Goal: Task Accomplishment & Management: Complete application form

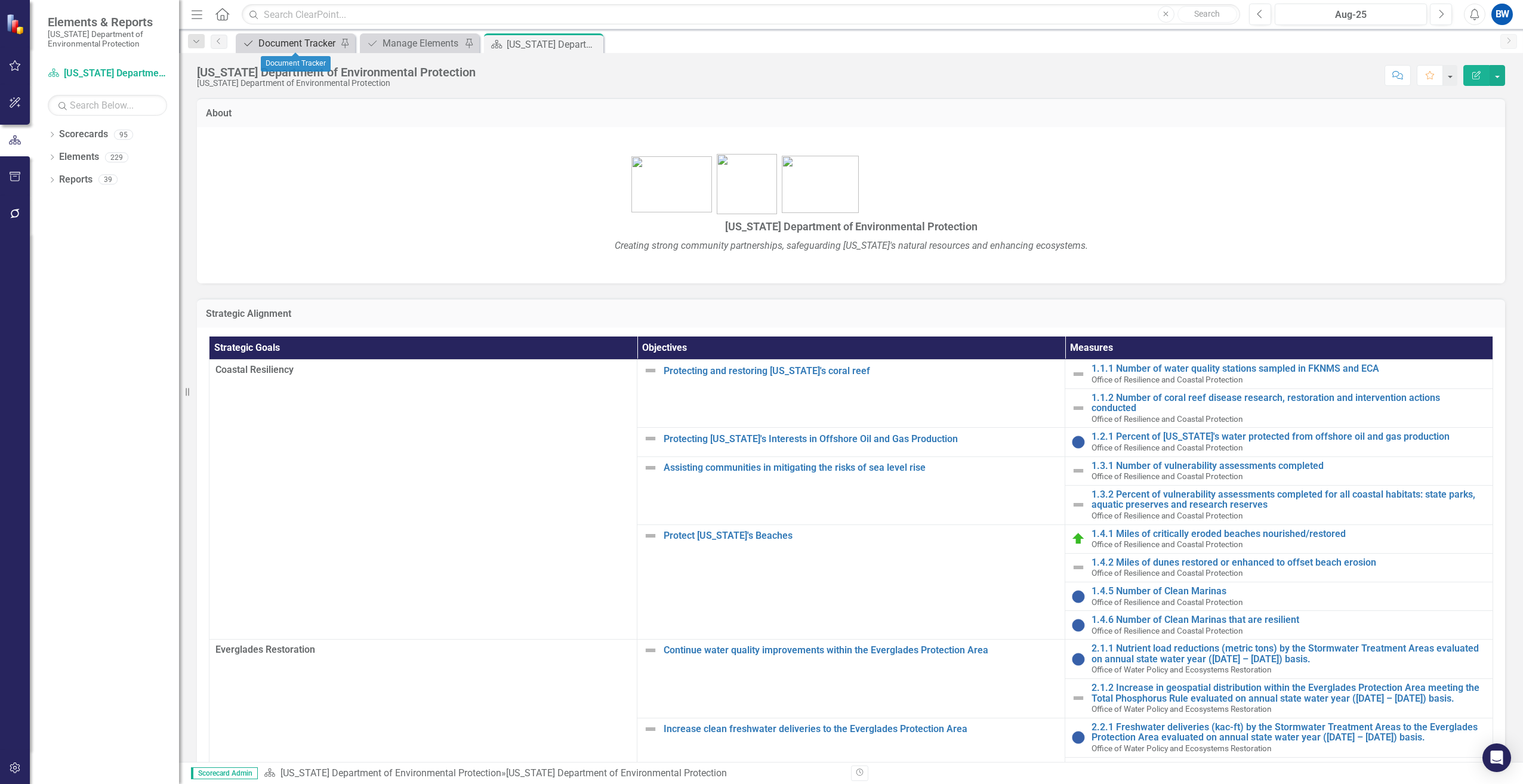
click at [302, 43] on div "Document Tracker" at bounding box center [297, 43] width 79 height 15
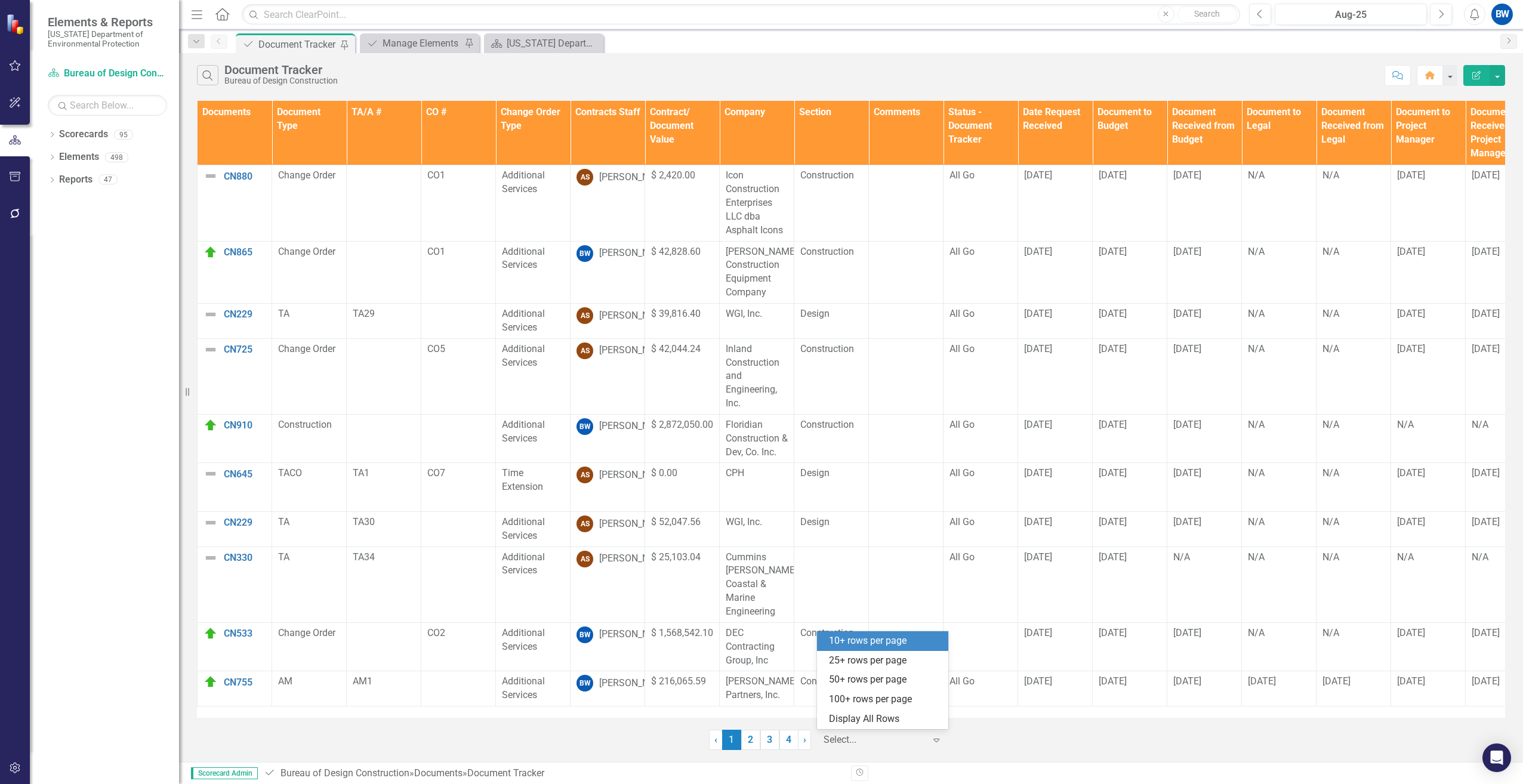
click at [869, 736] on div at bounding box center [875, 740] width 102 height 16
click at [850, 674] on div "50+ rows per page" at bounding box center [885, 680] width 112 height 14
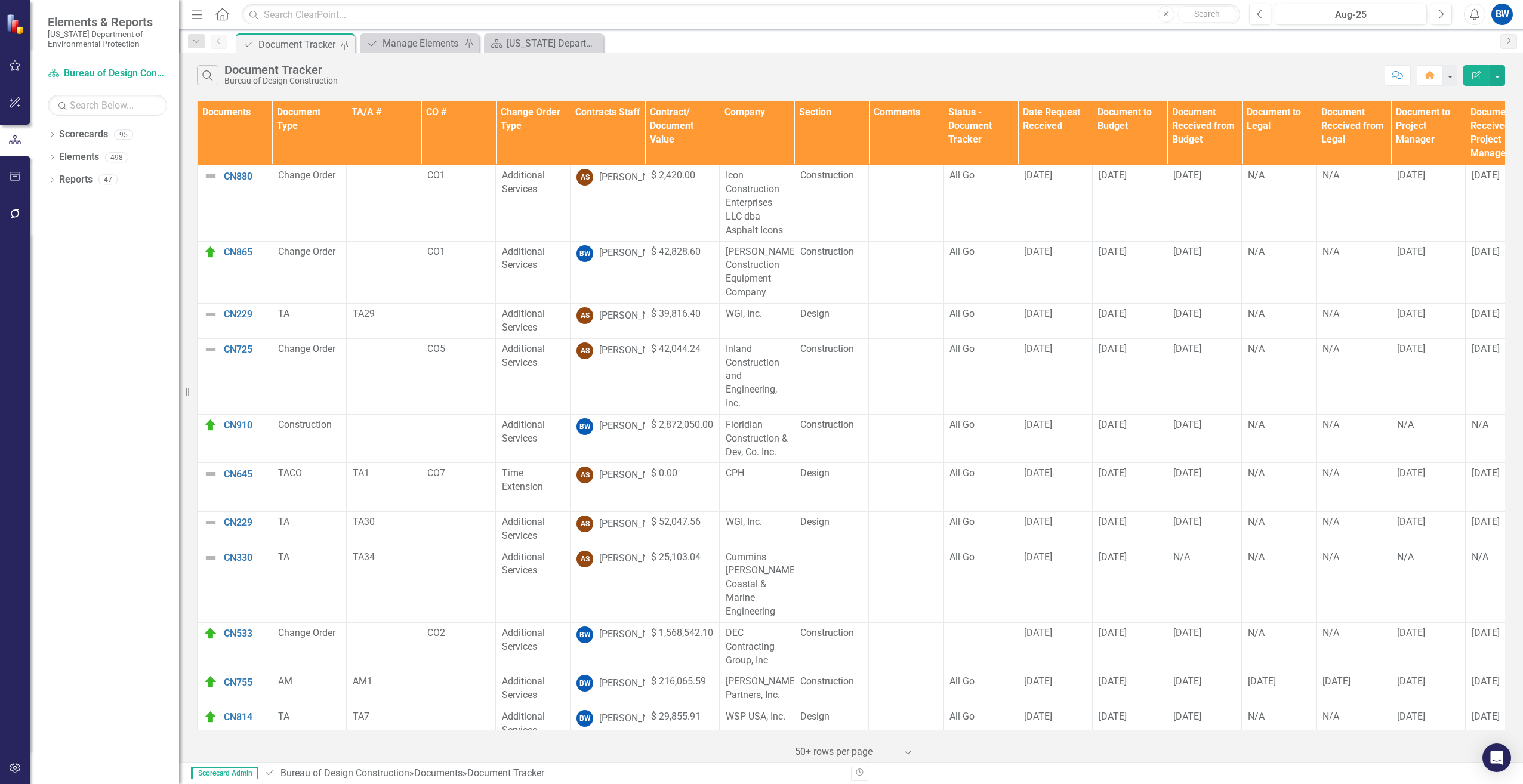
click at [576, 136] on th "Contracts Staff" at bounding box center [608, 133] width 75 height 64
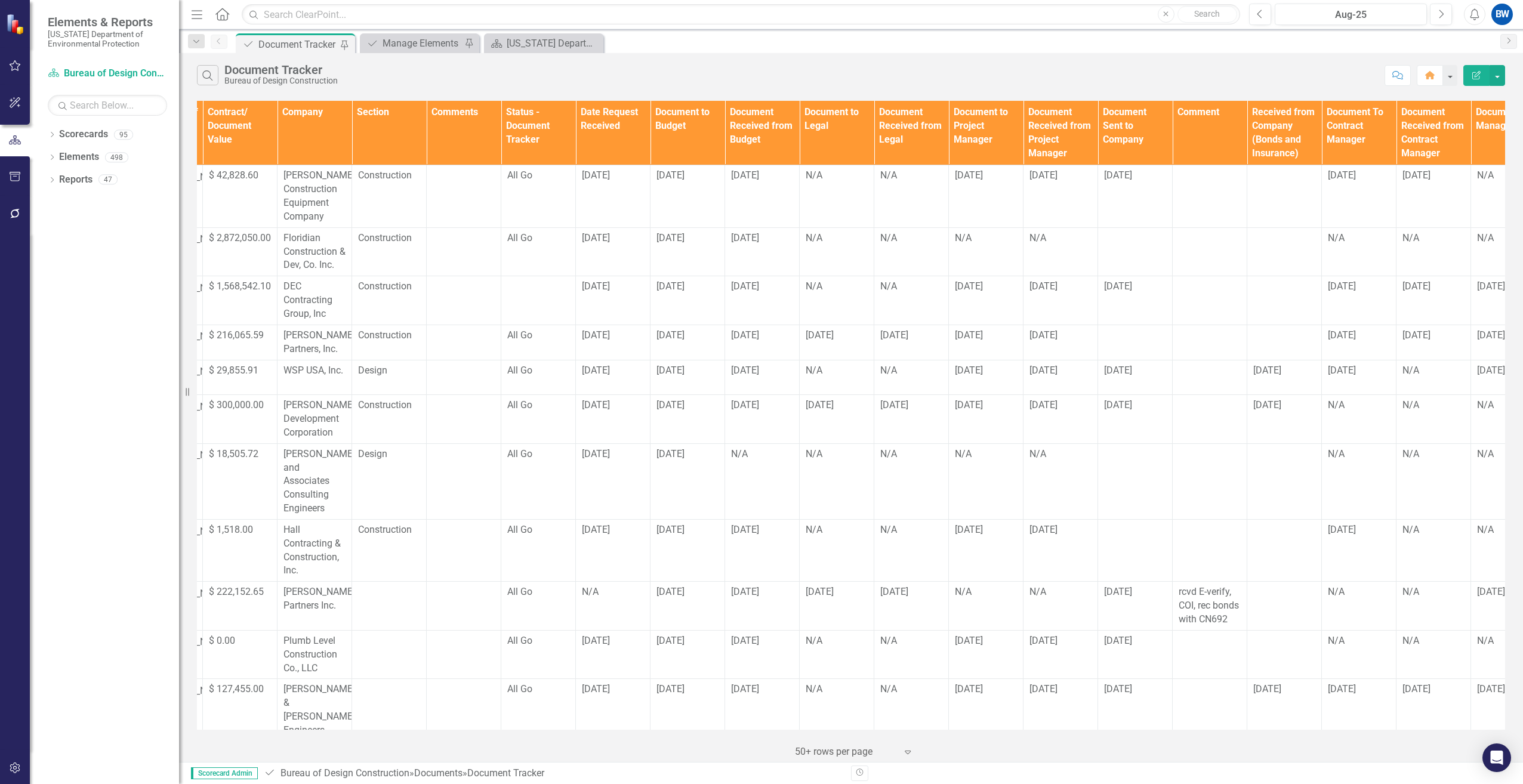
scroll to position [0, 454]
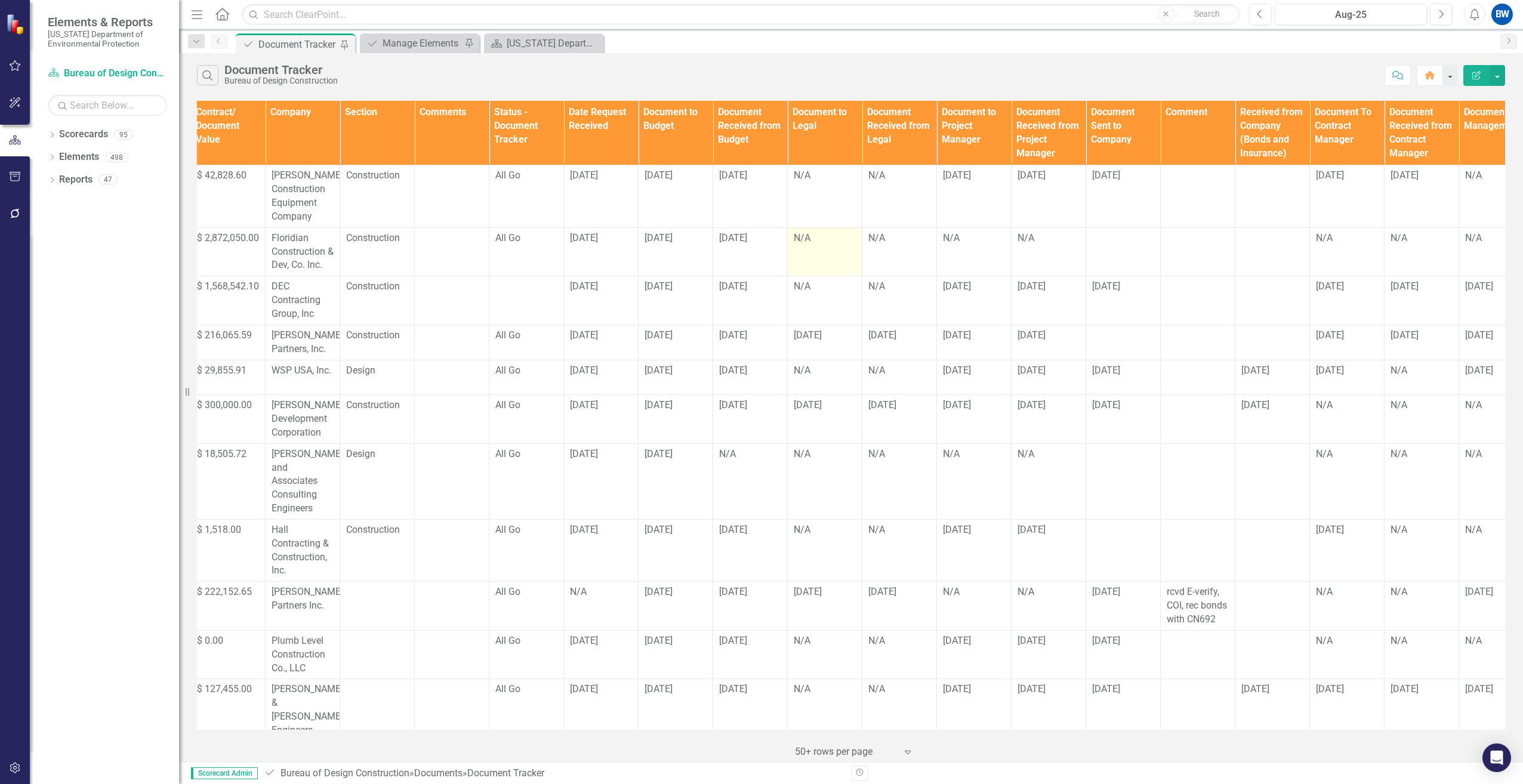
click at [814, 235] on div "N/A" at bounding box center [825, 238] width 62 height 14
click at [811, 244] on div "N/A" at bounding box center [825, 238] width 62 height 14
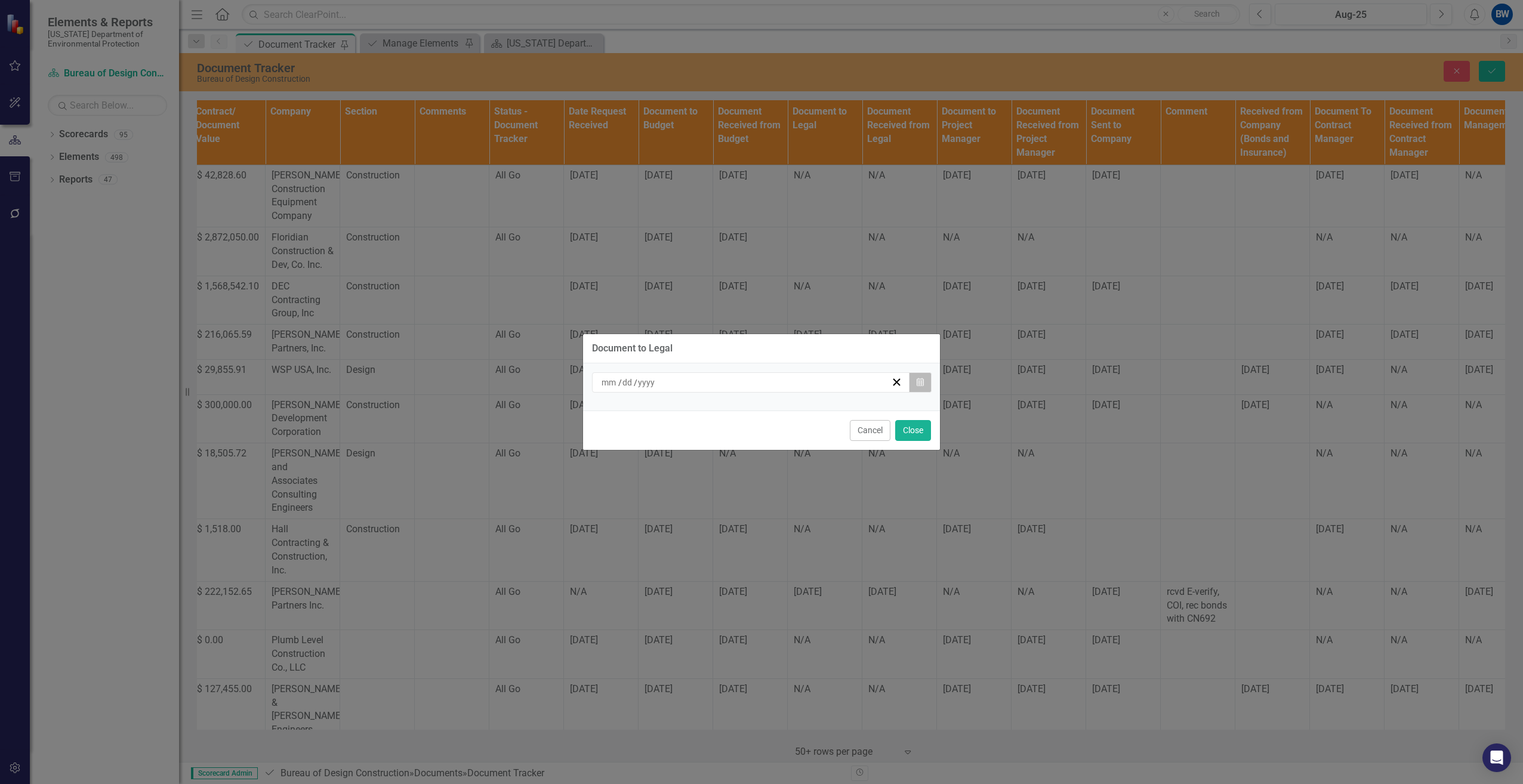
click at [917, 376] on button "Calendar" at bounding box center [920, 382] width 23 height 20
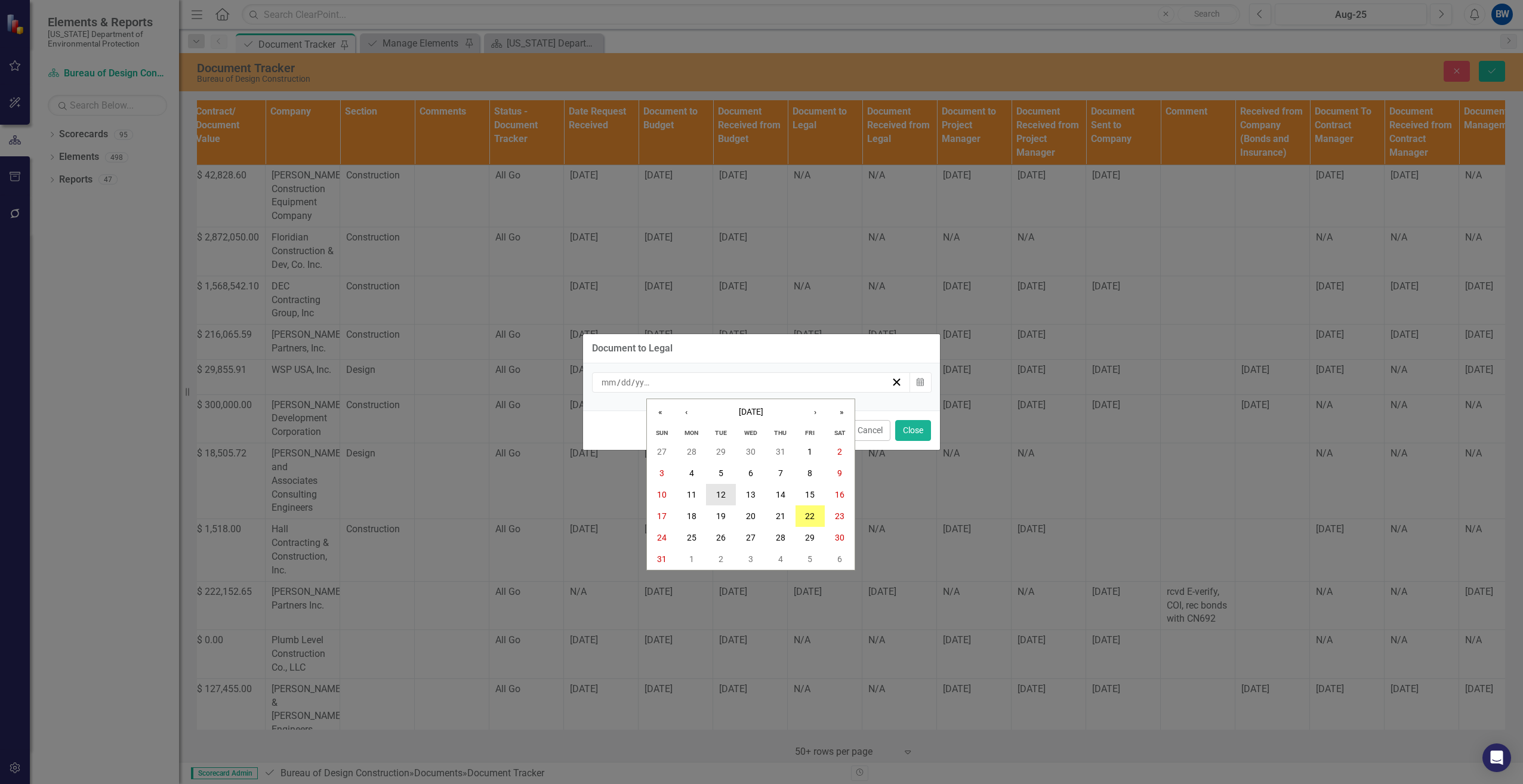
click at [726, 492] on abbr "12" at bounding box center [721, 494] width 9 height 9
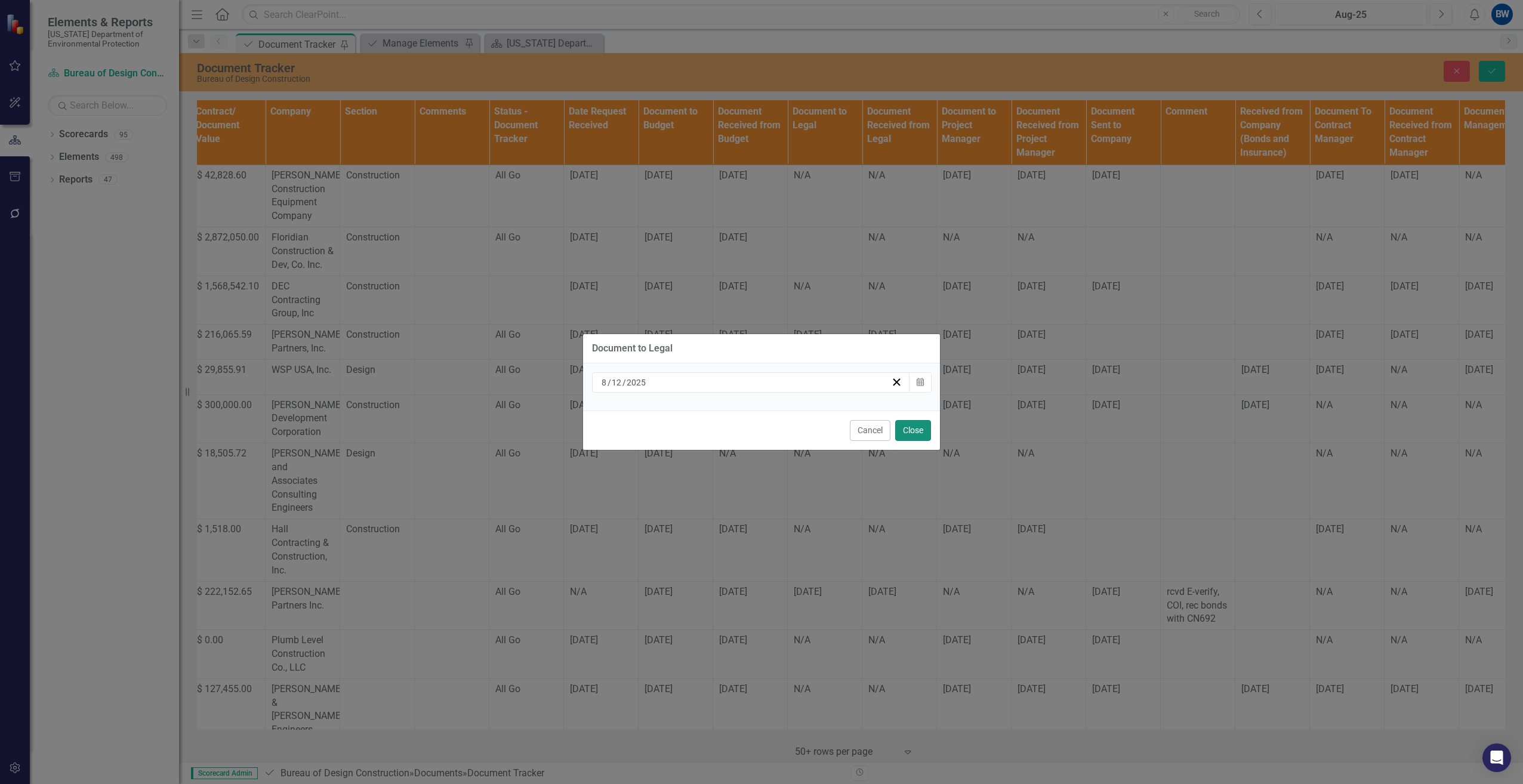
click at [919, 424] on button "Close" at bounding box center [913, 431] width 36 height 21
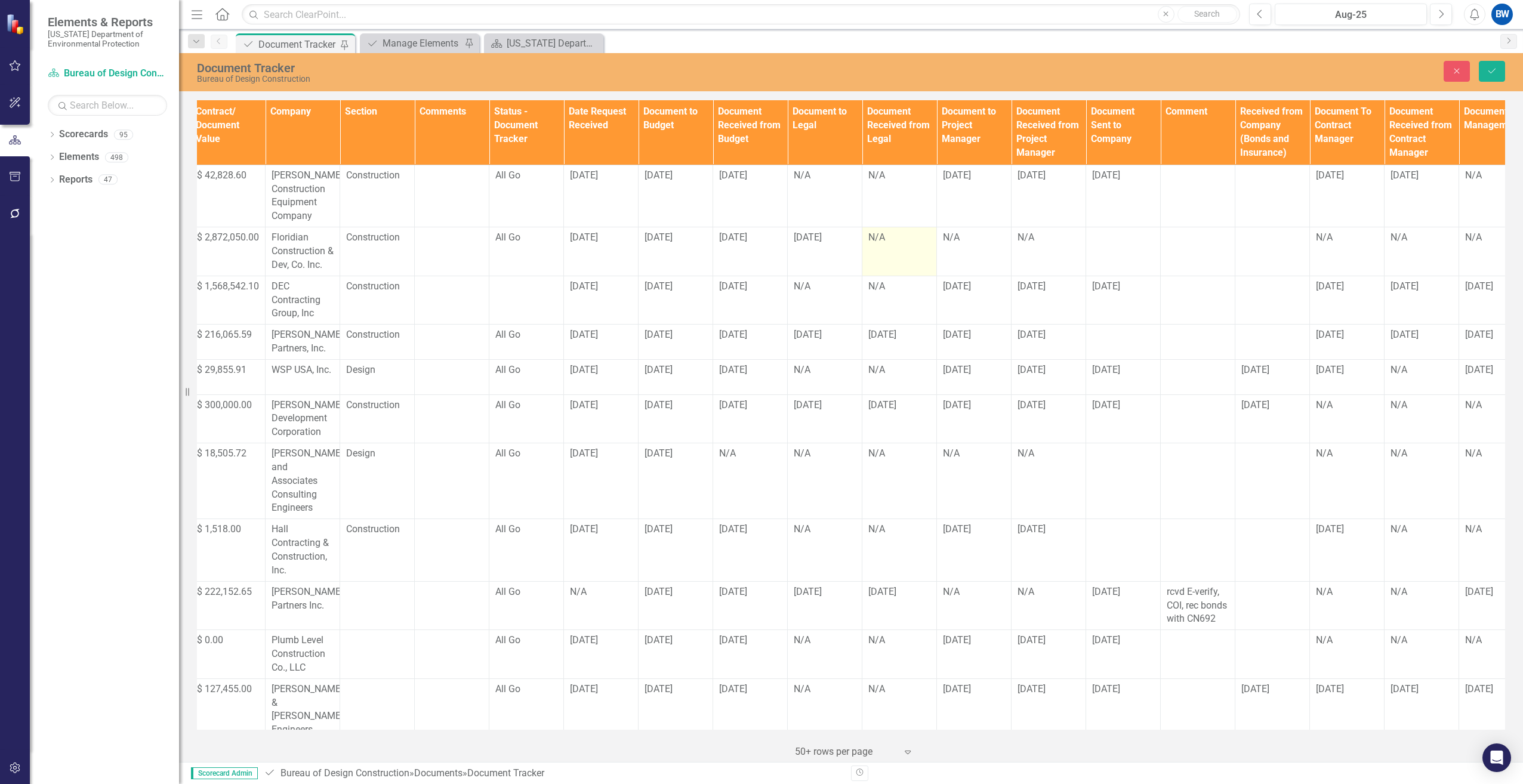
click at [896, 244] on div "N/A" at bounding box center [900, 238] width 62 height 14
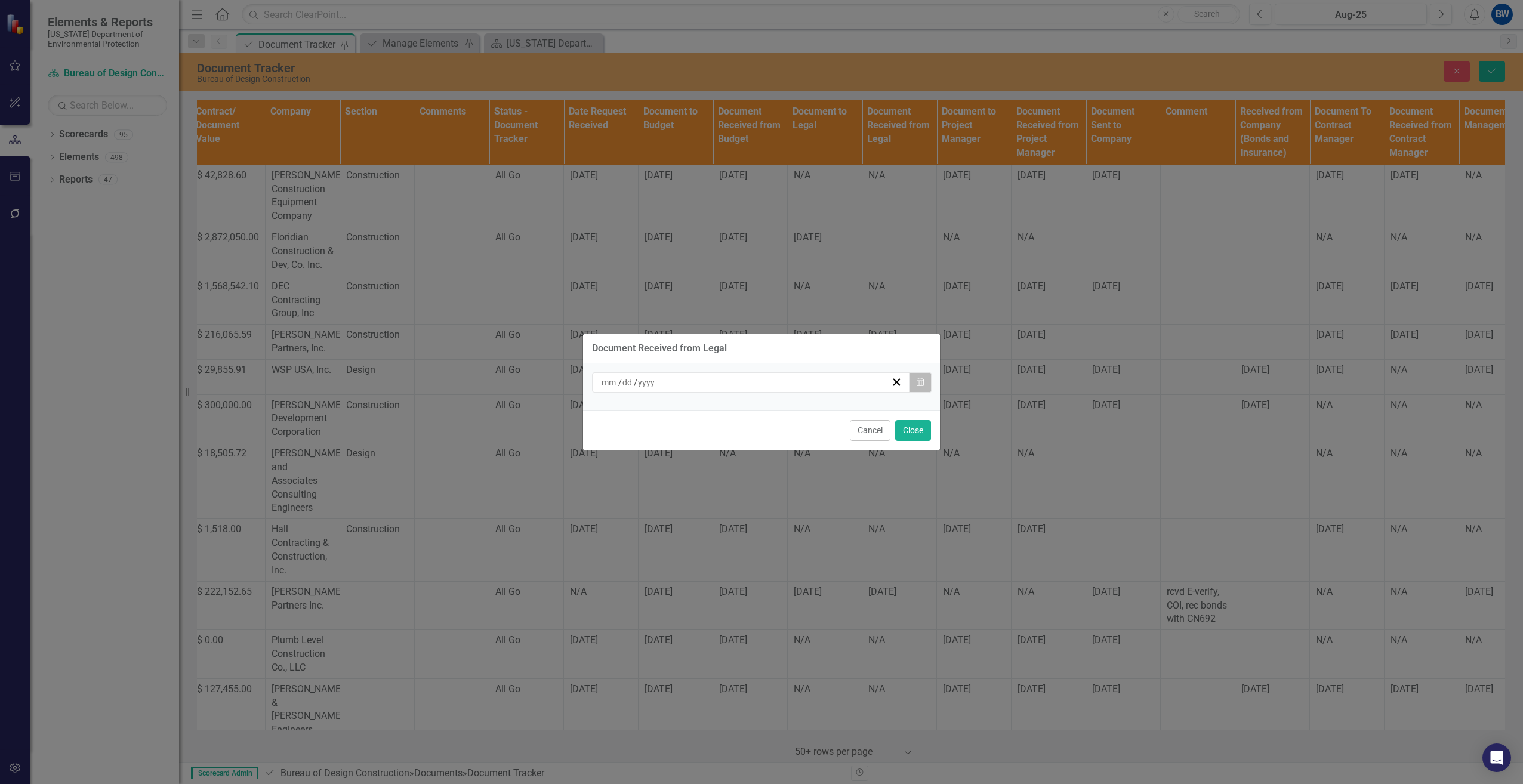
click at [921, 383] on icon "Calendar" at bounding box center [921, 382] width 7 height 8
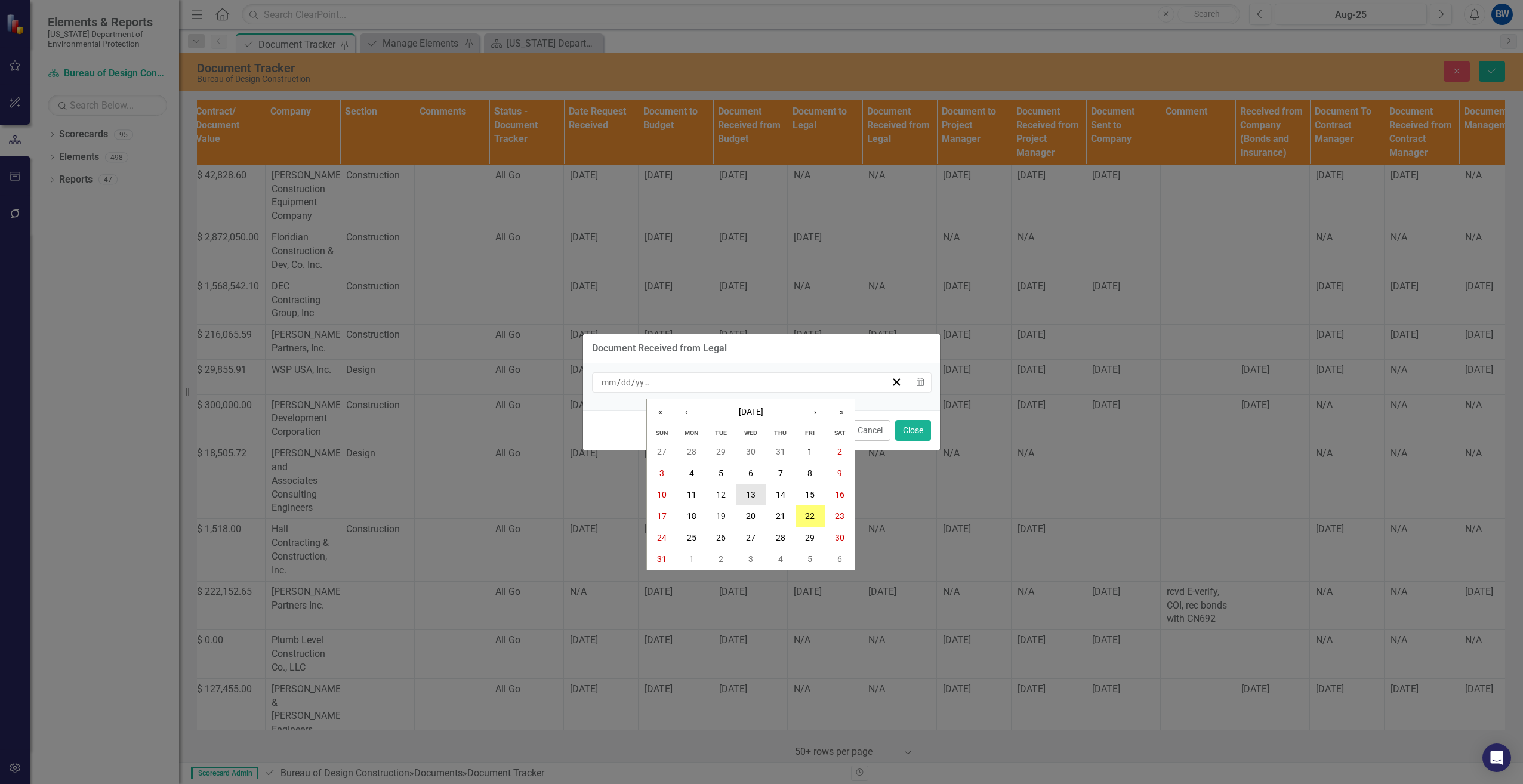
click at [747, 488] on button "13" at bounding box center [751, 494] width 30 height 22
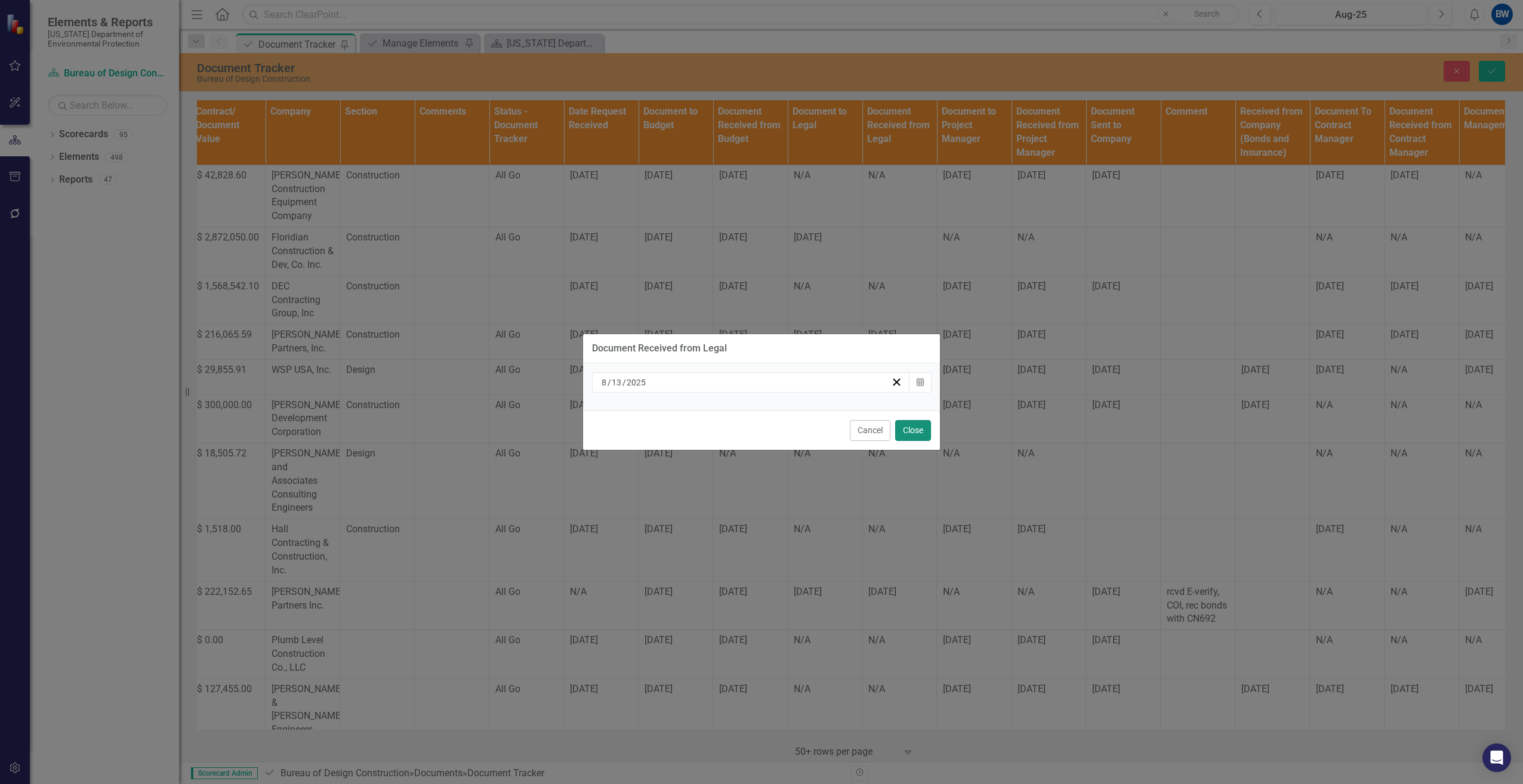
click at [913, 431] on button "Close" at bounding box center [913, 431] width 36 height 21
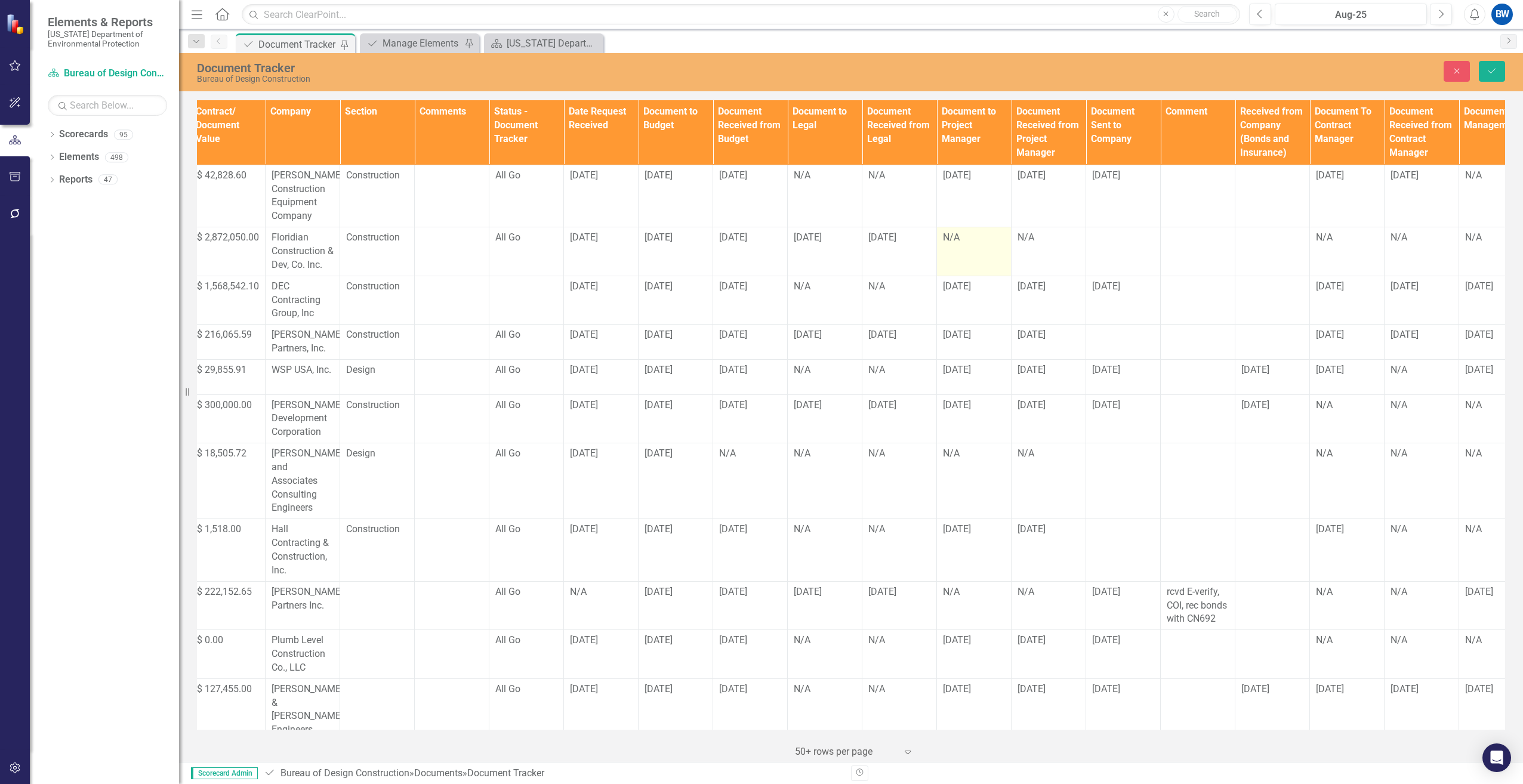
click at [973, 238] on div "N/A" at bounding box center [974, 238] width 62 height 14
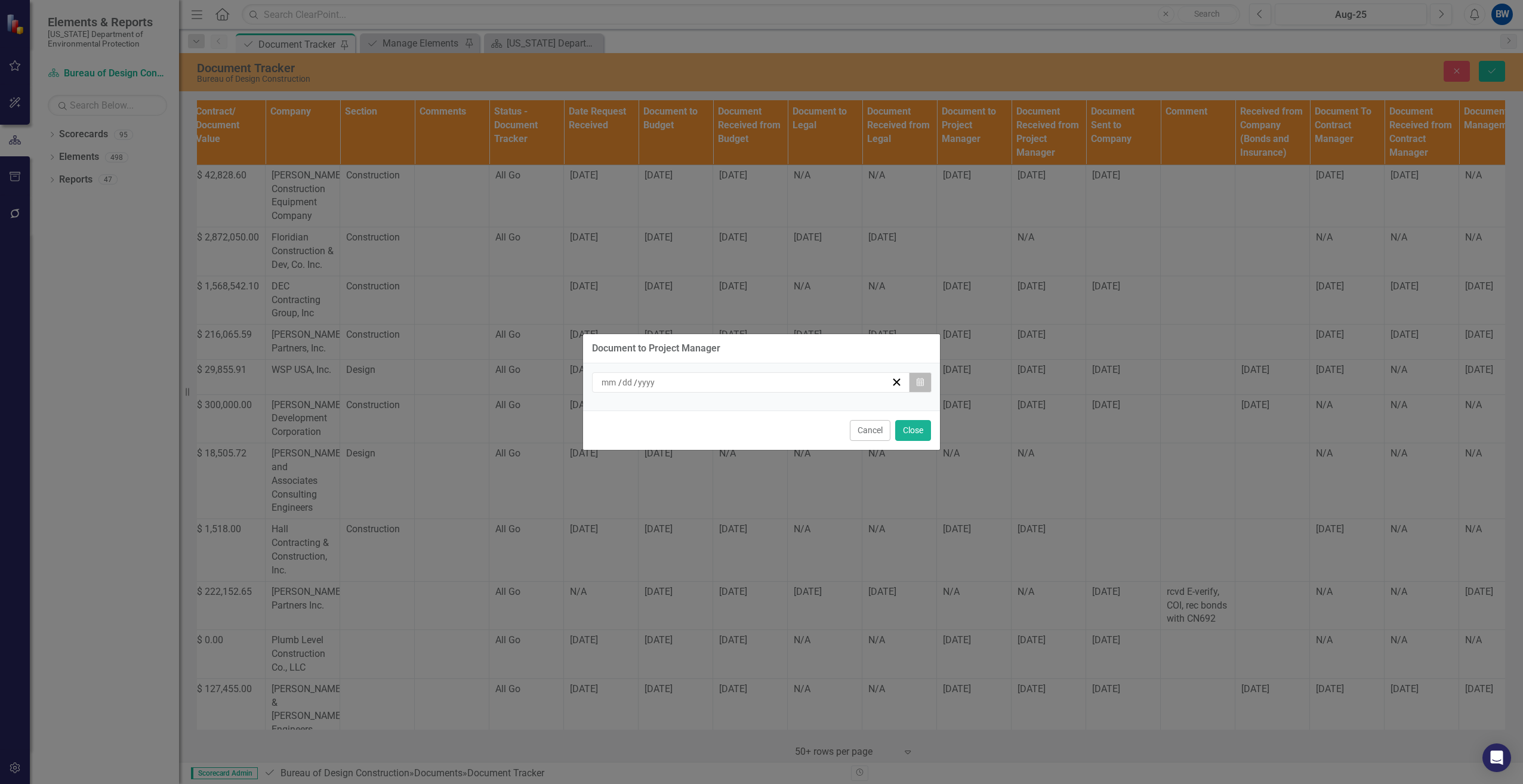
click at [923, 384] on icon "button" at bounding box center [921, 381] width 7 height 8
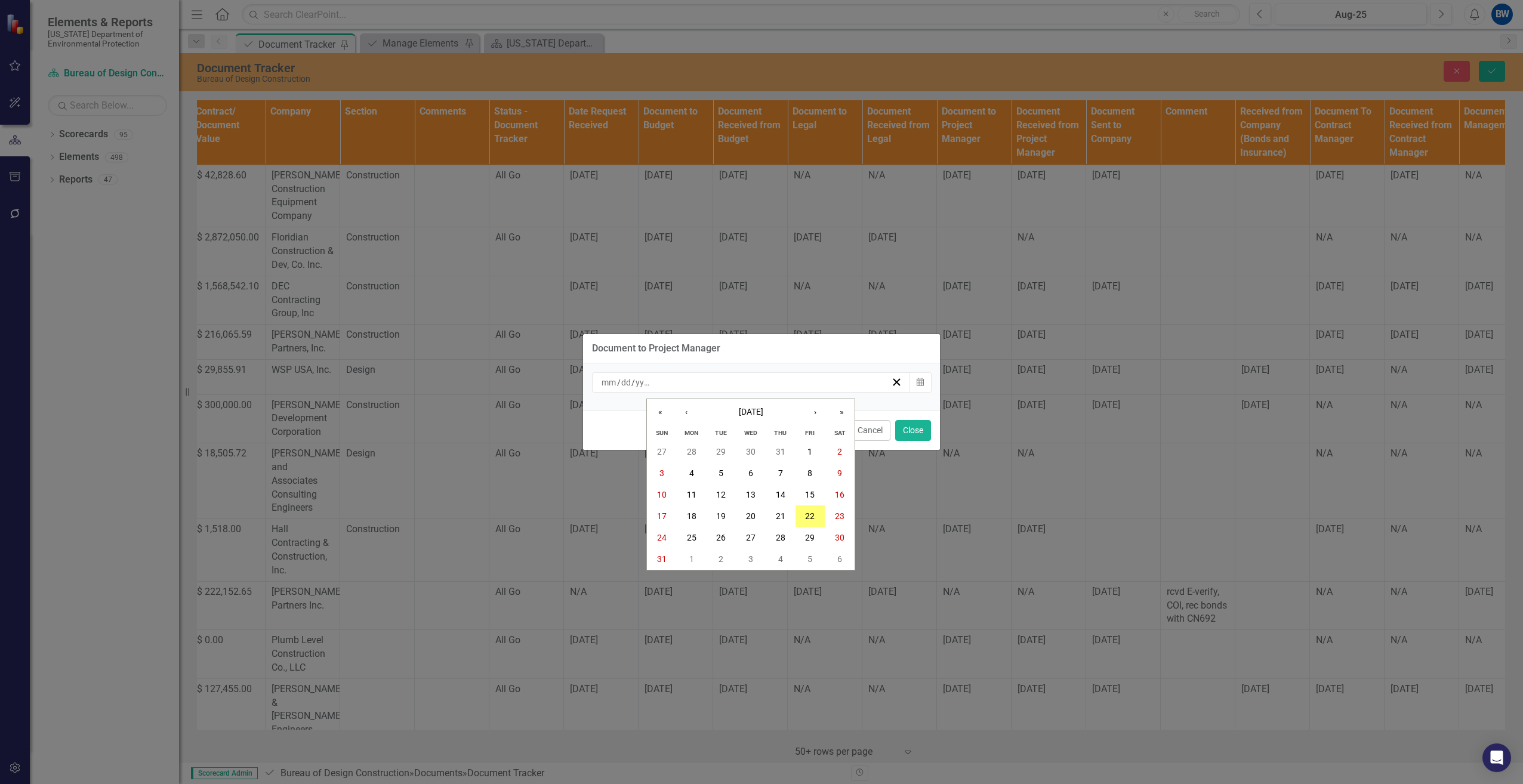
click at [1065, 308] on div "Document to Project Manager / / « ‹ [DATE] › » [PERSON_NAME] Tue Wed Thu Fri Sa…" at bounding box center [762, 392] width 1523 height 784
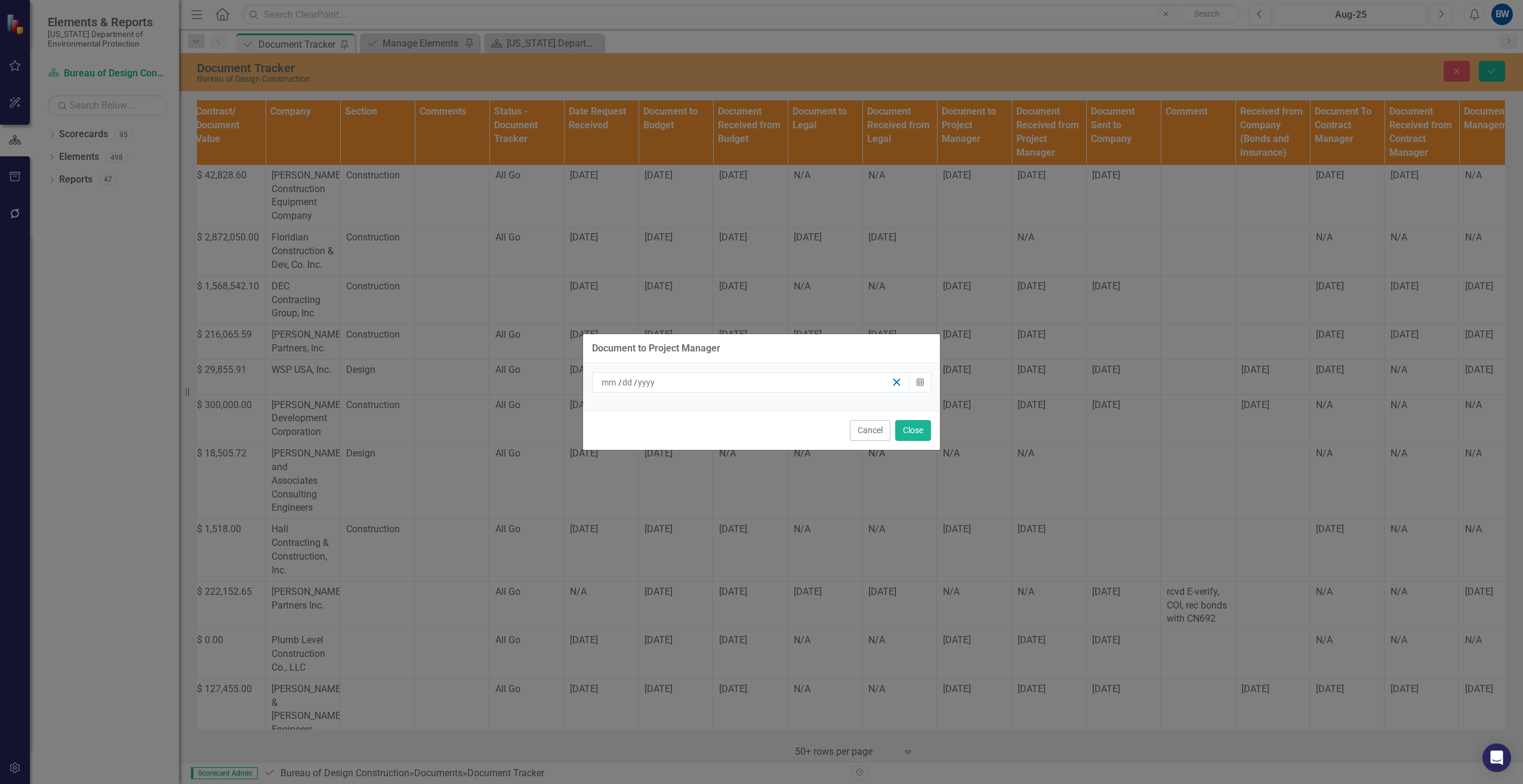
click at [899, 385] on line "button" at bounding box center [896, 382] width 7 height 7
click at [918, 382] on icon "Calendar" at bounding box center [921, 382] width 7 height 8
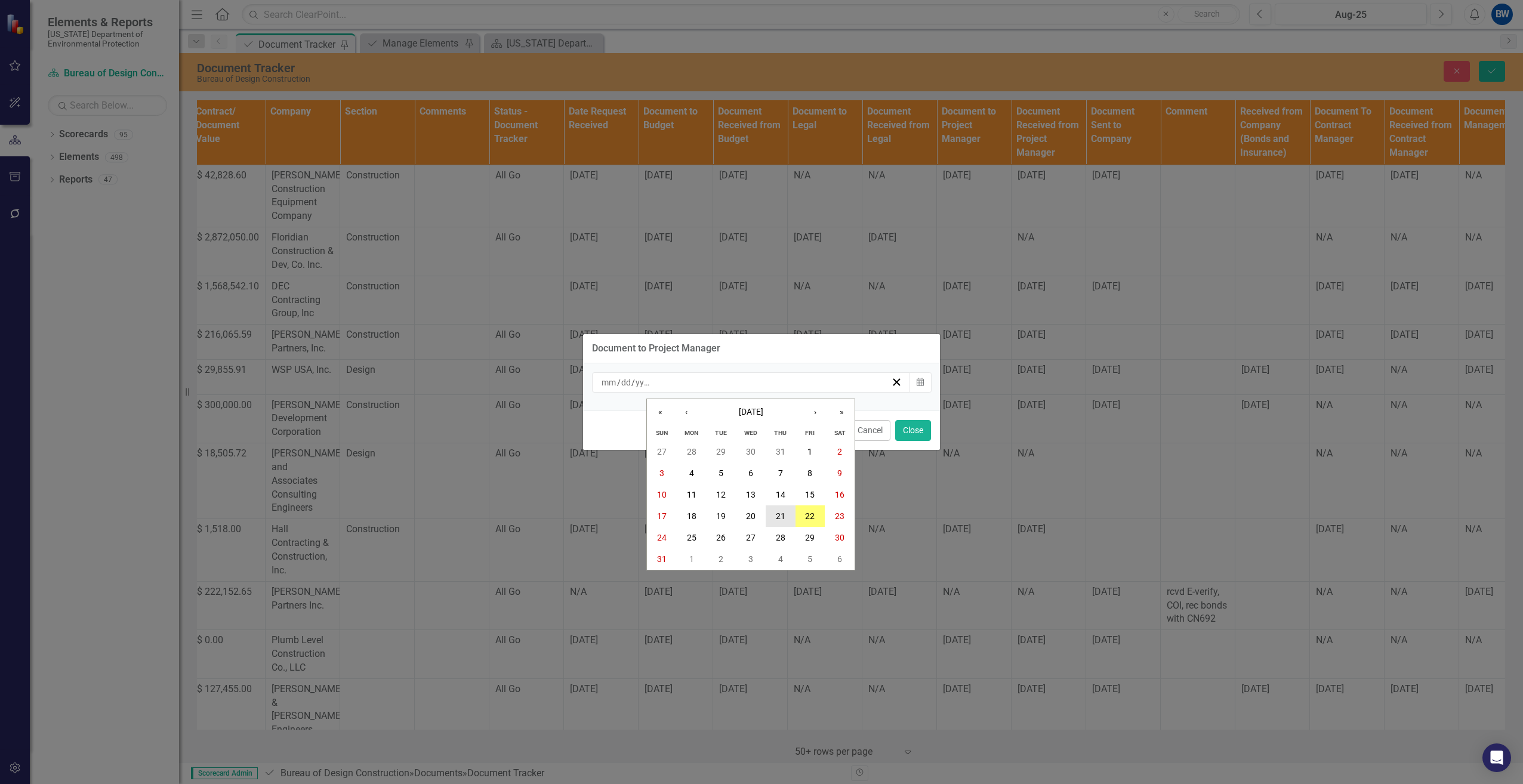
click at [775, 519] on button "21" at bounding box center [781, 516] width 30 height 22
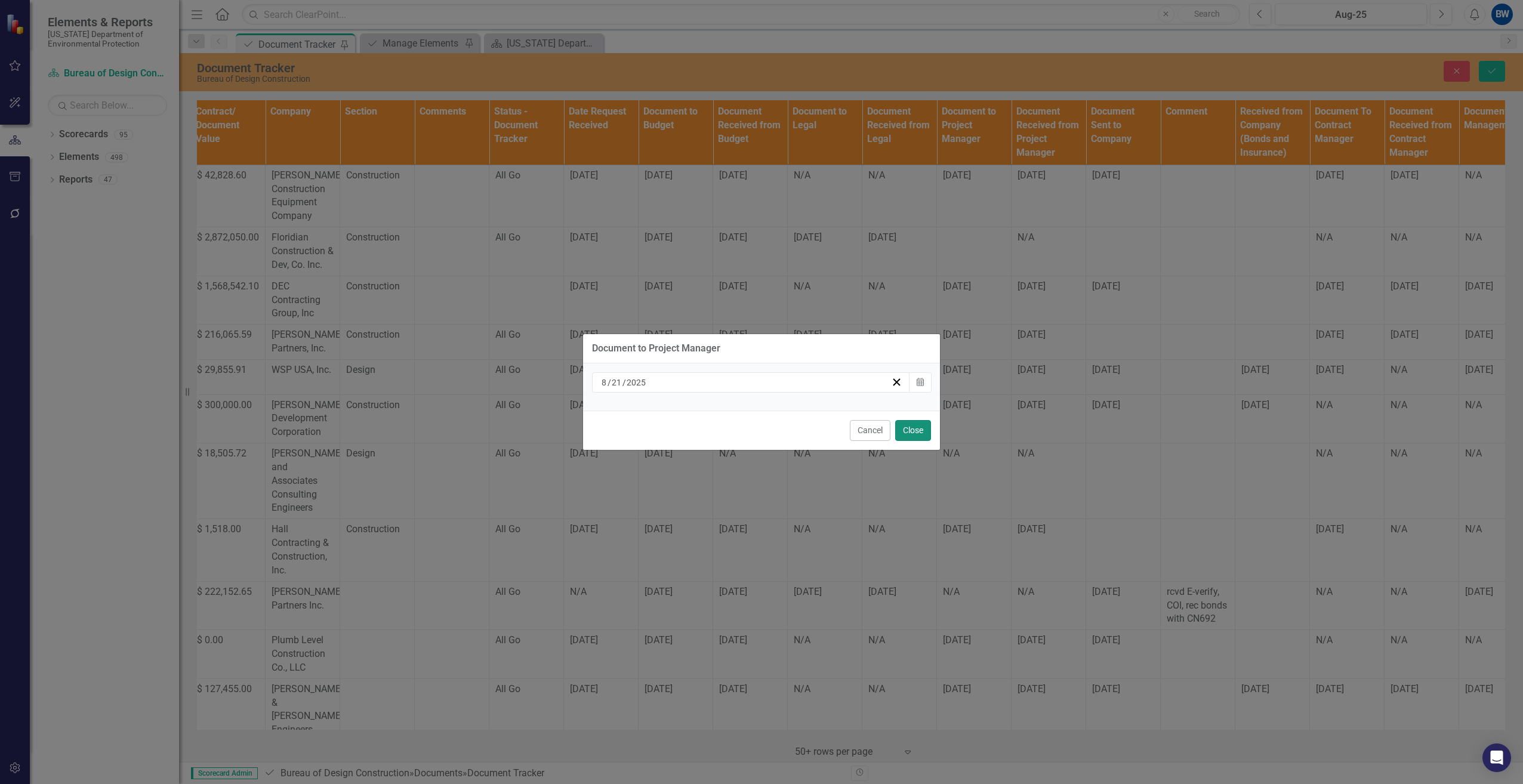
click at [908, 430] on button "Close" at bounding box center [913, 431] width 36 height 21
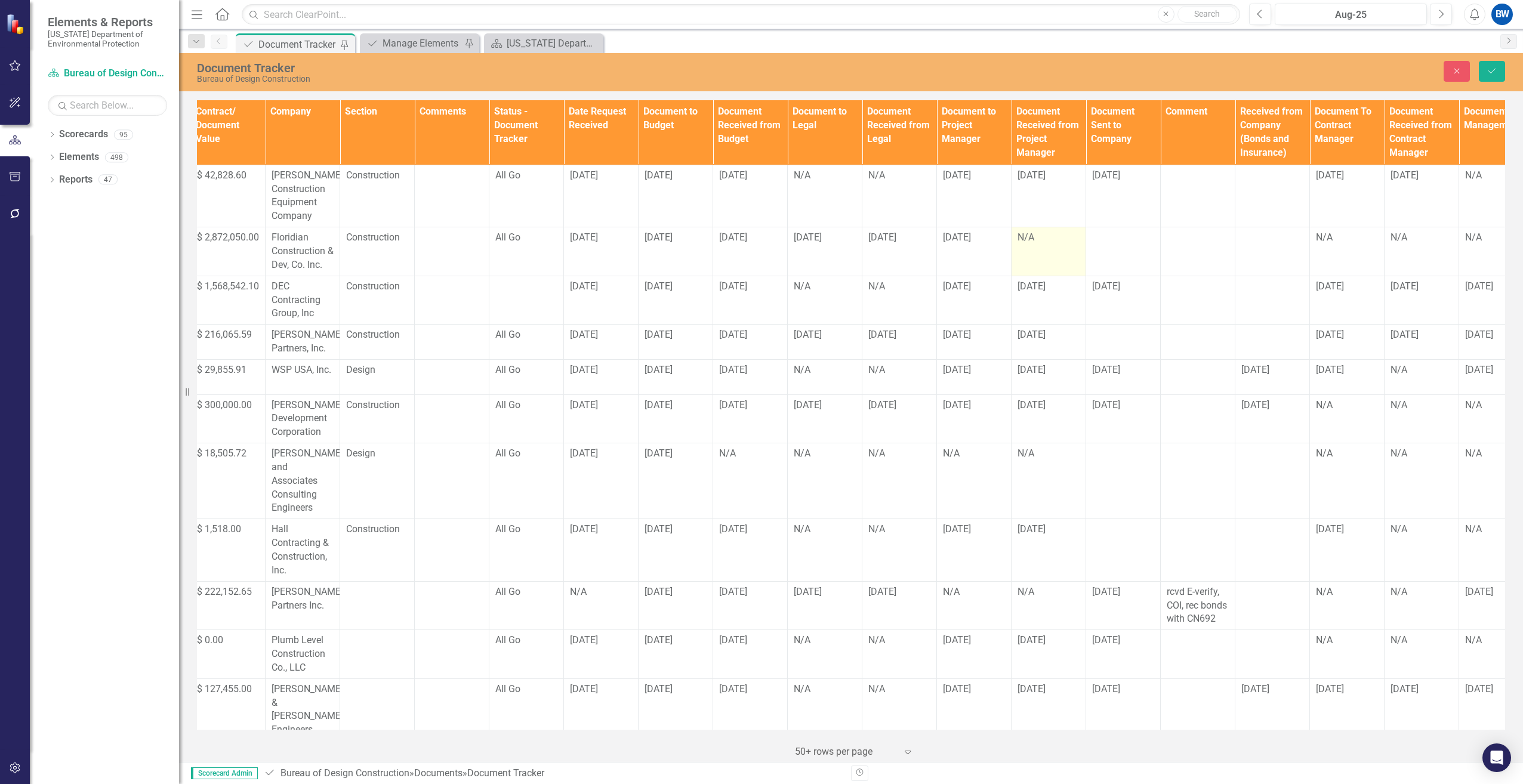
click at [1023, 238] on div "N/A" at bounding box center [1049, 238] width 62 height 14
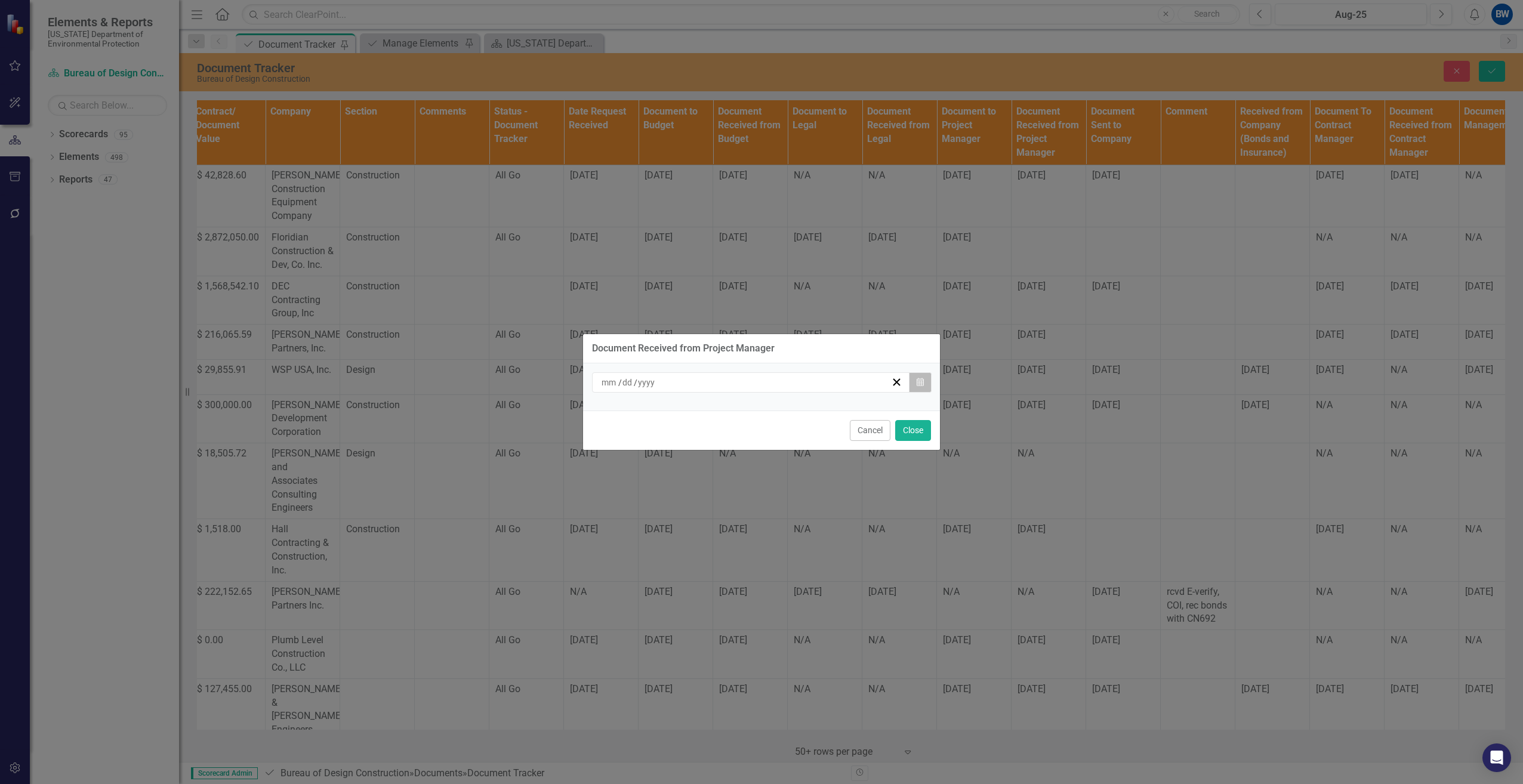
click at [913, 383] on button "Calendar" at bounding box center [920, 382] width 23 height 20
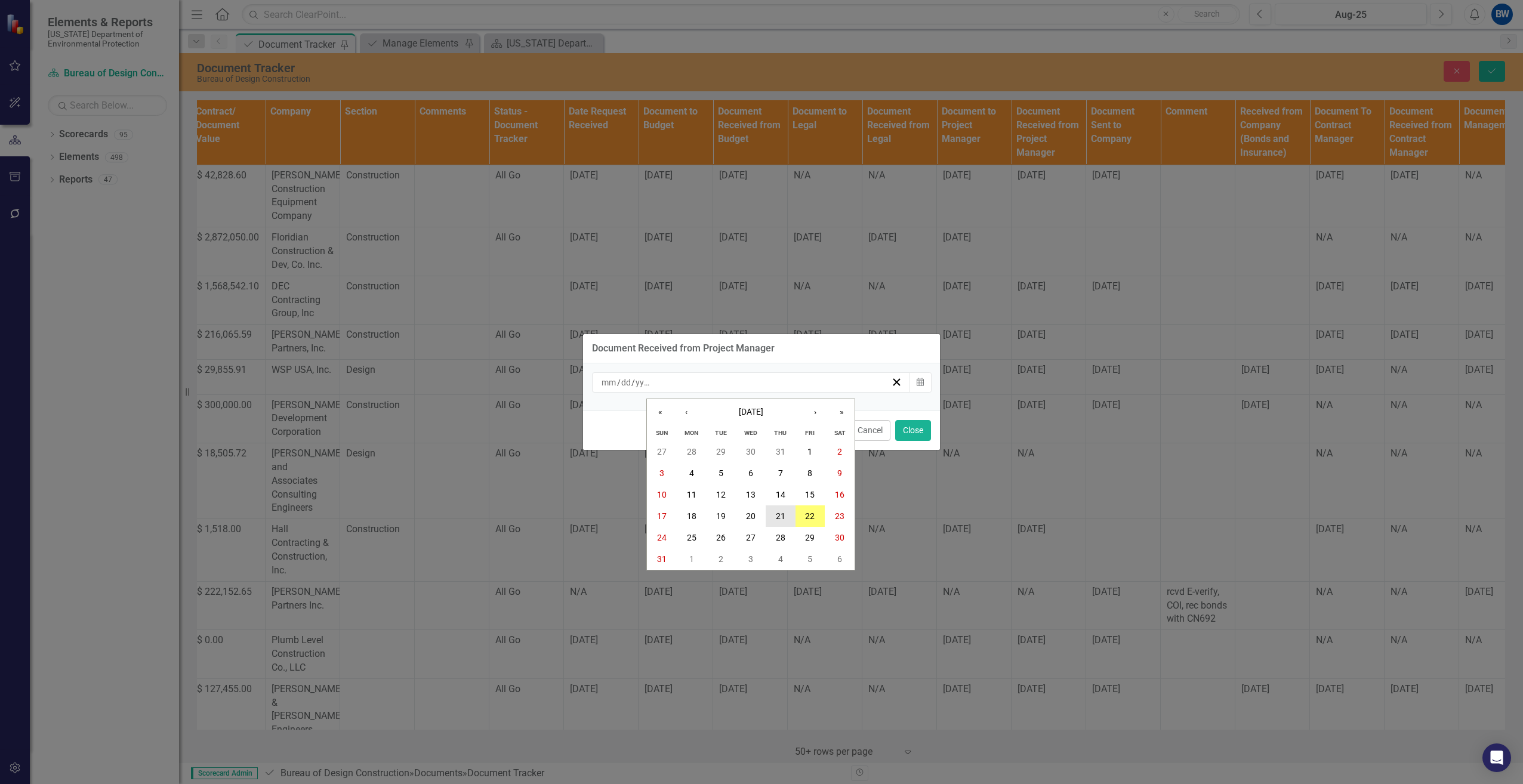
click at [779, 516] on abbr "21" at bounding box center [780, 515] width 9 height 9
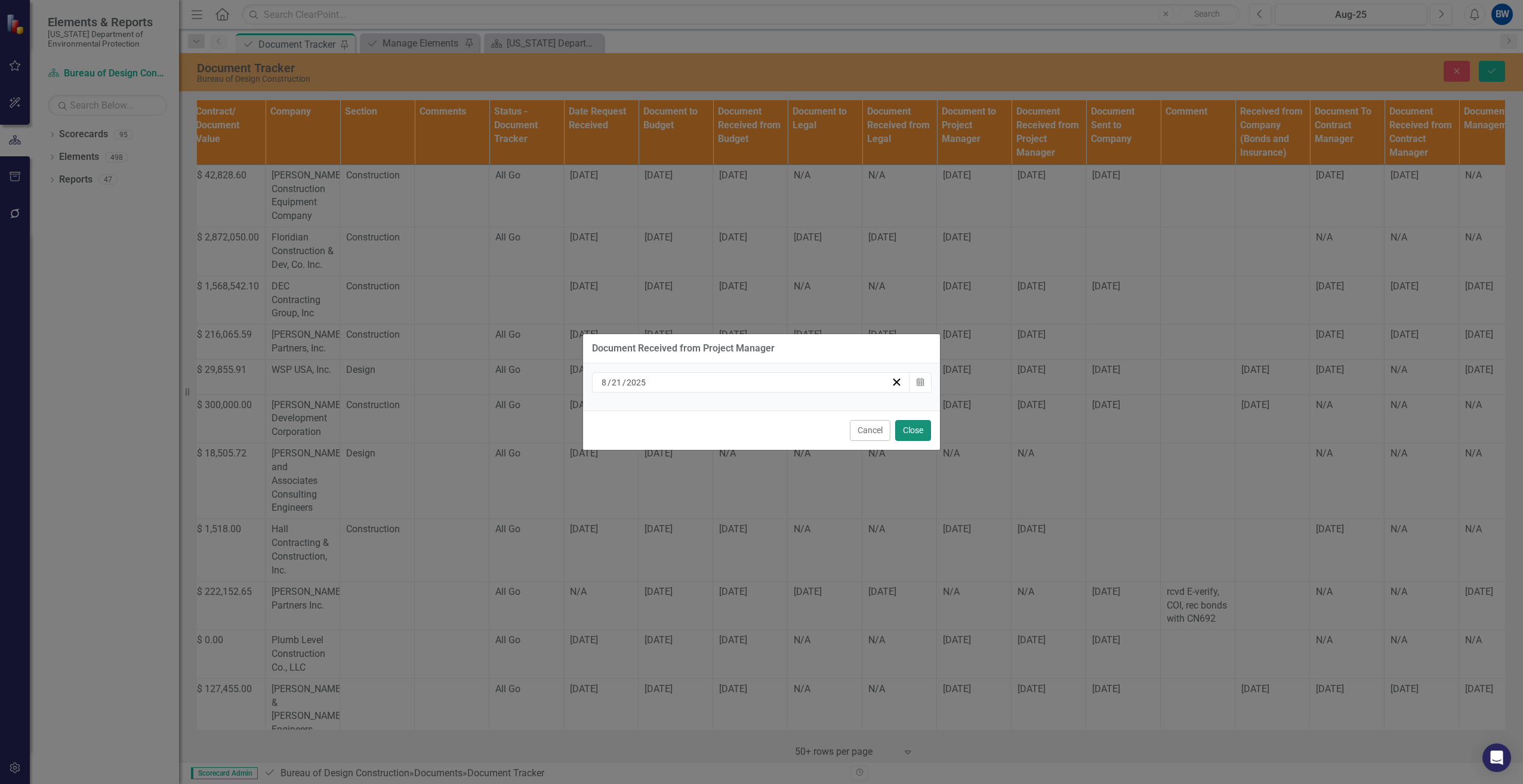
click at [908, 429] on button "Close" at bounding box center [913, 431] width 36 height 21
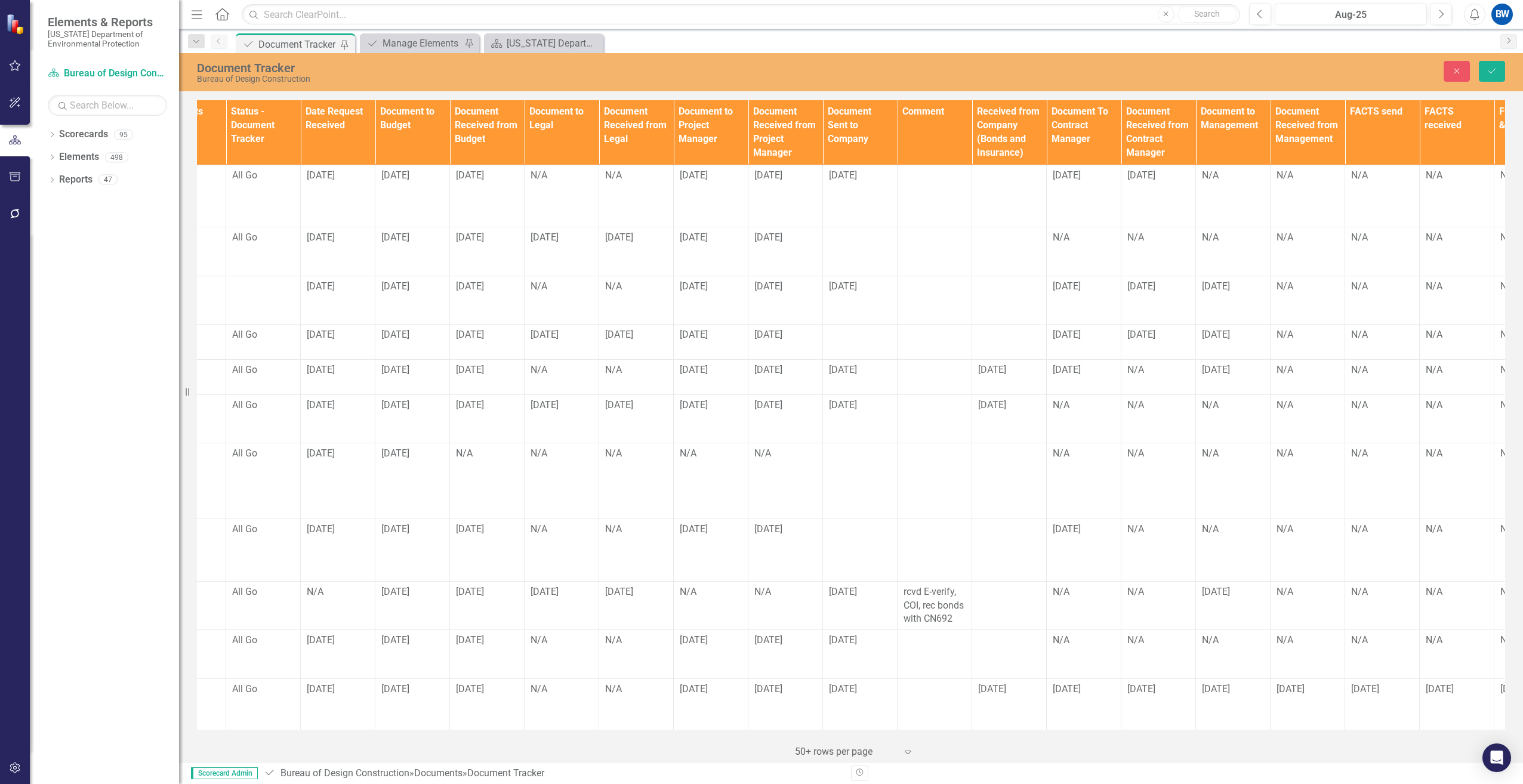
scroll to position [0, 748]
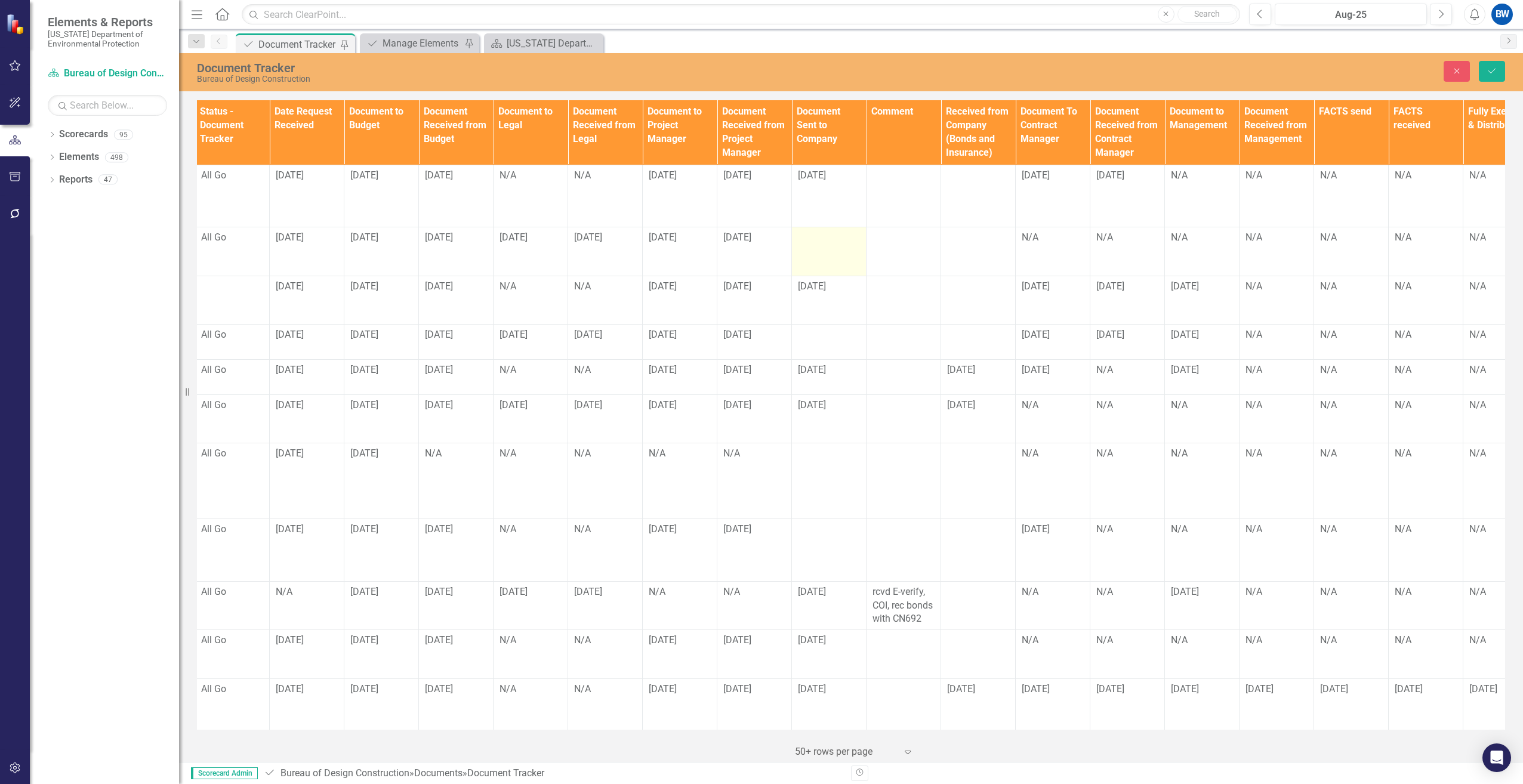
click at [809, 237] on div at bounding box center [829, 238] width 62 height 14
click at [810, 241] on input "text" at bounding box center [829, 242] width 62 height 22
type input "[DATE]"
click at [1034, 251] on td "N/A" at bounding box center [1053, 251] width 75 height 49
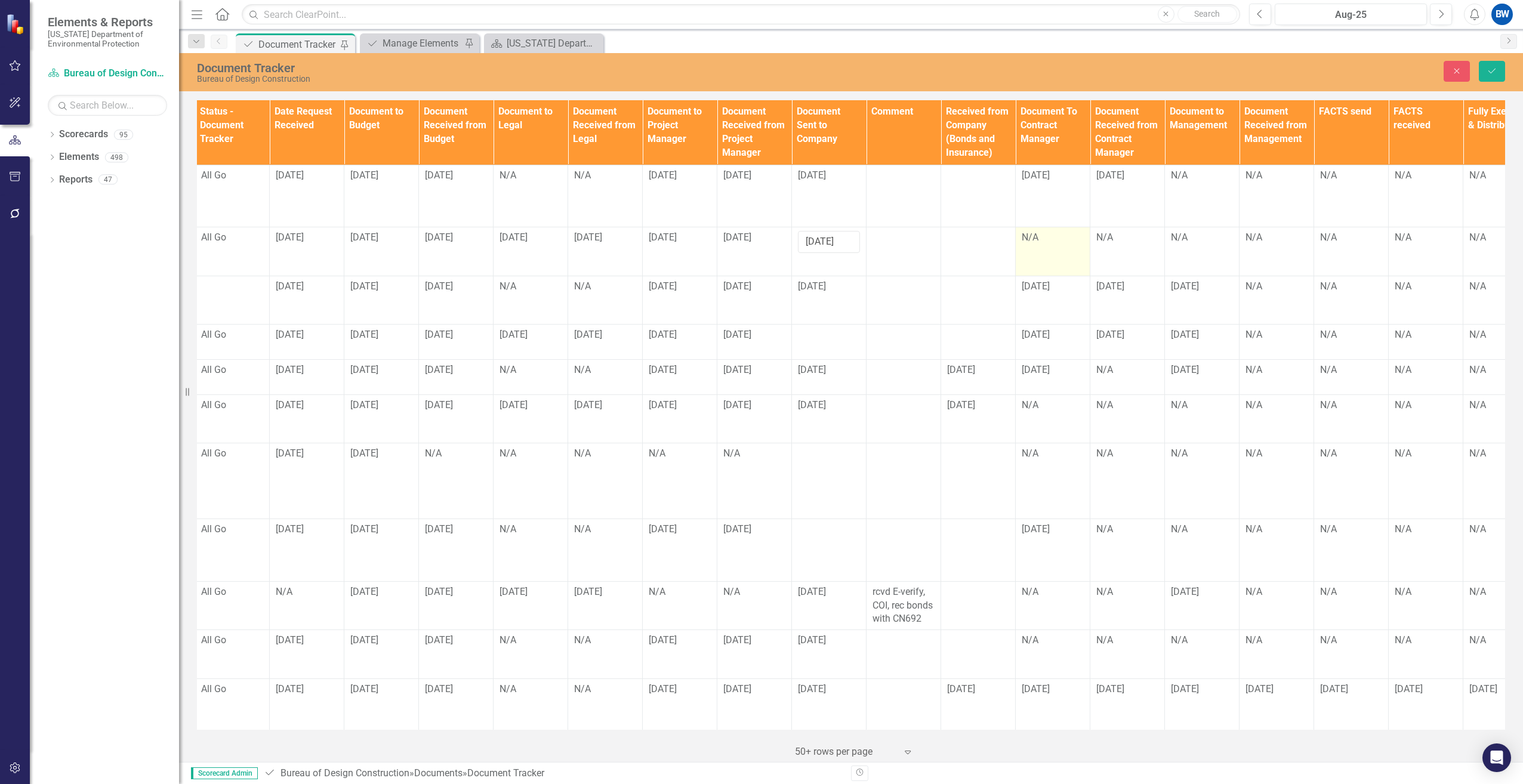
click at [1034, 251] on td "N/A" at bounding box center [1053, 251] width 75 height 49
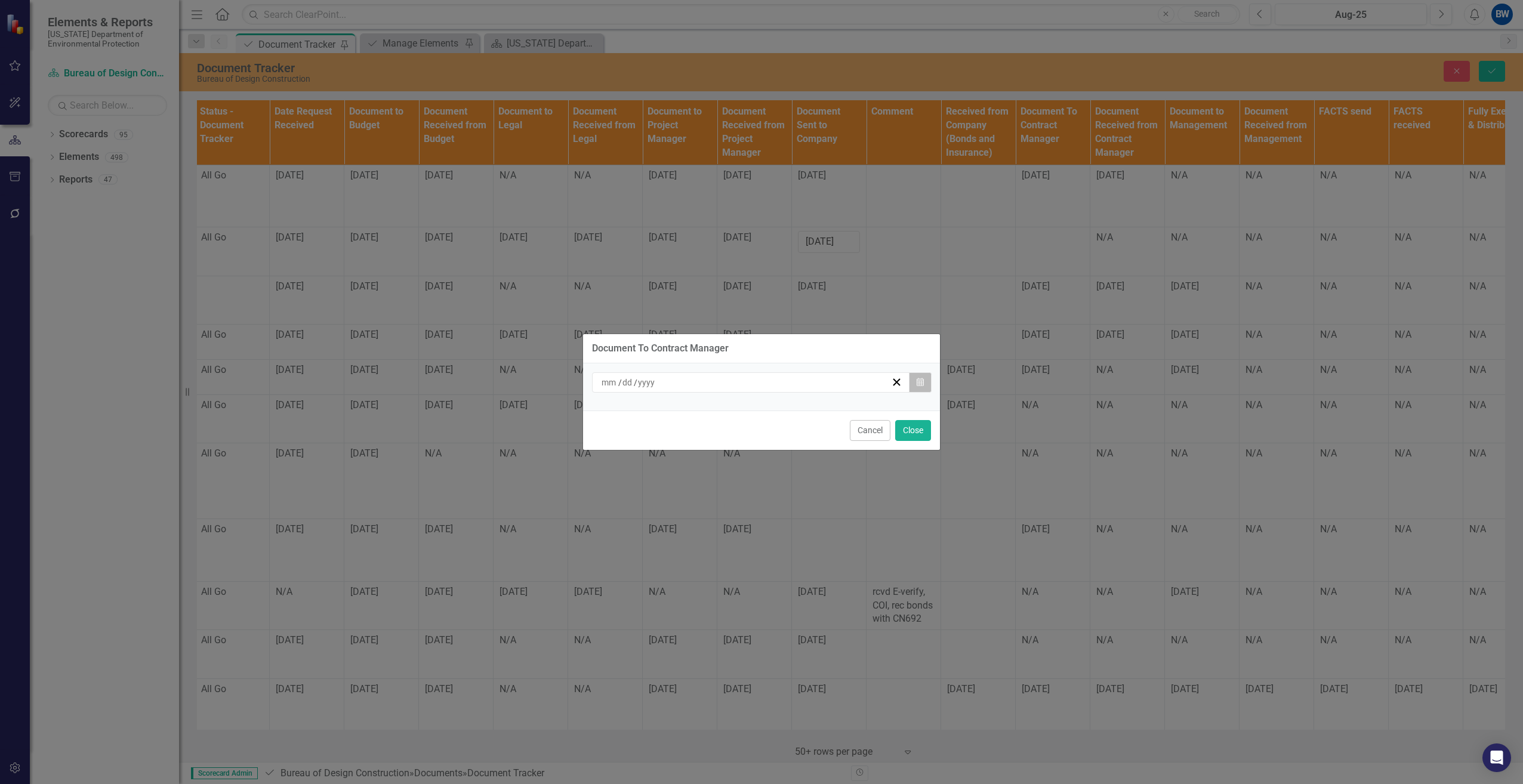
click at [921, 382] on icon "Calendar" at bounding box center [921, 382] width 7 height 8
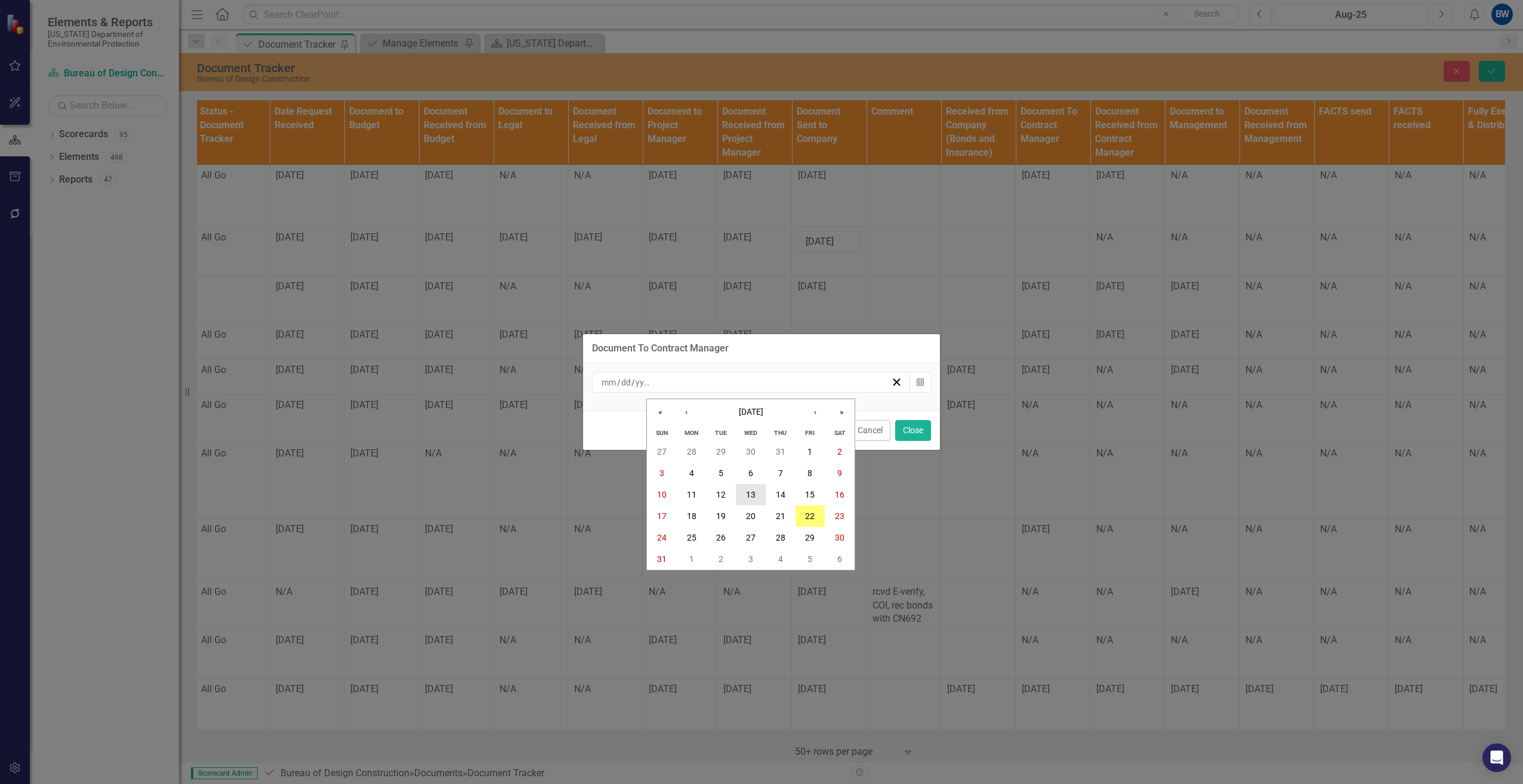
click at [747, 499] on abbr "13" at bounding box center [750, 494] width 9 height 9
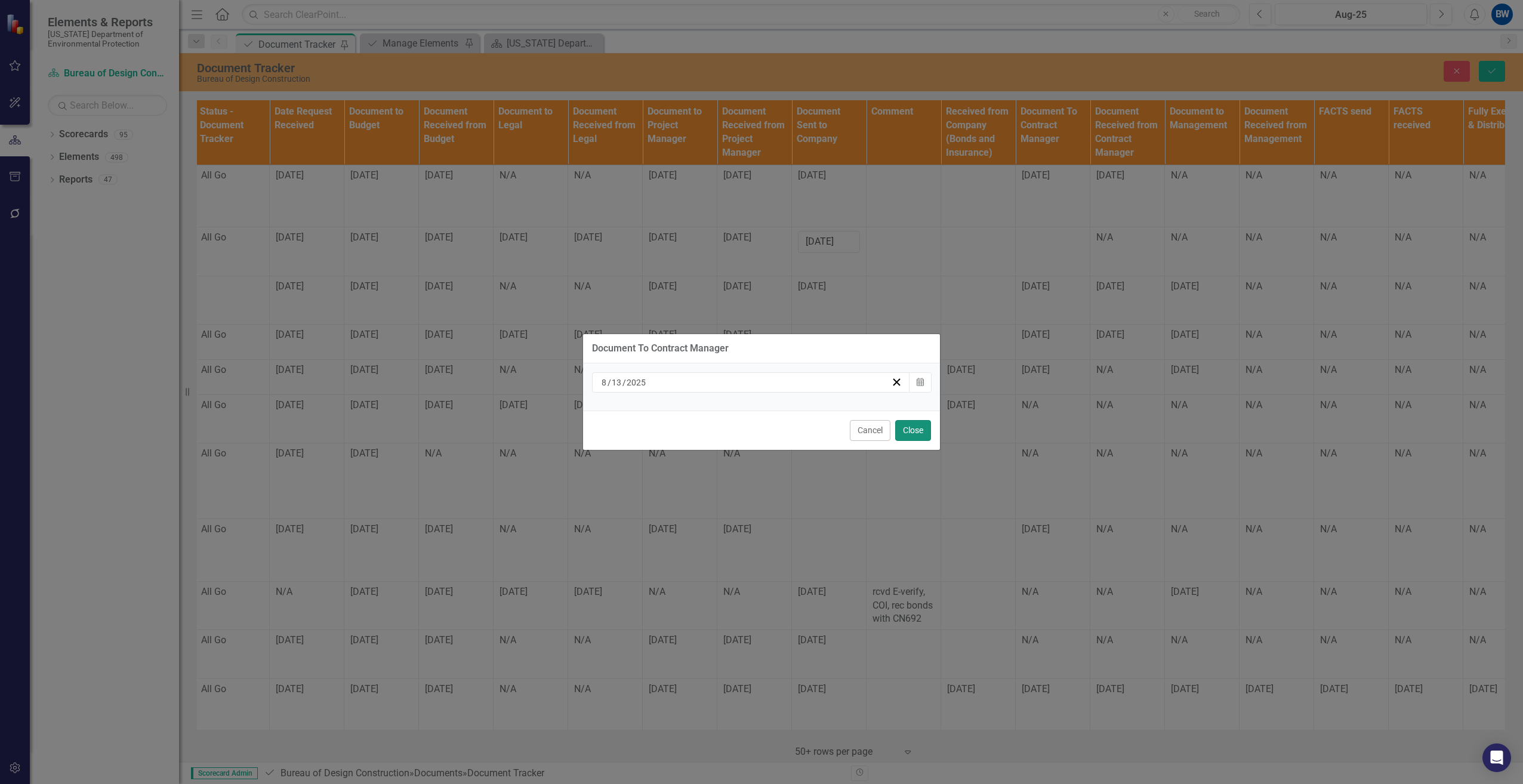
click at [918, 428] on button "Close" at bounding box center [913, 431] width 36 height 21
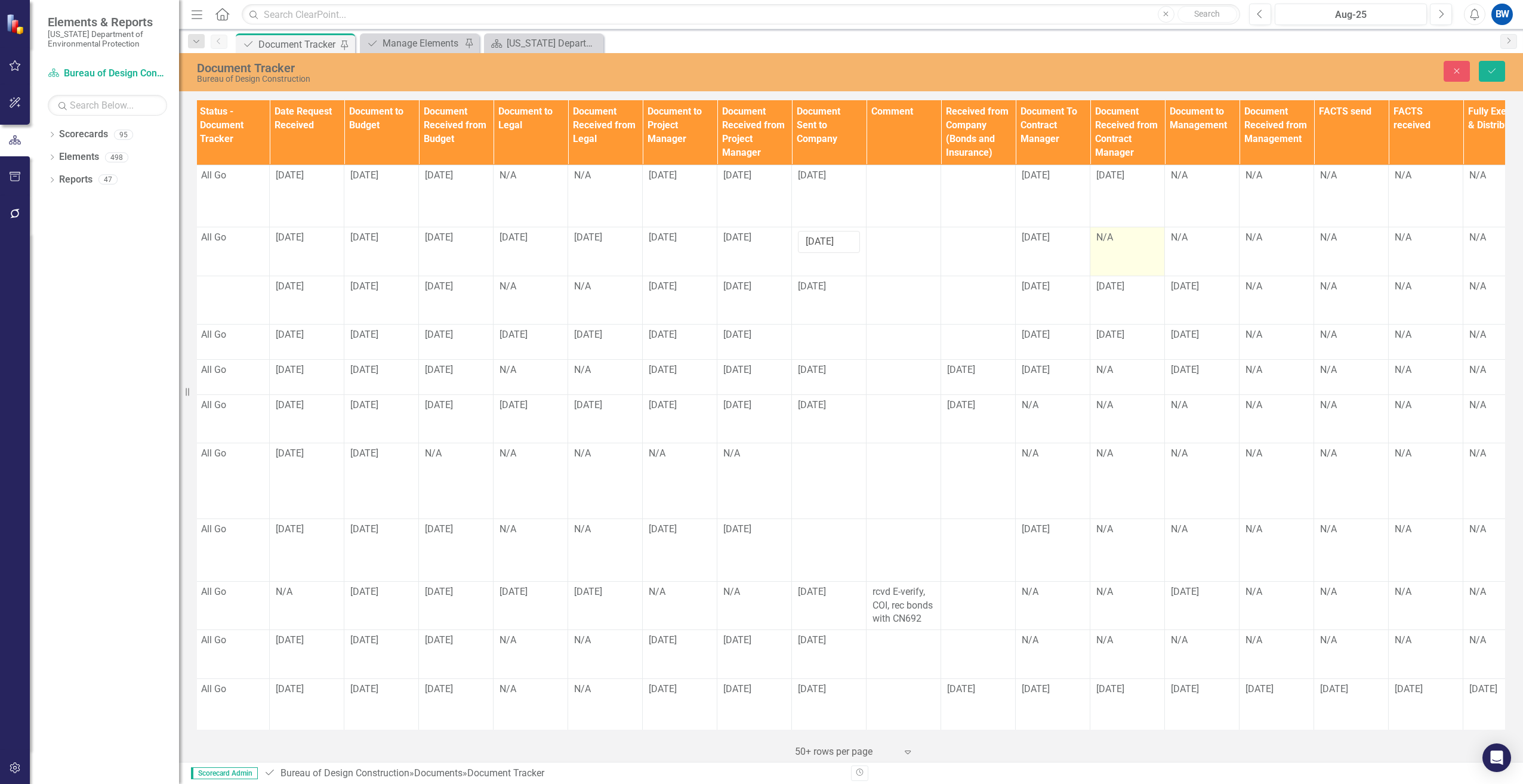
click at [1129, 237] on div "N/A" at bounding box center [1127, 238] width 62 height 14
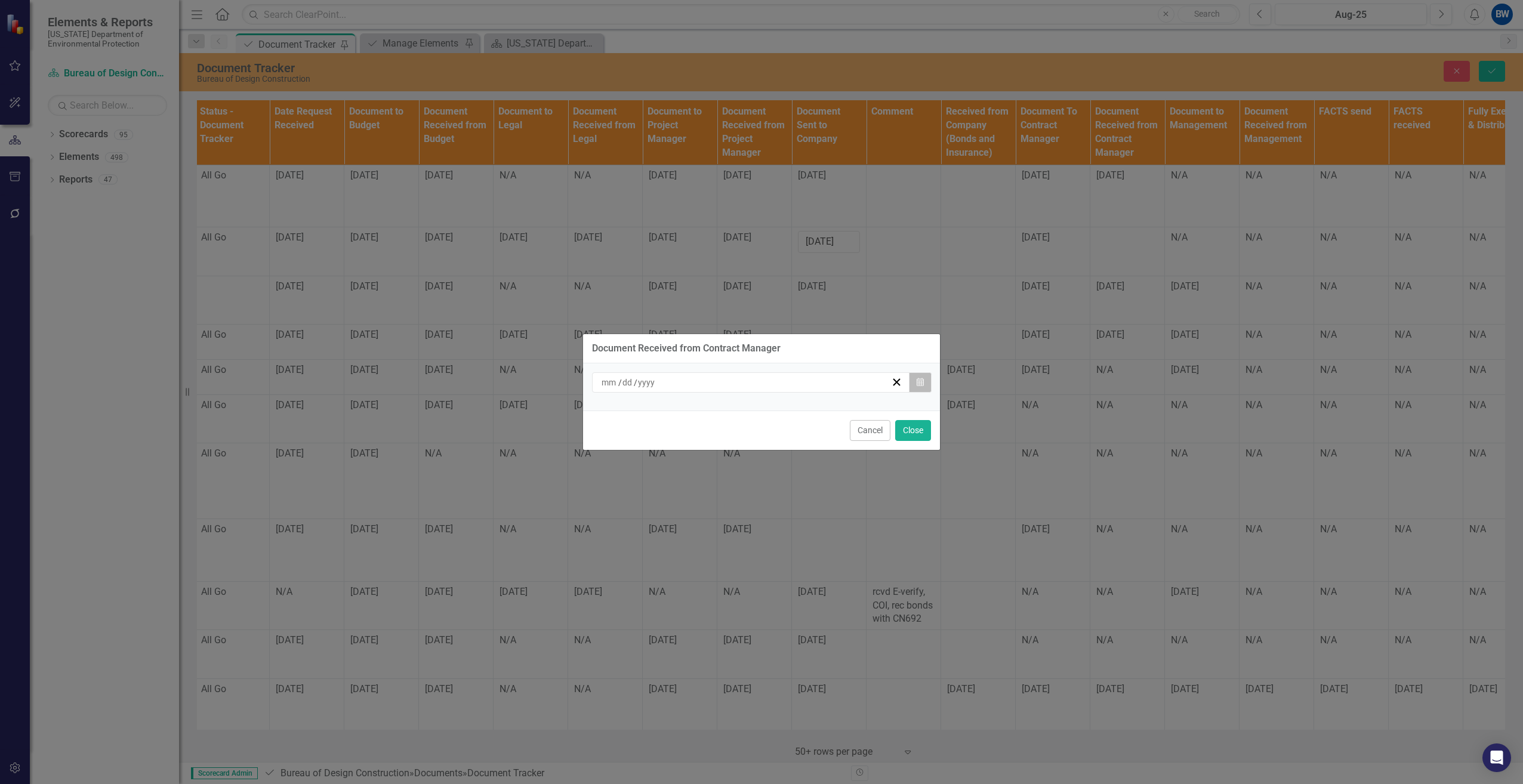
click at [914, 382] on button "Calendar" at bounding box center [920, 382] width 23 height 20
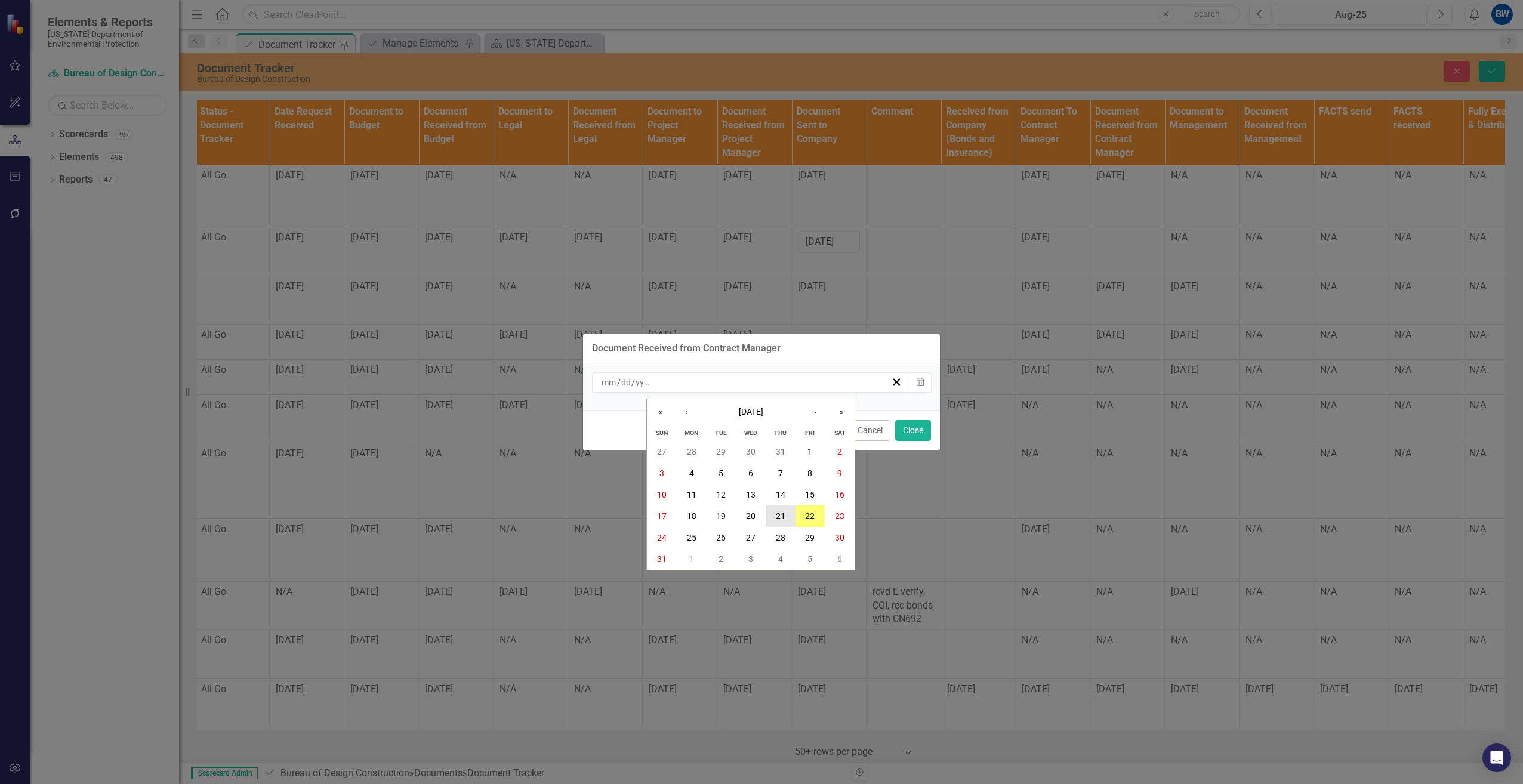
click at [778, 520] on abbr "21" at bounding box center [780, 515] width 9 height 9
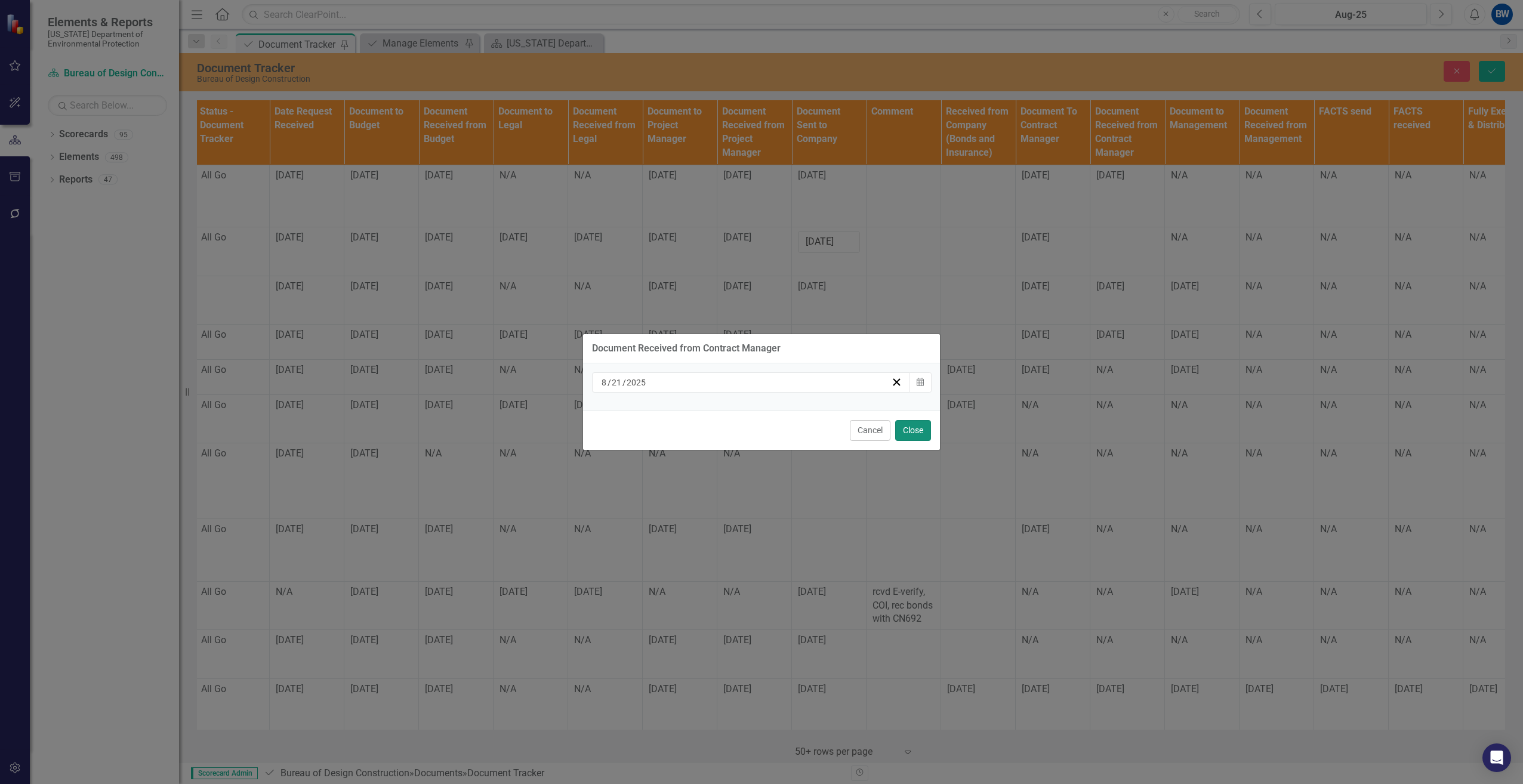
click at [907, 424] on button "Close" at bounding box center [913, 431] width 36 height 21
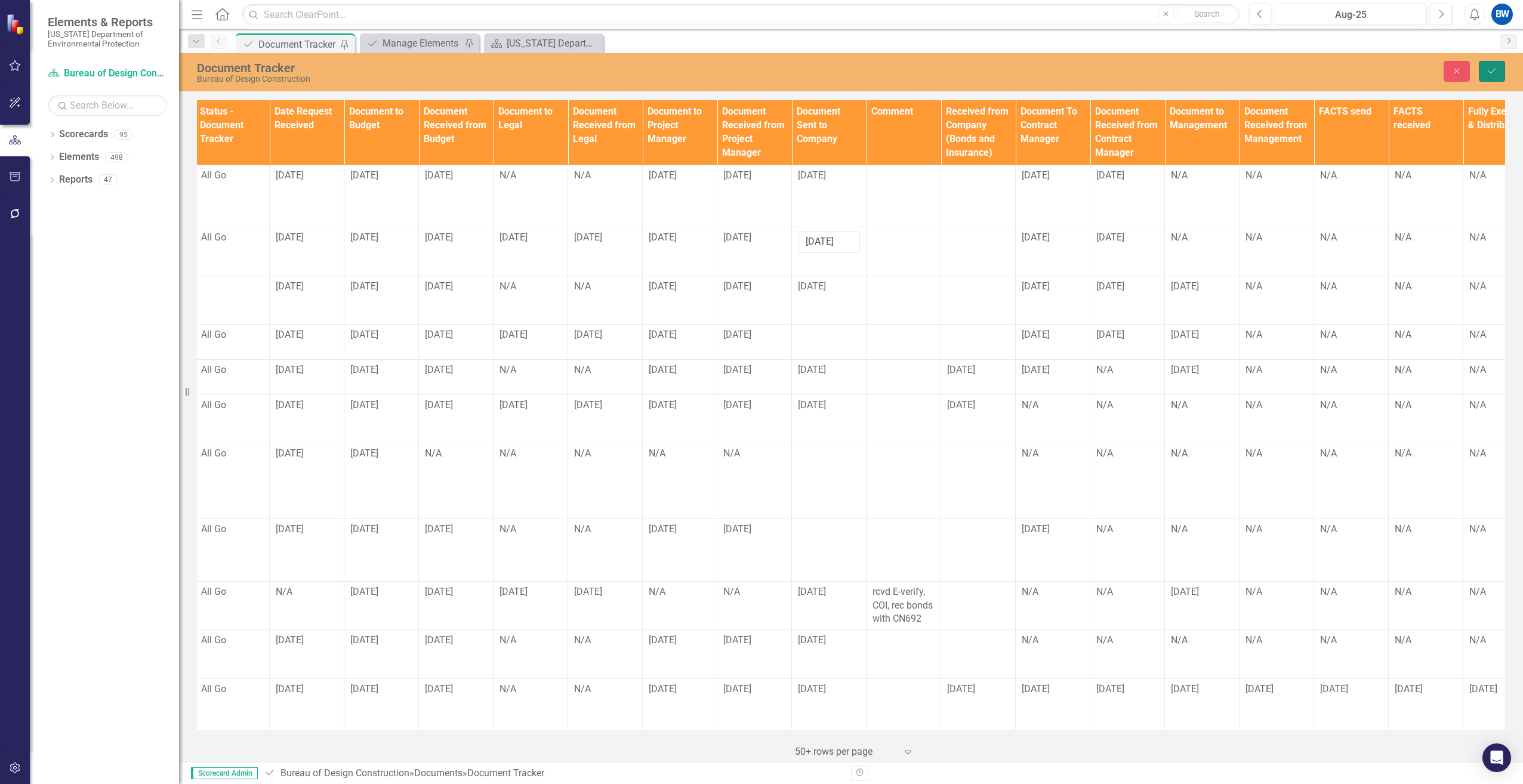
click at [1491, 67] on icon "Save" at bounding box center [1492, 71] width 11 height 8
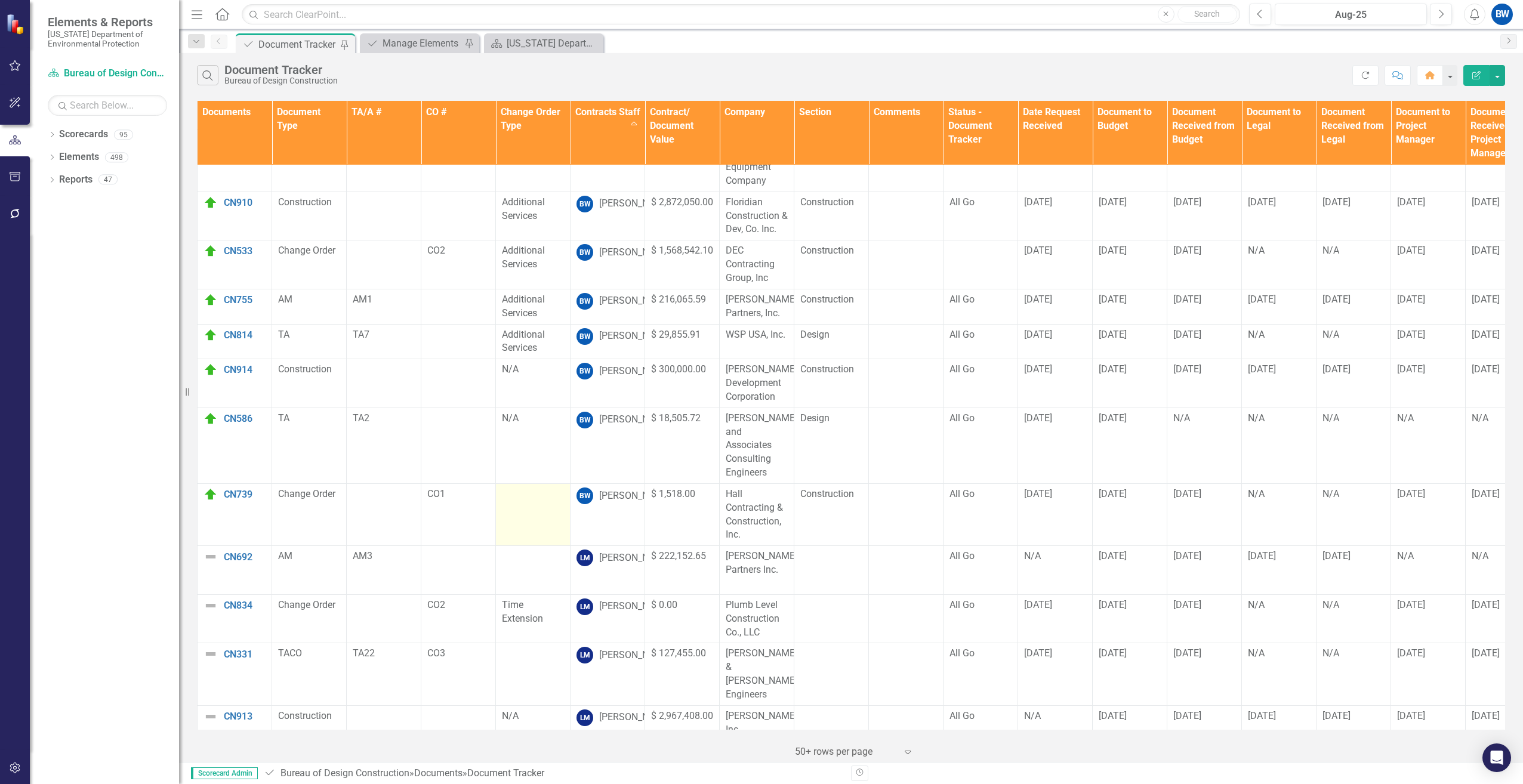
scroll to position [0, 0]
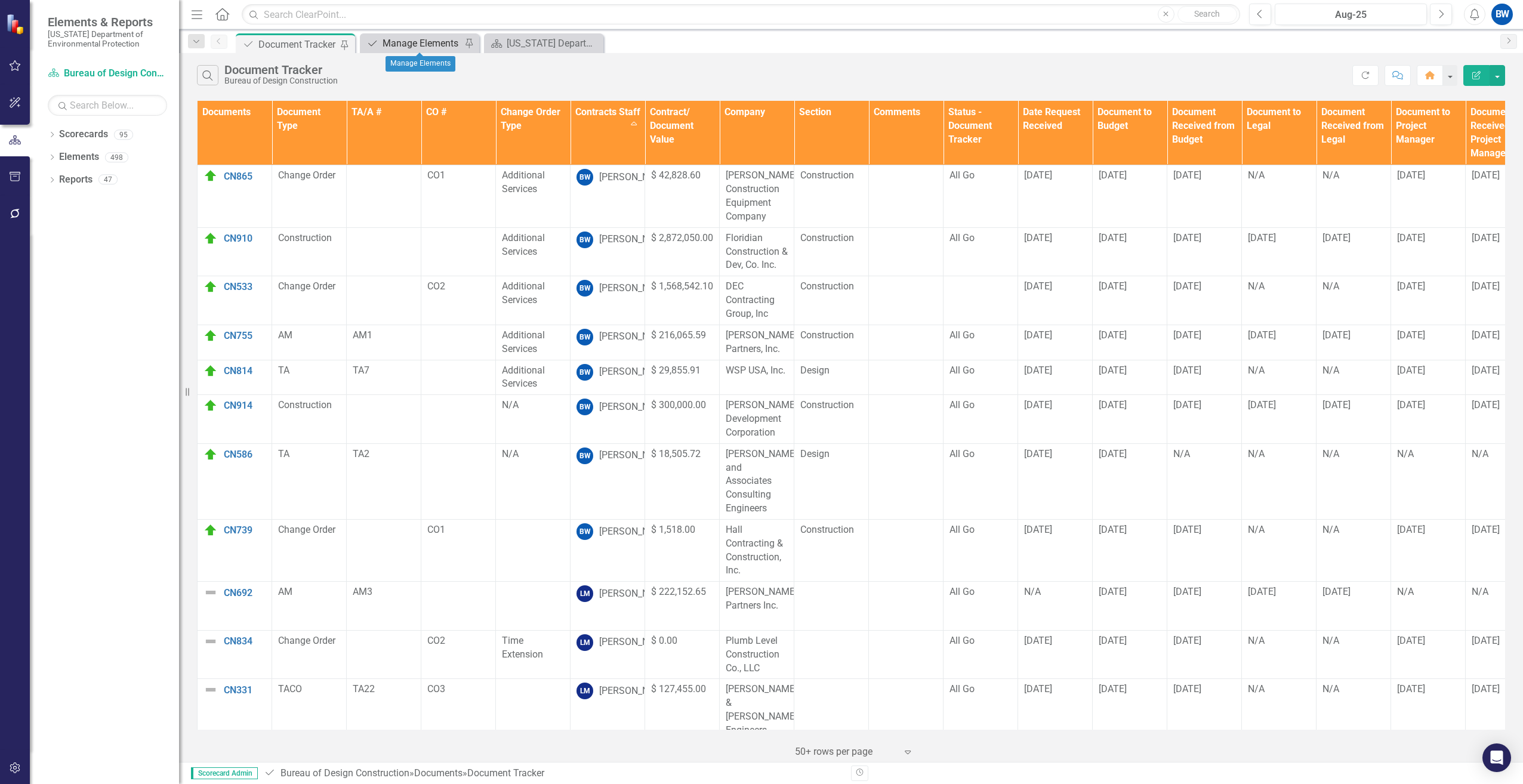
click at [446, 49] on div "Manage Elements" at bounding box center [422, 43] width 79 height 15
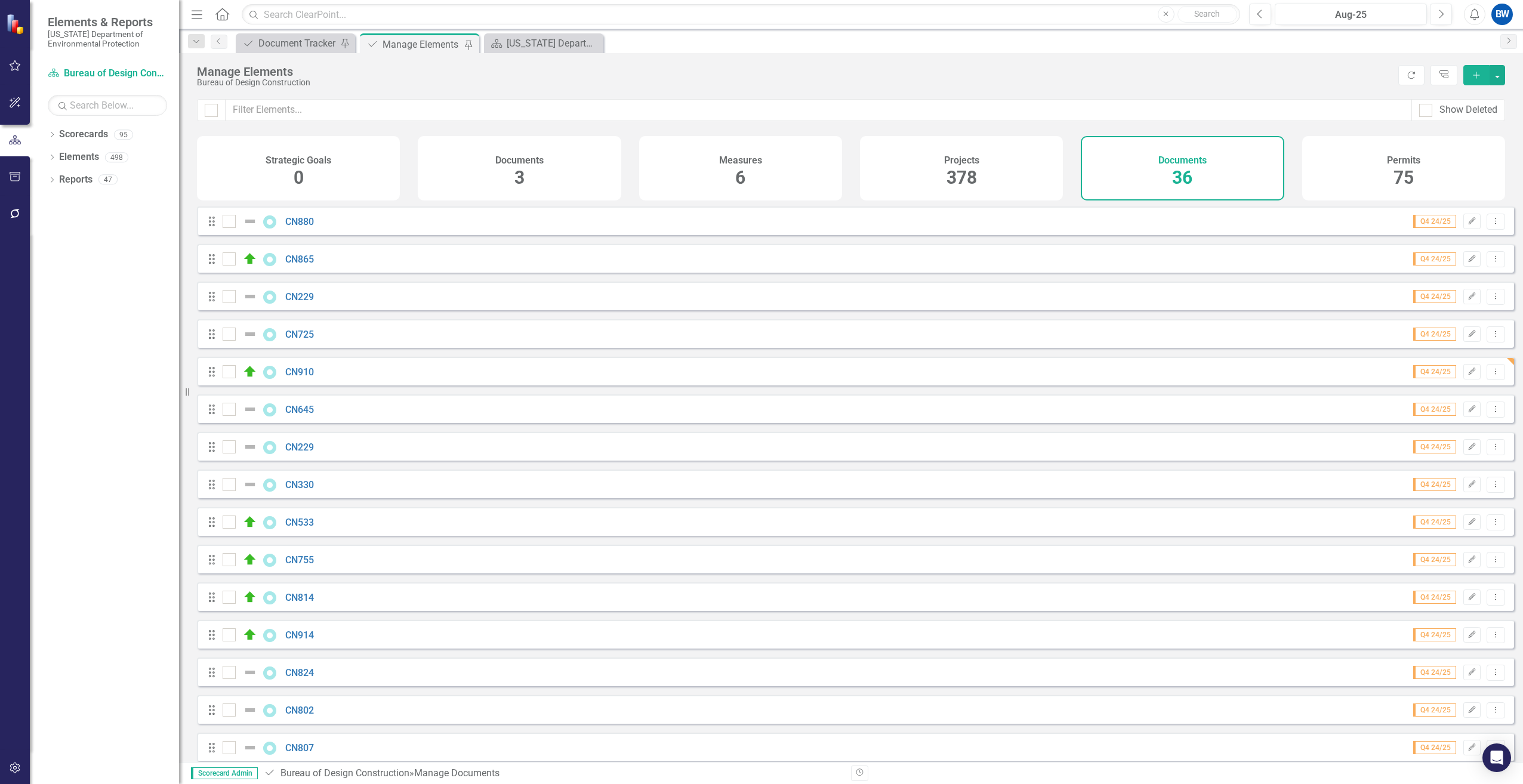
click at [1476, 71] on icon "Add" at bounding box center [1477, 75] width 11 height 8
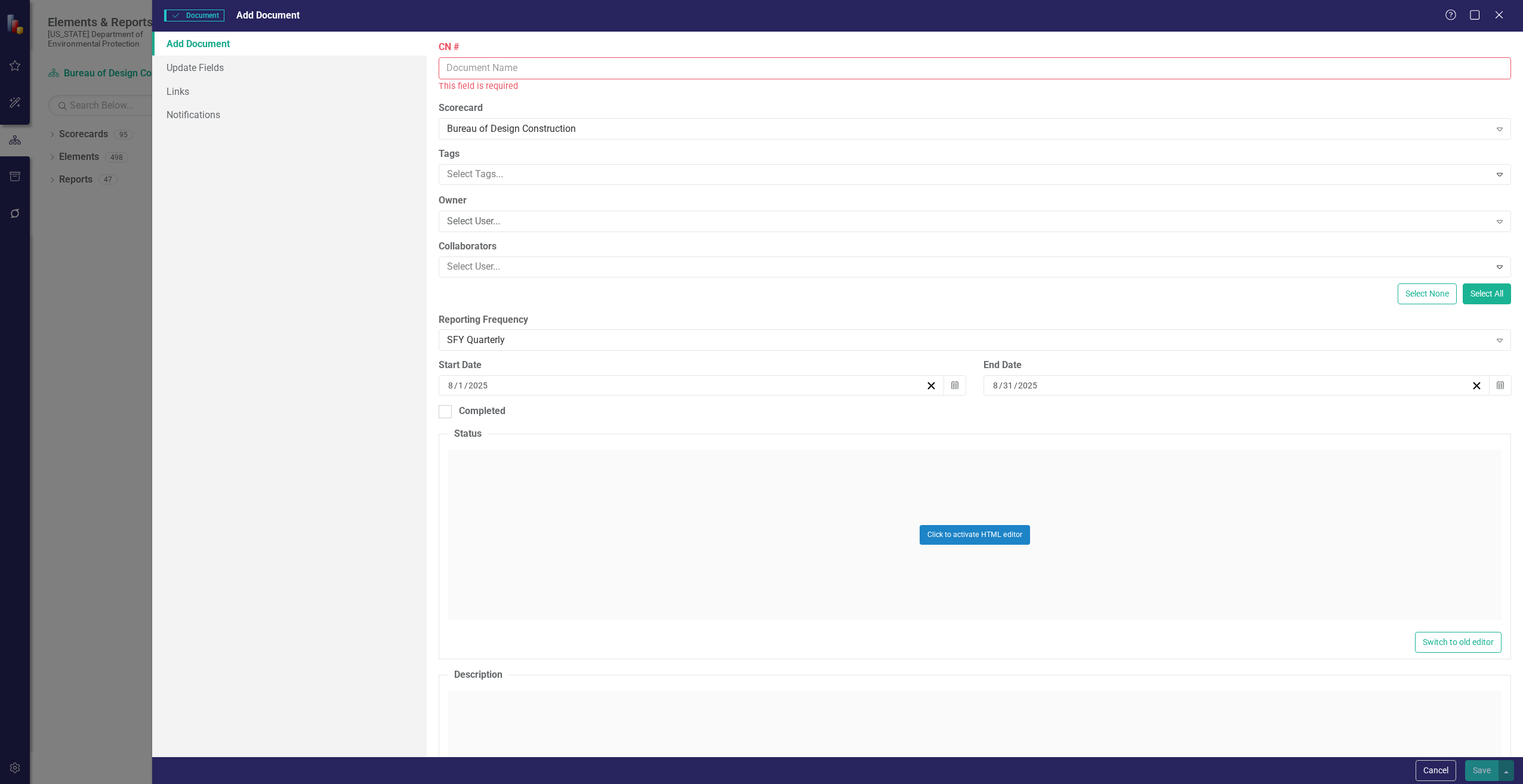
click at [624, 71] on input "CN #" at bounding box center [975, 69] width 1073 height 22
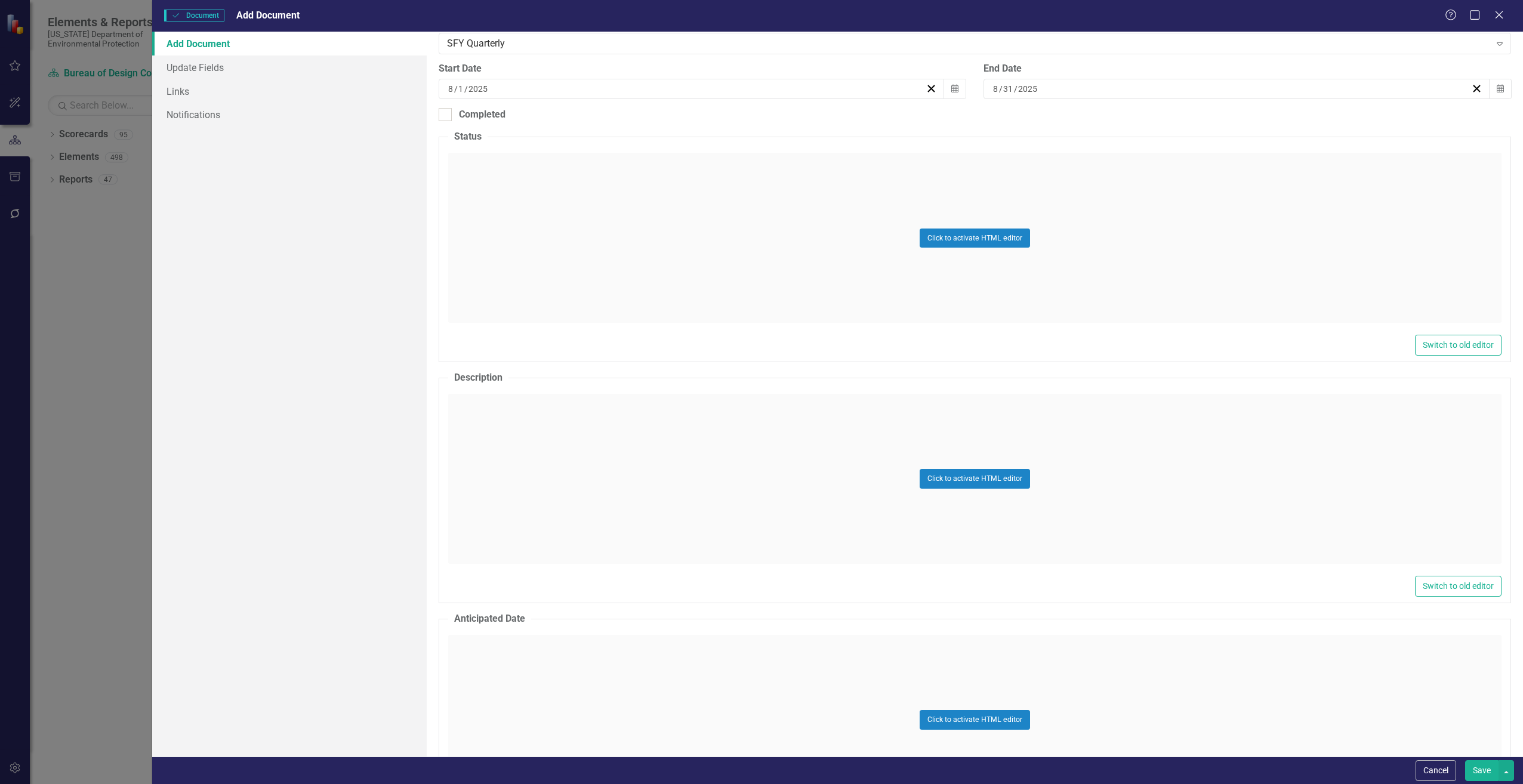
scroll to position [298, 0]
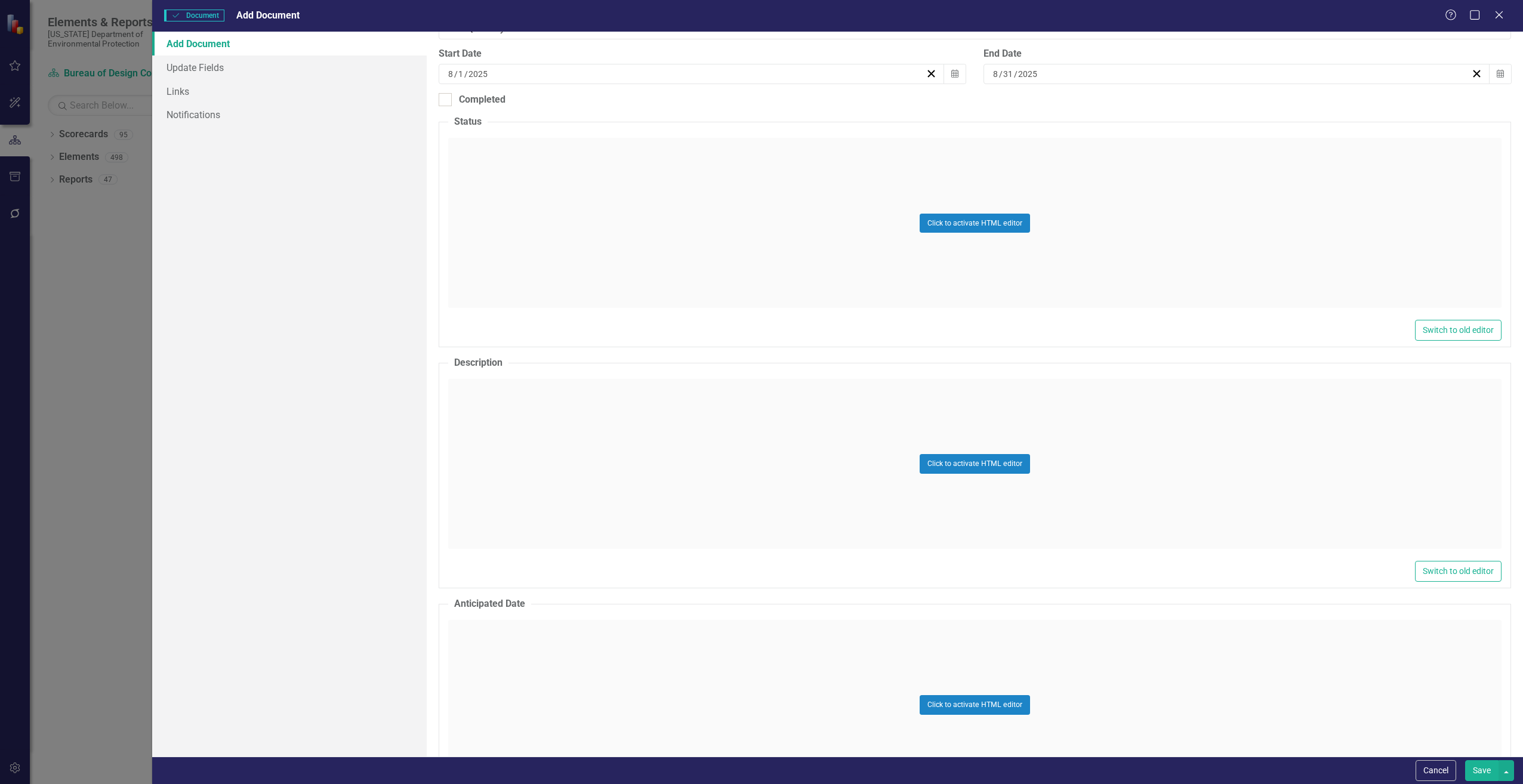
type input "CN917"
click at [498, 464] on div "Click to activate HTML editor" at bounding box center [975, 463] width 1054 height 170
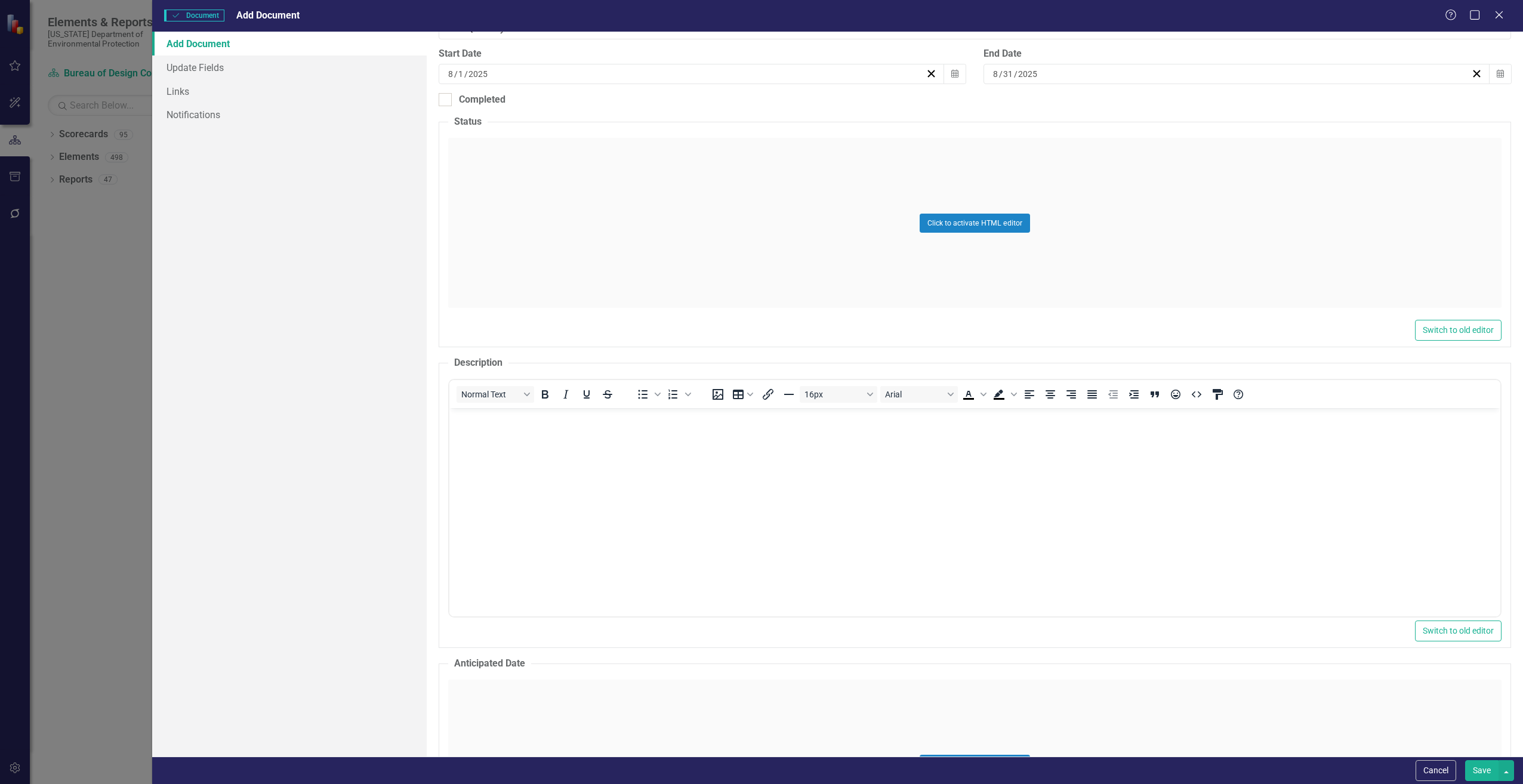
scroll to position [0, 0]
click at [594, 494] on body "Rich Text Area. Press ALT-0 for help." at bounding box center [974, 497] width 1051 height 179
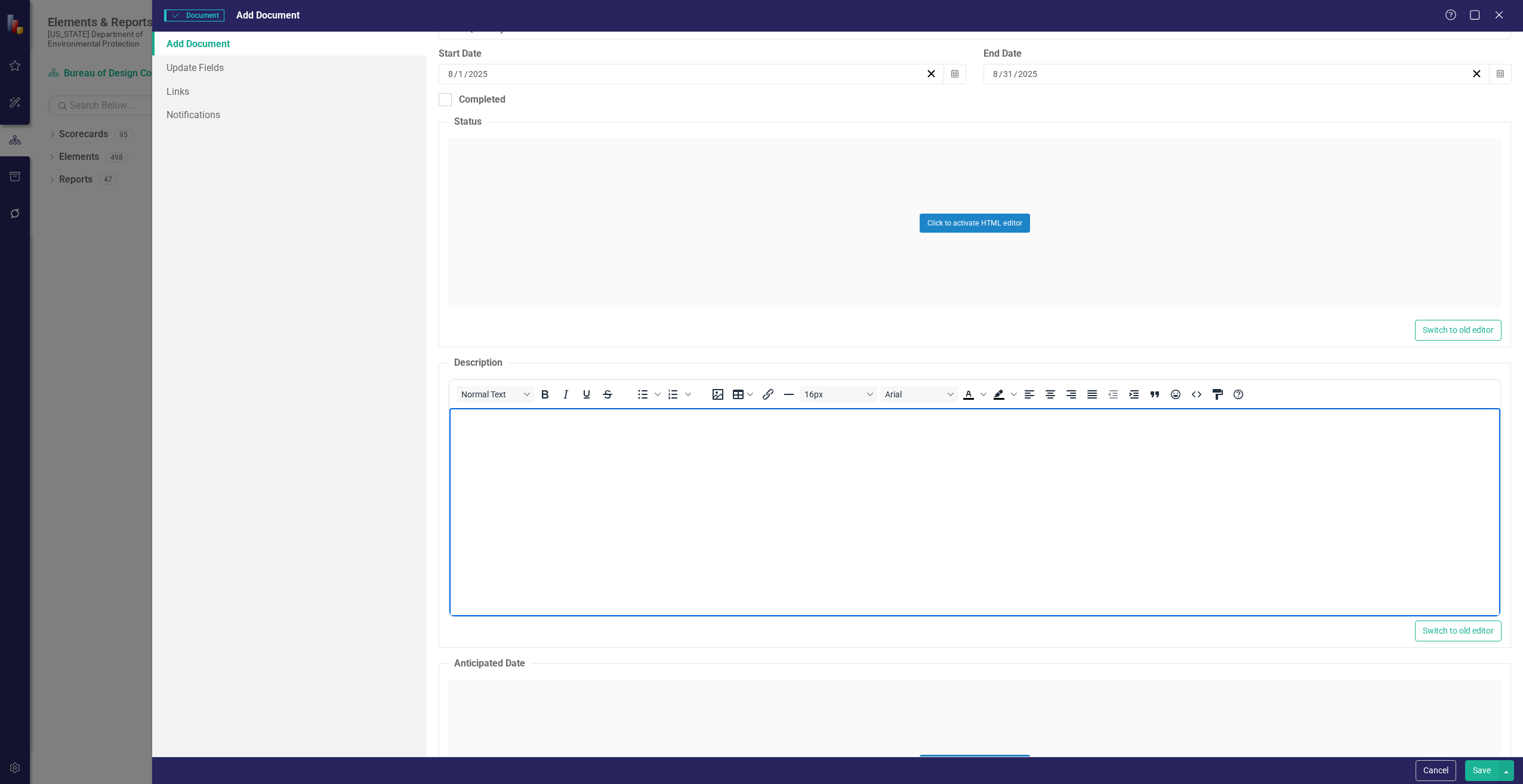
click at [593, 494] on body "Rich Text Area. Press ALT-0 for help." at bounding box center [974, 497] width 1051 height 179
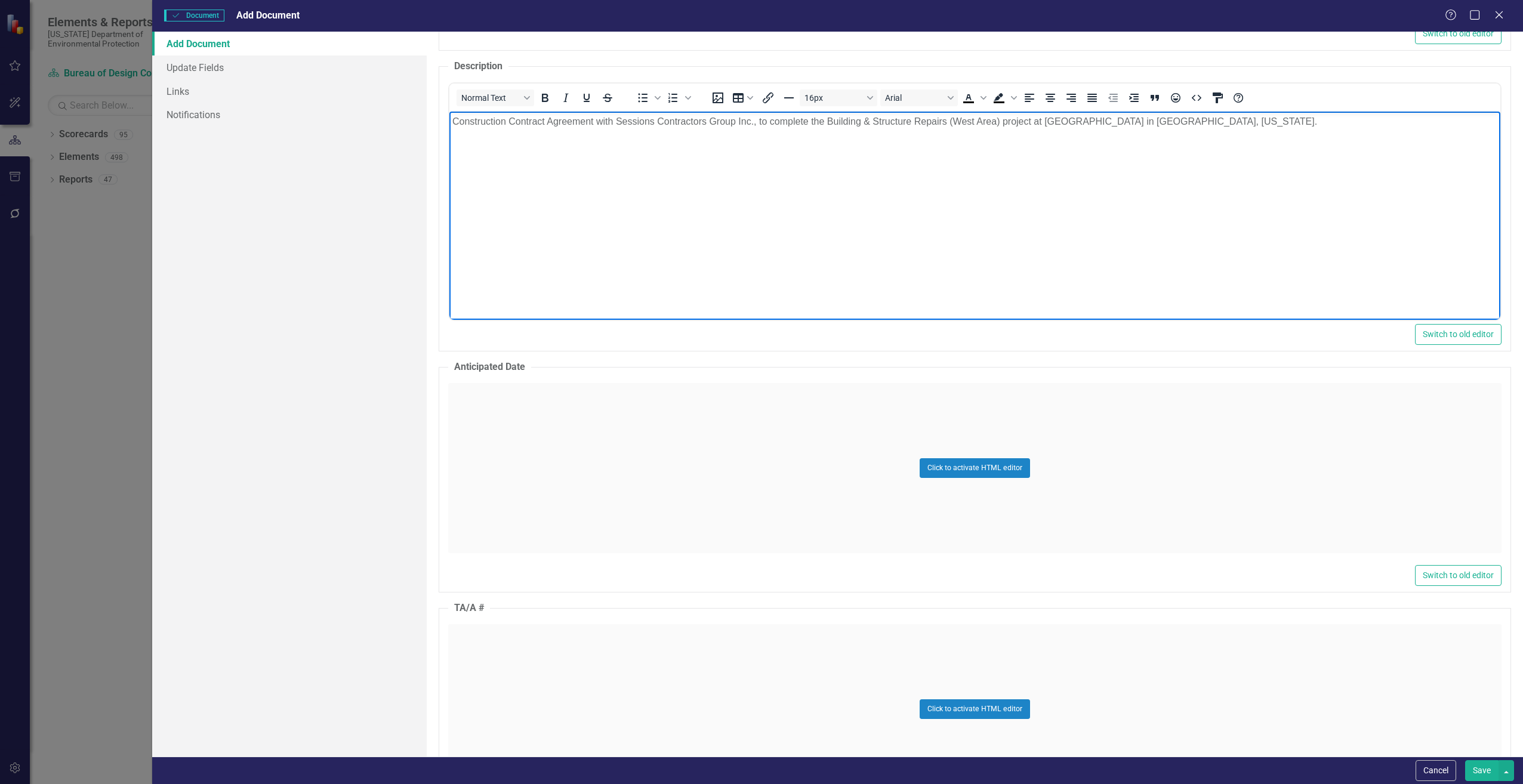
scroll to position [657, 0]
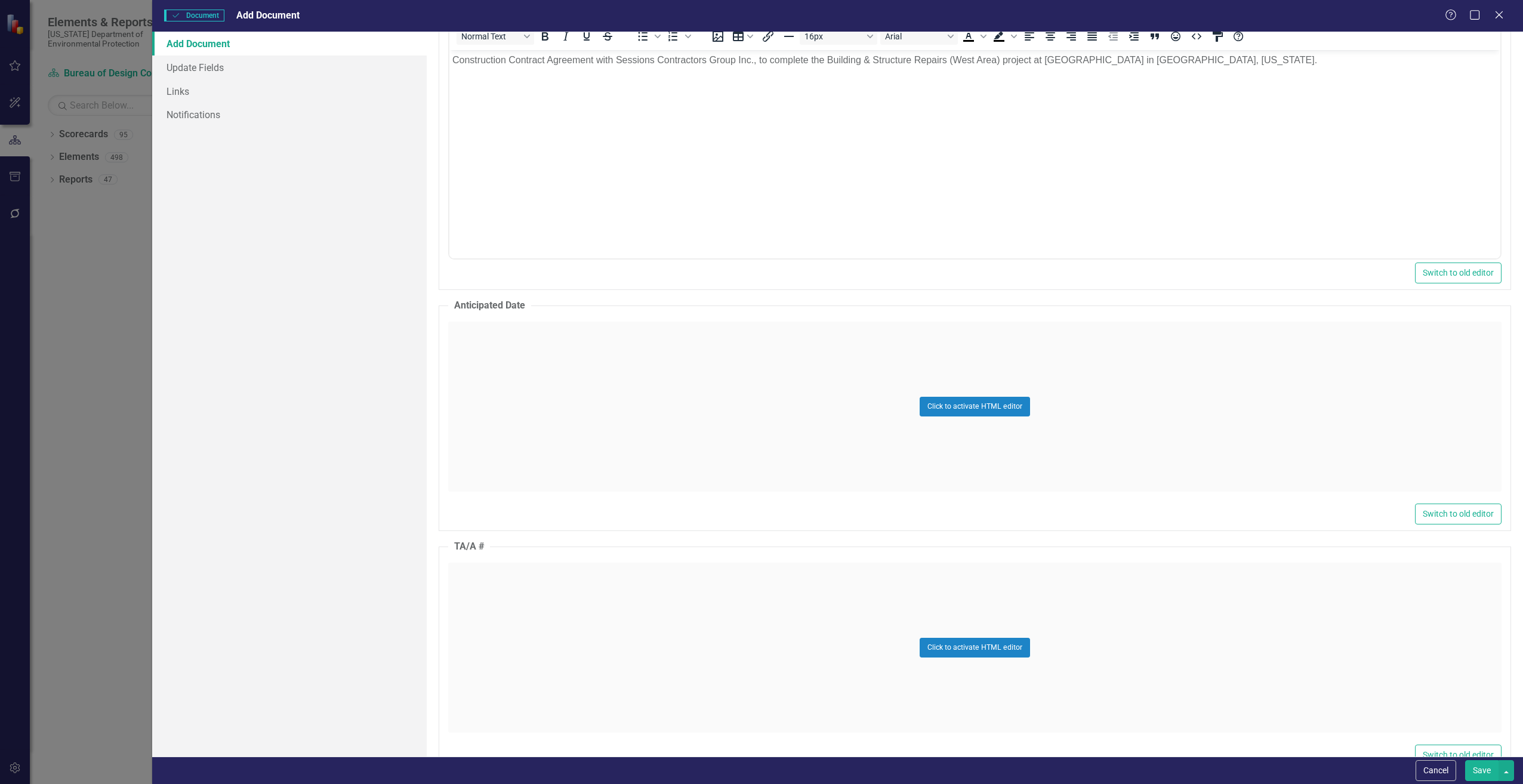
click at [513, 383] on div "Click to activate HTML editor" at bounding box center [975, 407] width 1054 height 170
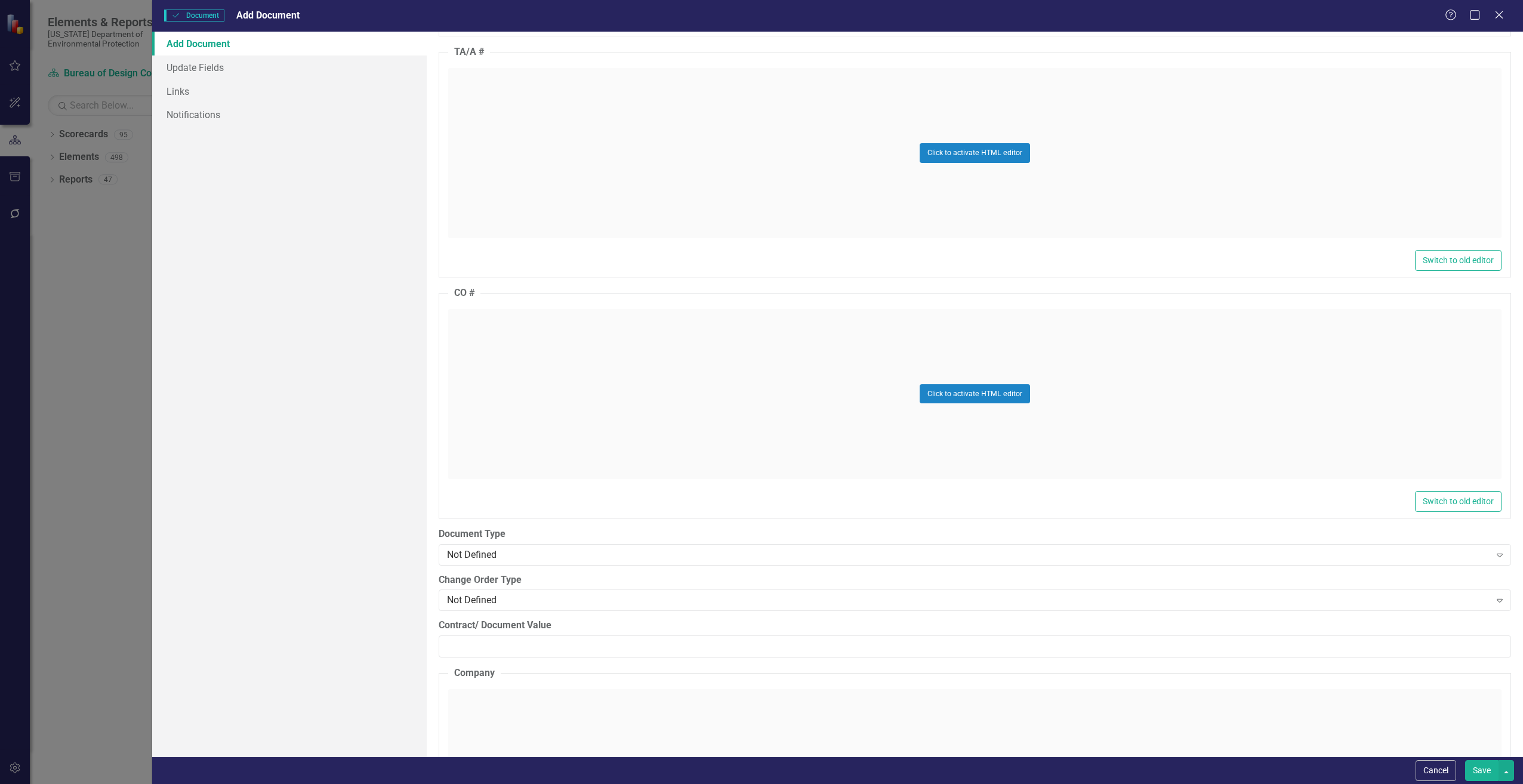
scroll to position [1253, 0]
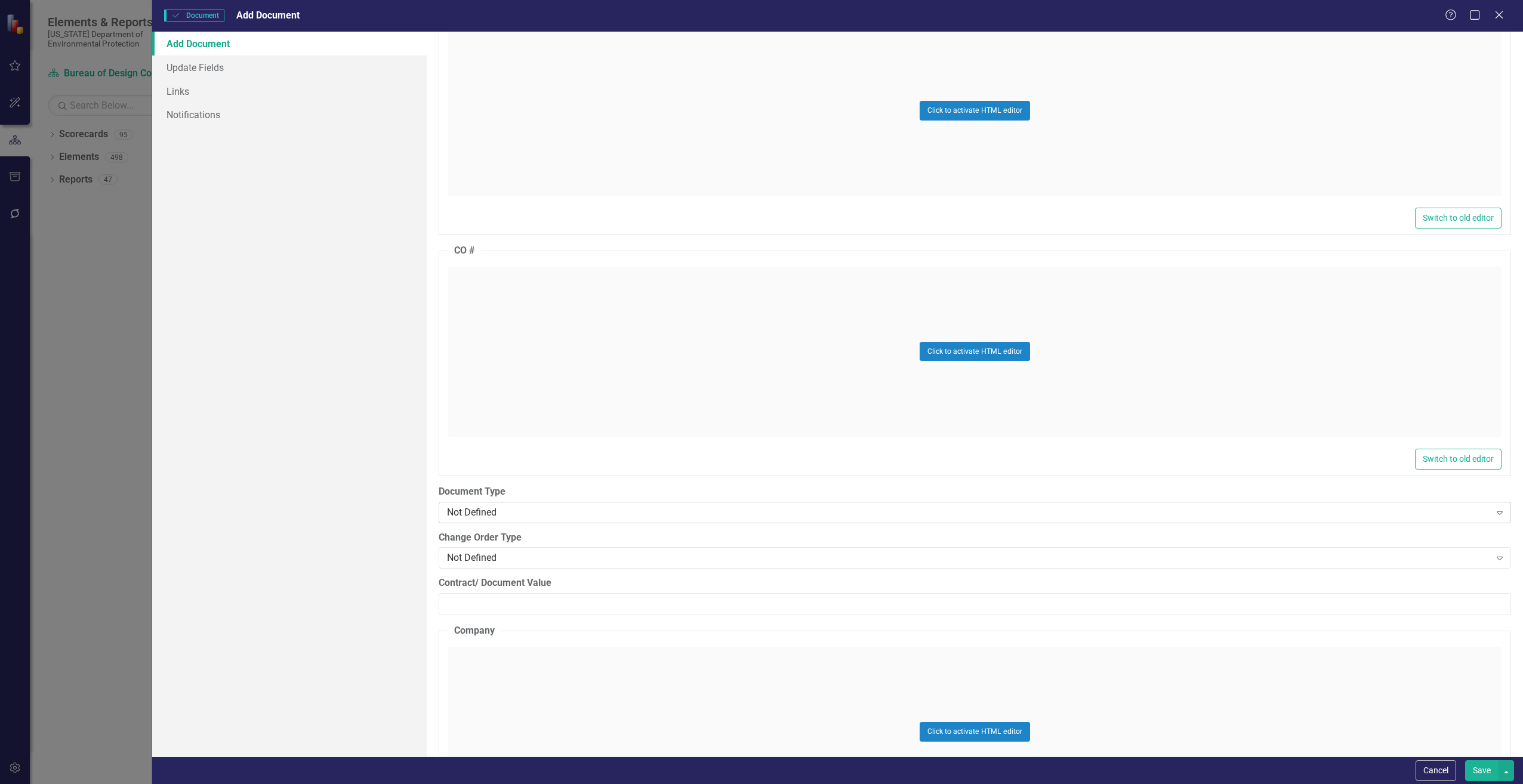
click at [493, 515] on div "Not Defined" at bounding box center [968, 512] width 1043 height 14
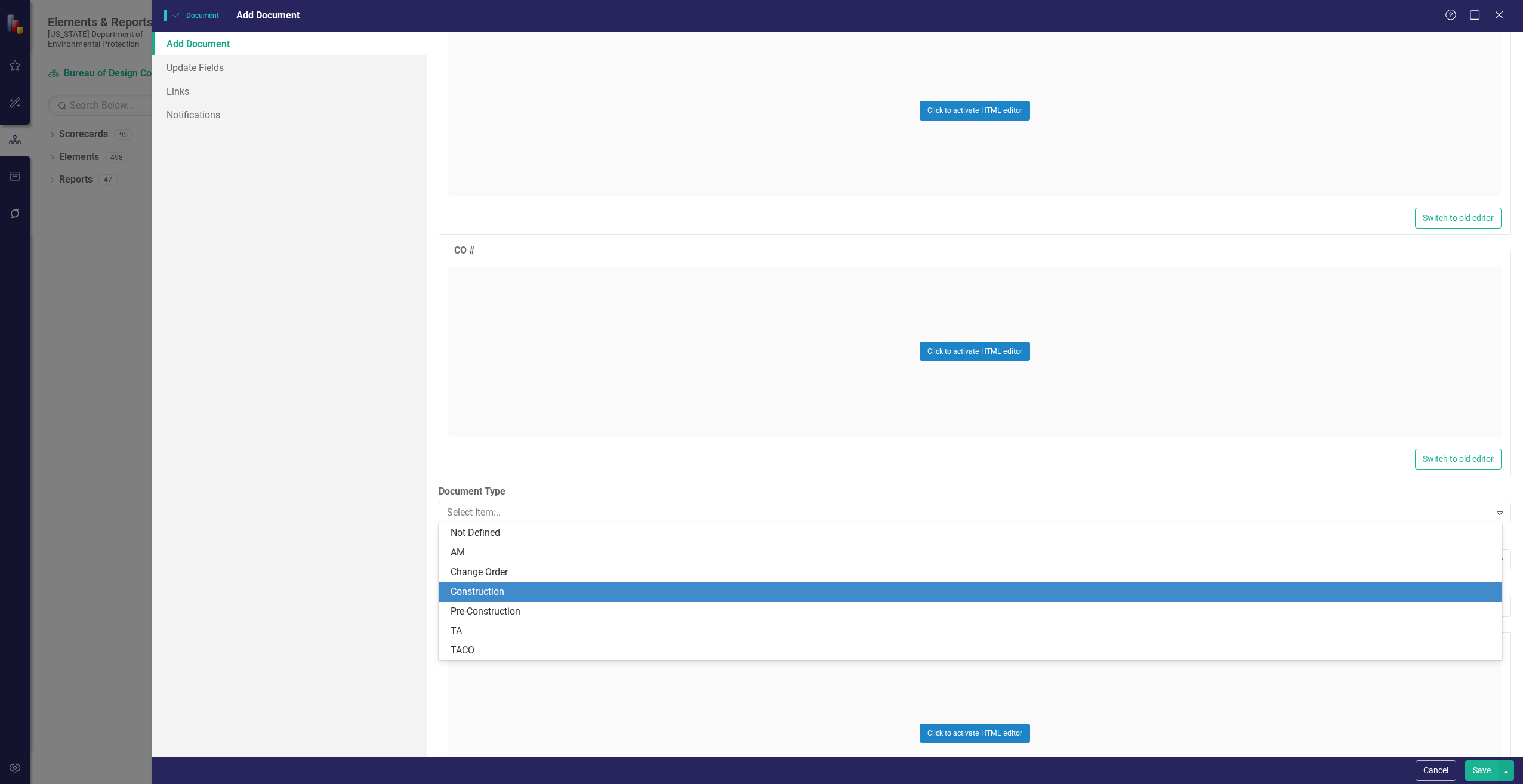
click at [472, 591] on div "Construction" at bounding box center [973, 592] width 1044 height 14
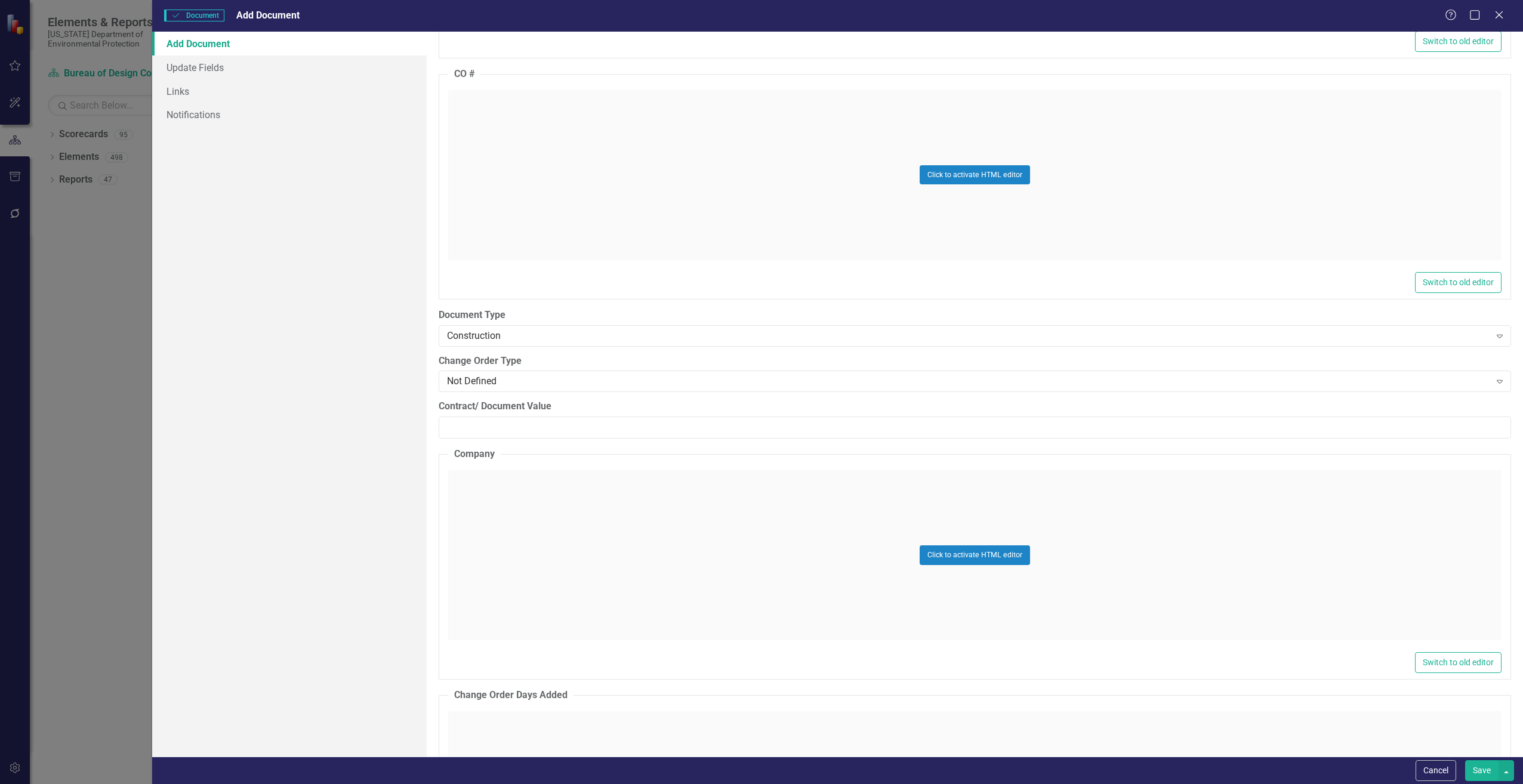
scroll to position [1432, 0]
click at [466, 381] on div "Not Defined" at bounding box center [968, 379] width 1043 height 14
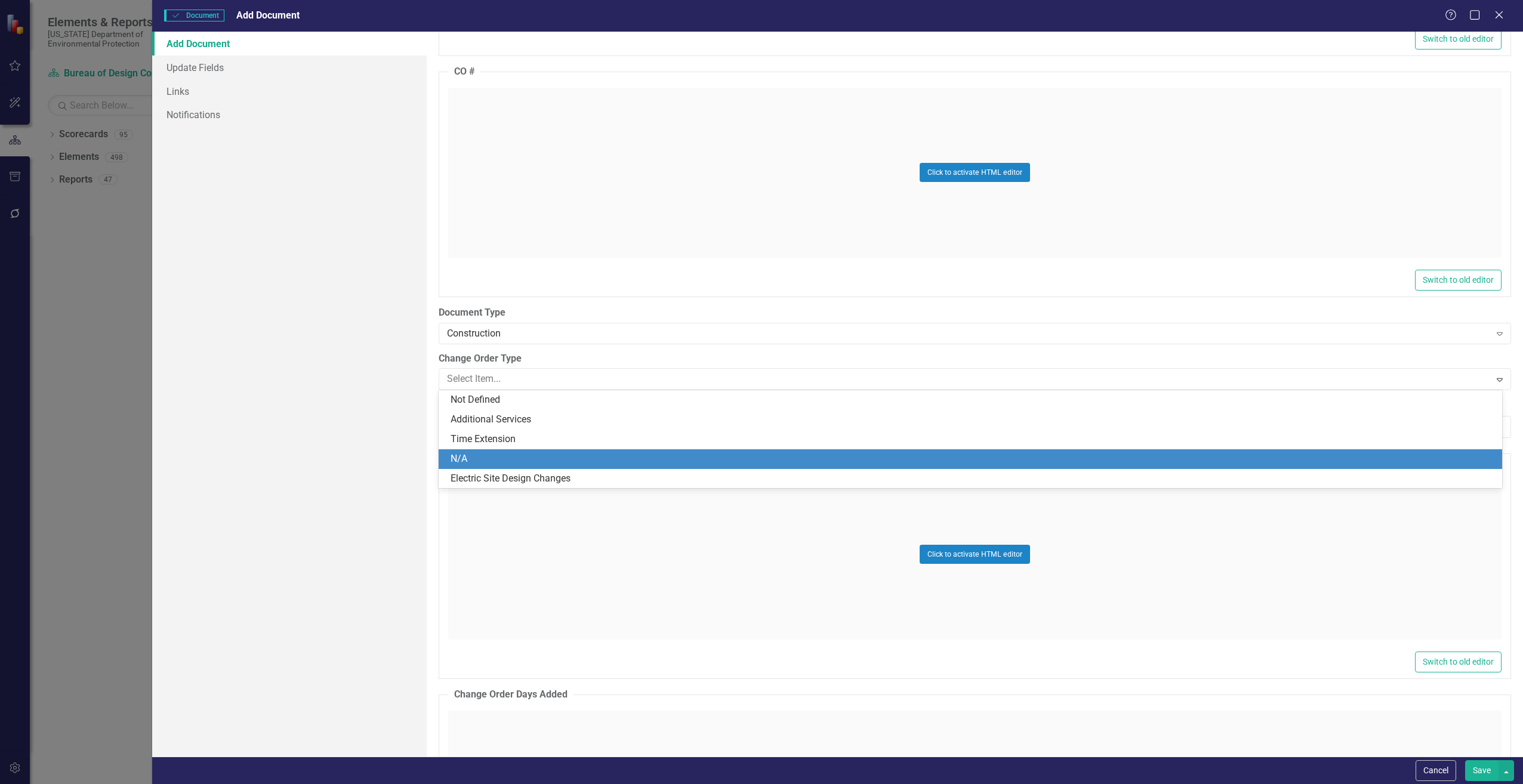
click at [476, 462] on div "N/A" at bounding box center [973, 459] width 1044 height 14
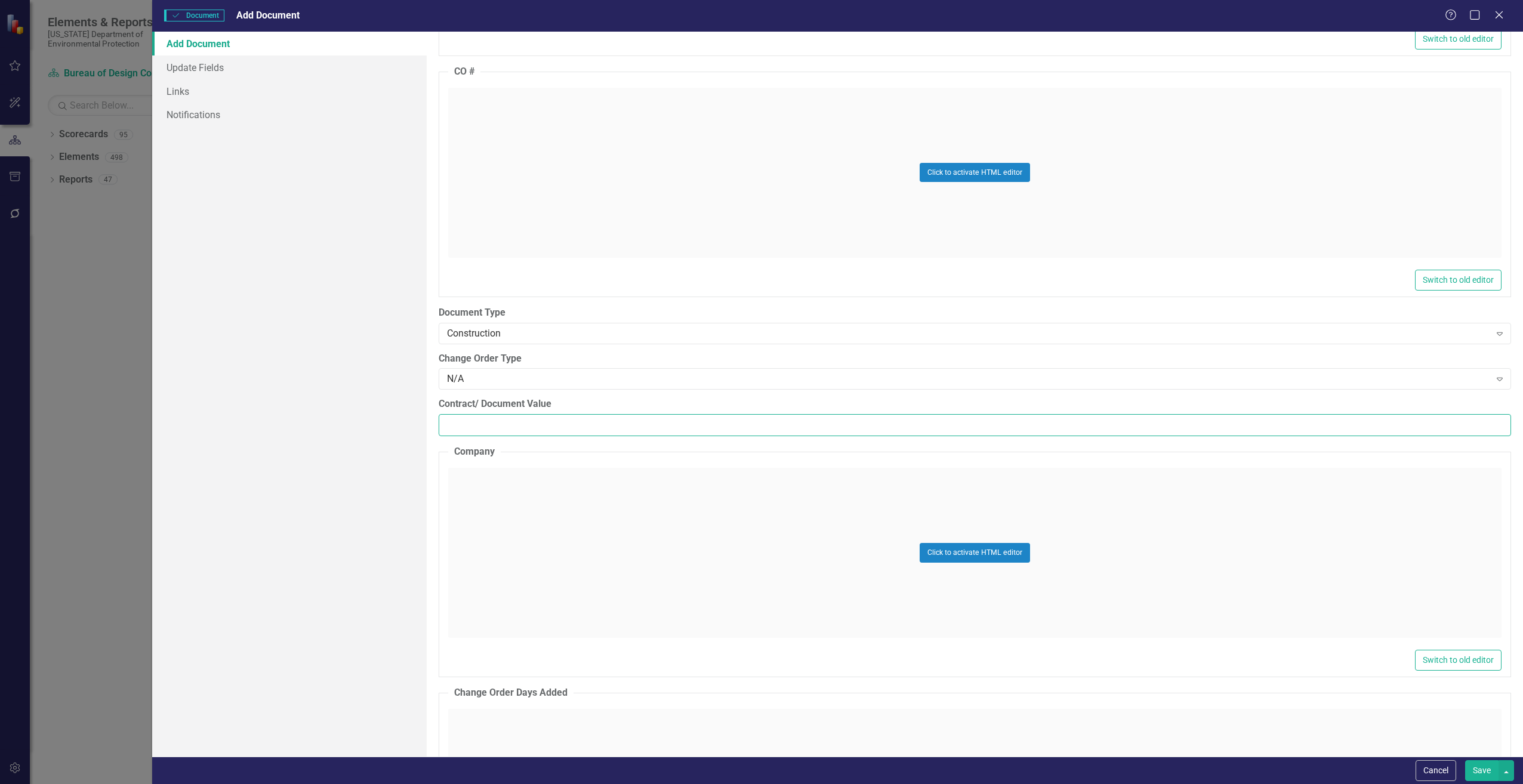
click at [501, 421] on input "Contract/ Document Value" at bounding box center [975, 425] width 1073 height 22
paste input "303904.00"
type input "303904.00"
click at [521, 528] on div "Click to activate HTML editor" at bounding box center [975, 553] width 1054 height 170
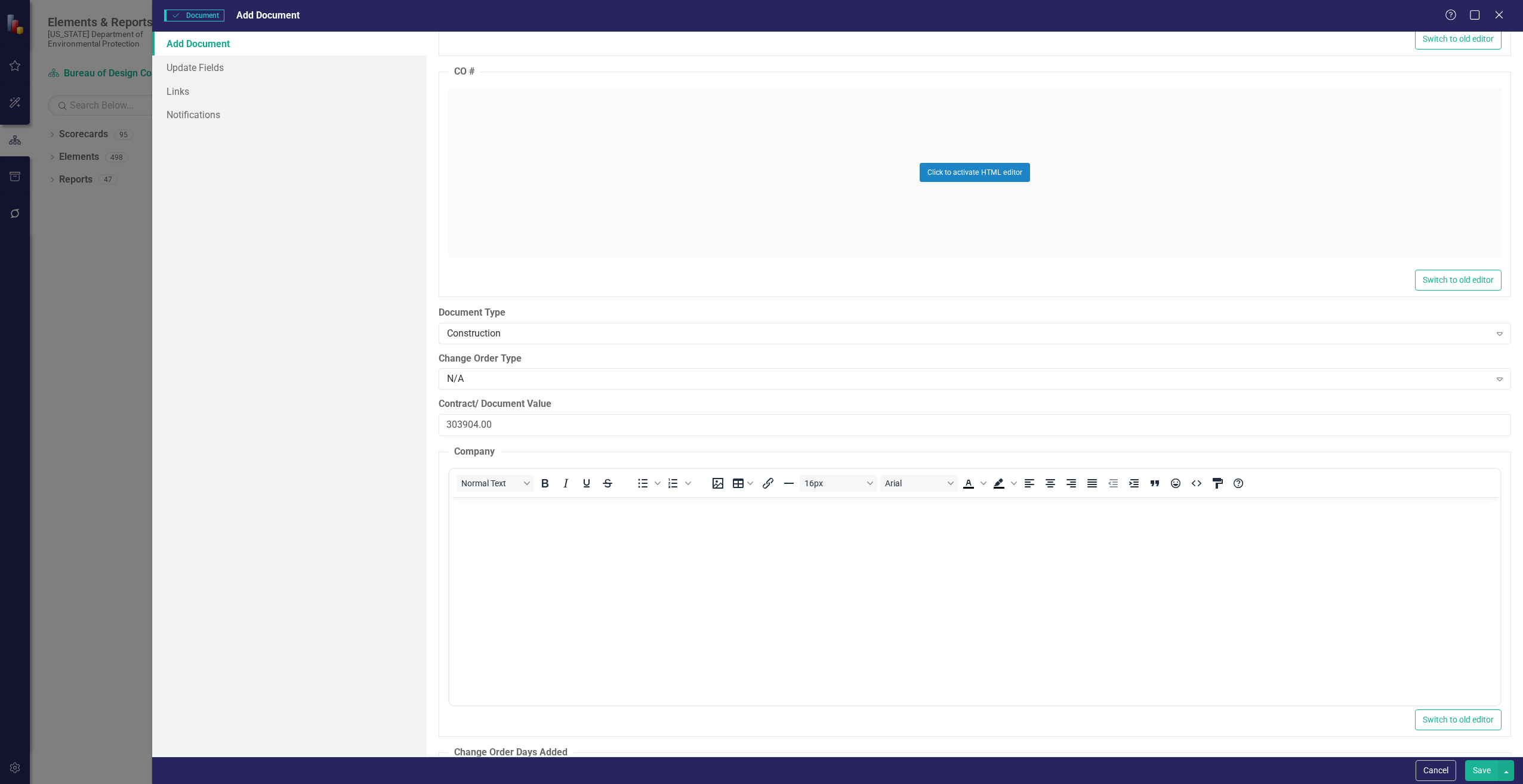
scroll to position [0, 0]
click at [526, 541] on body "Rich Text Area. Press ALT-0 for help." at bounding box center [974, 585] width 1051 height 179
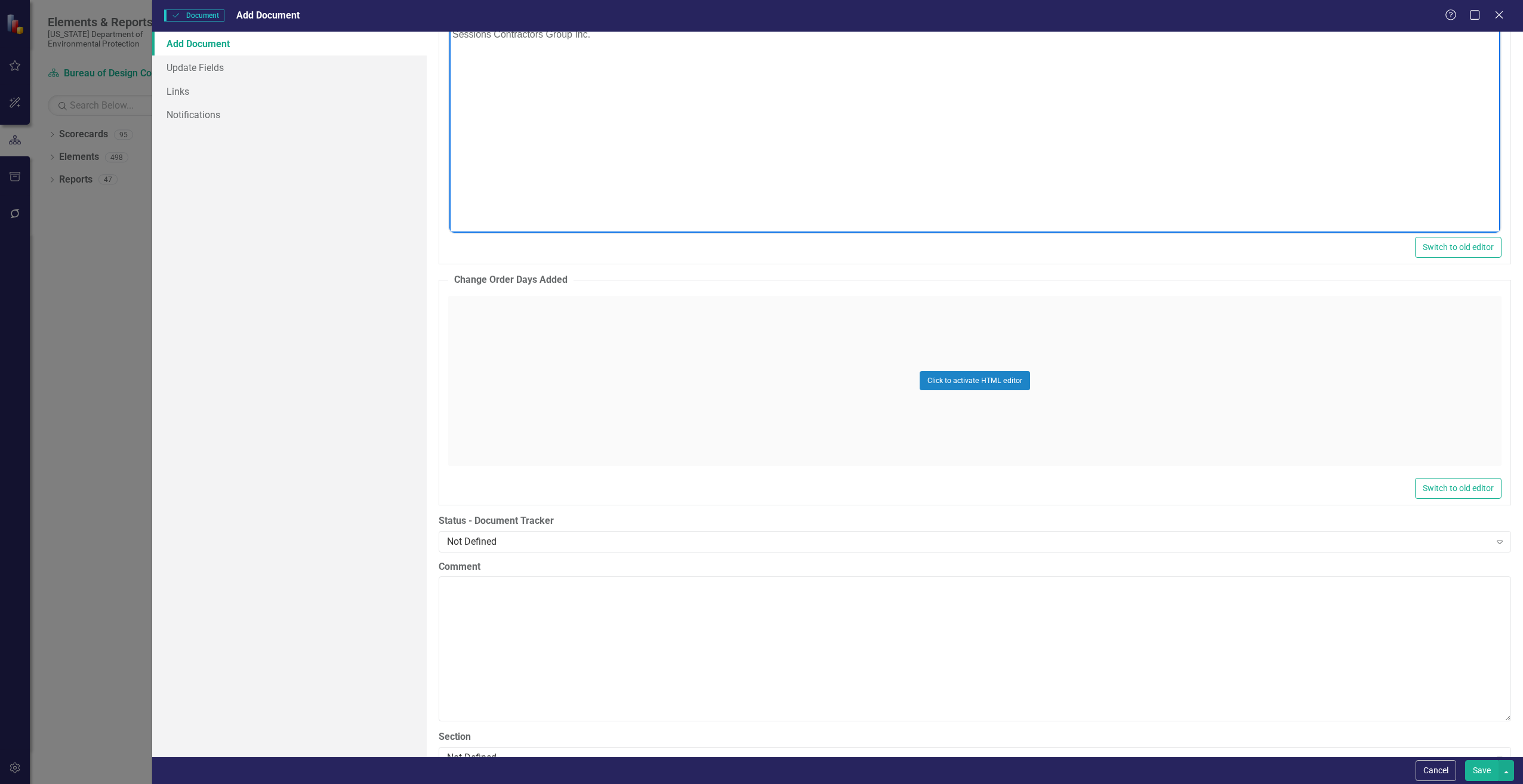
scroll to position [2088, 0]
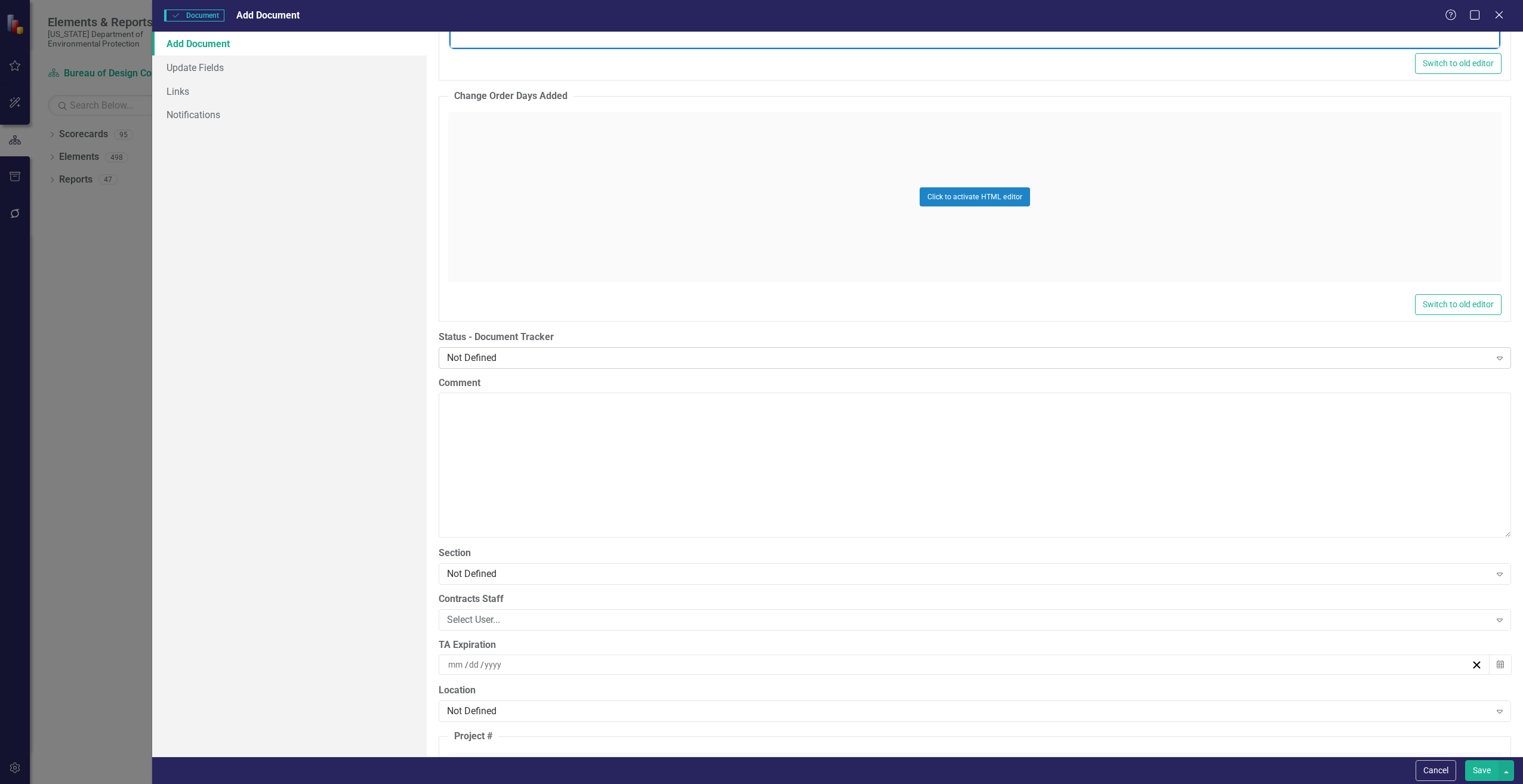
click at [483, 362] on div "Not Defined" at bounding box center [968, 358] width 1043 height 14
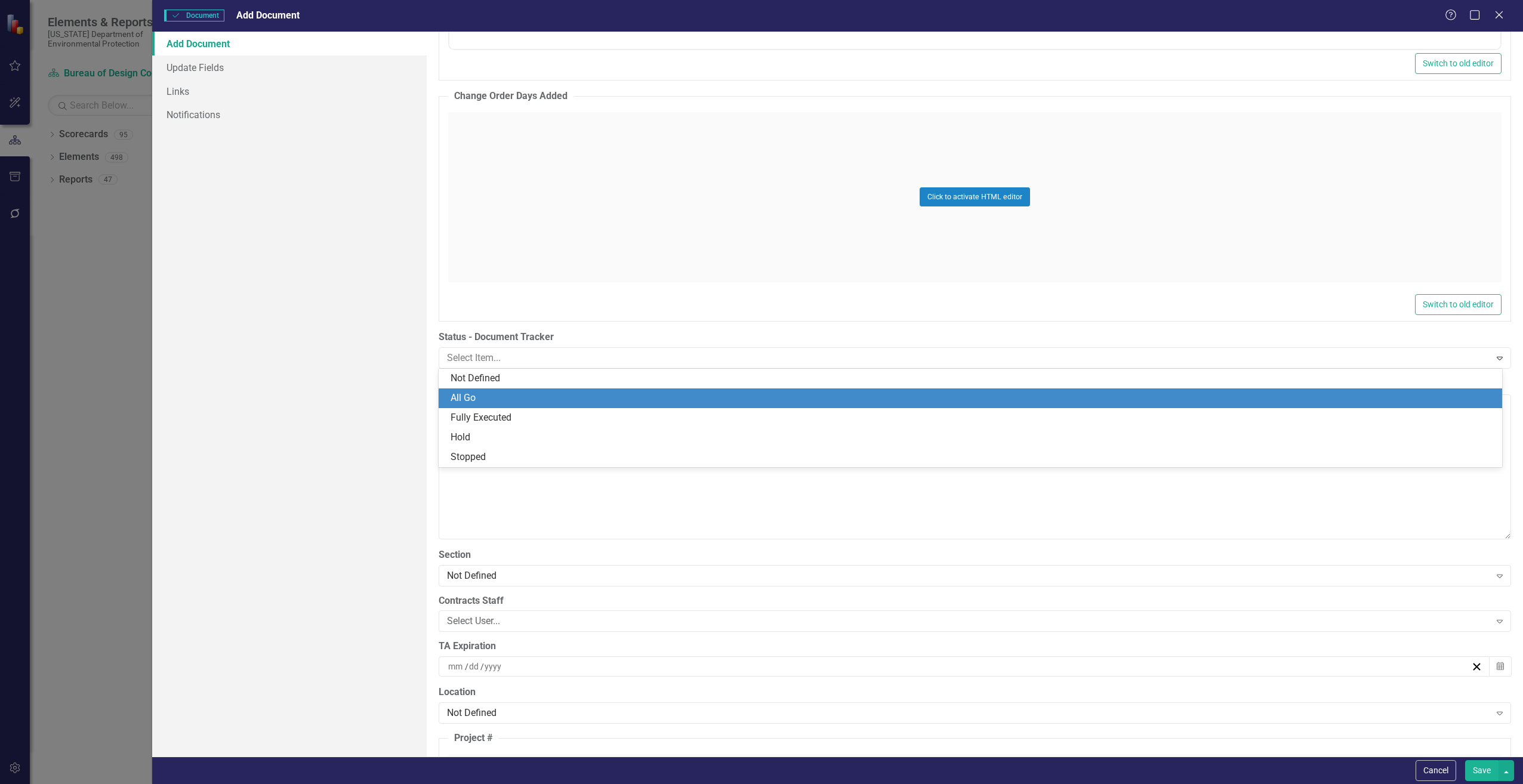
click at [469, 396] on div "All Go" at bounding box center [973, 398] width 1044 height 14
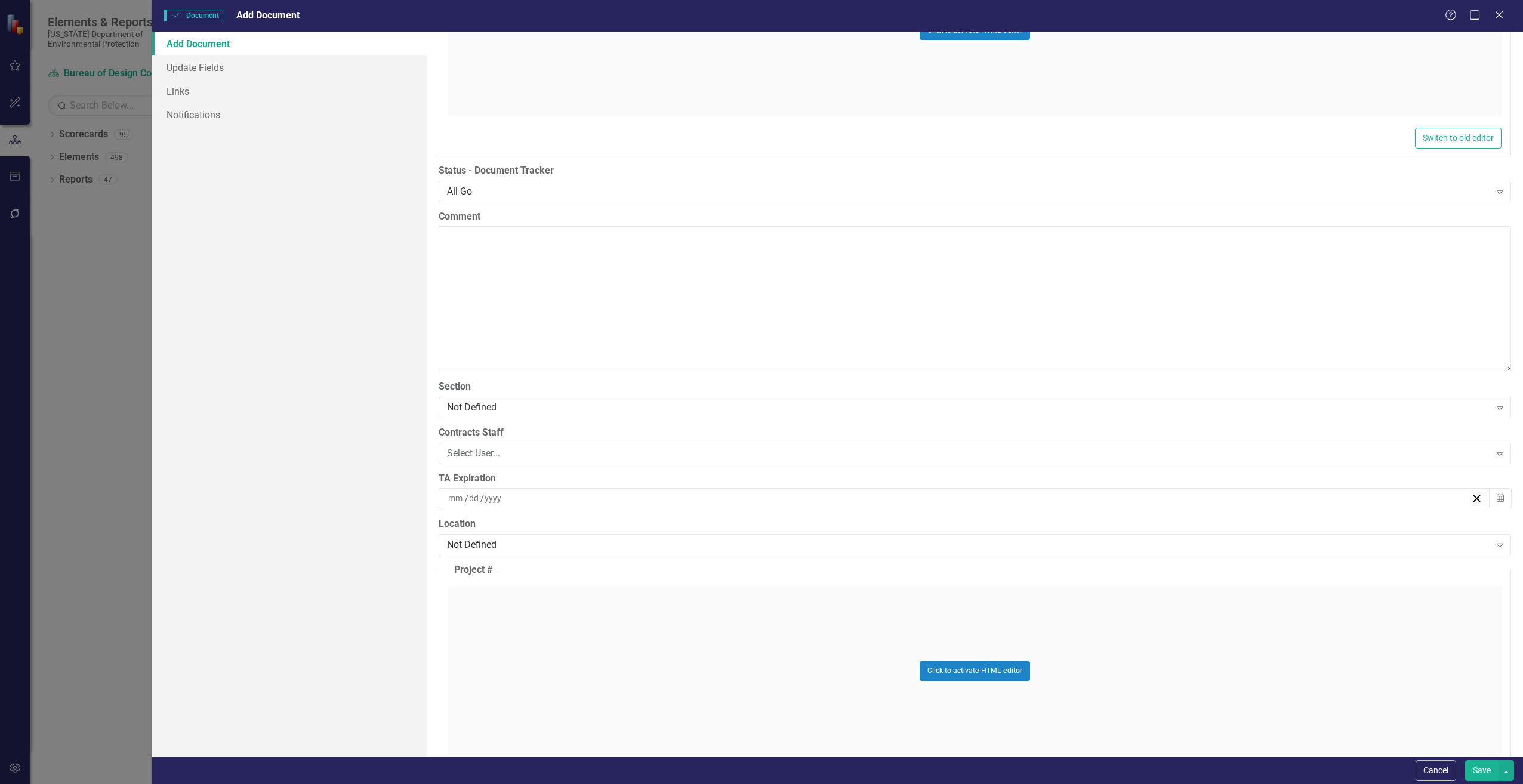
scroll to position [2267, 0]
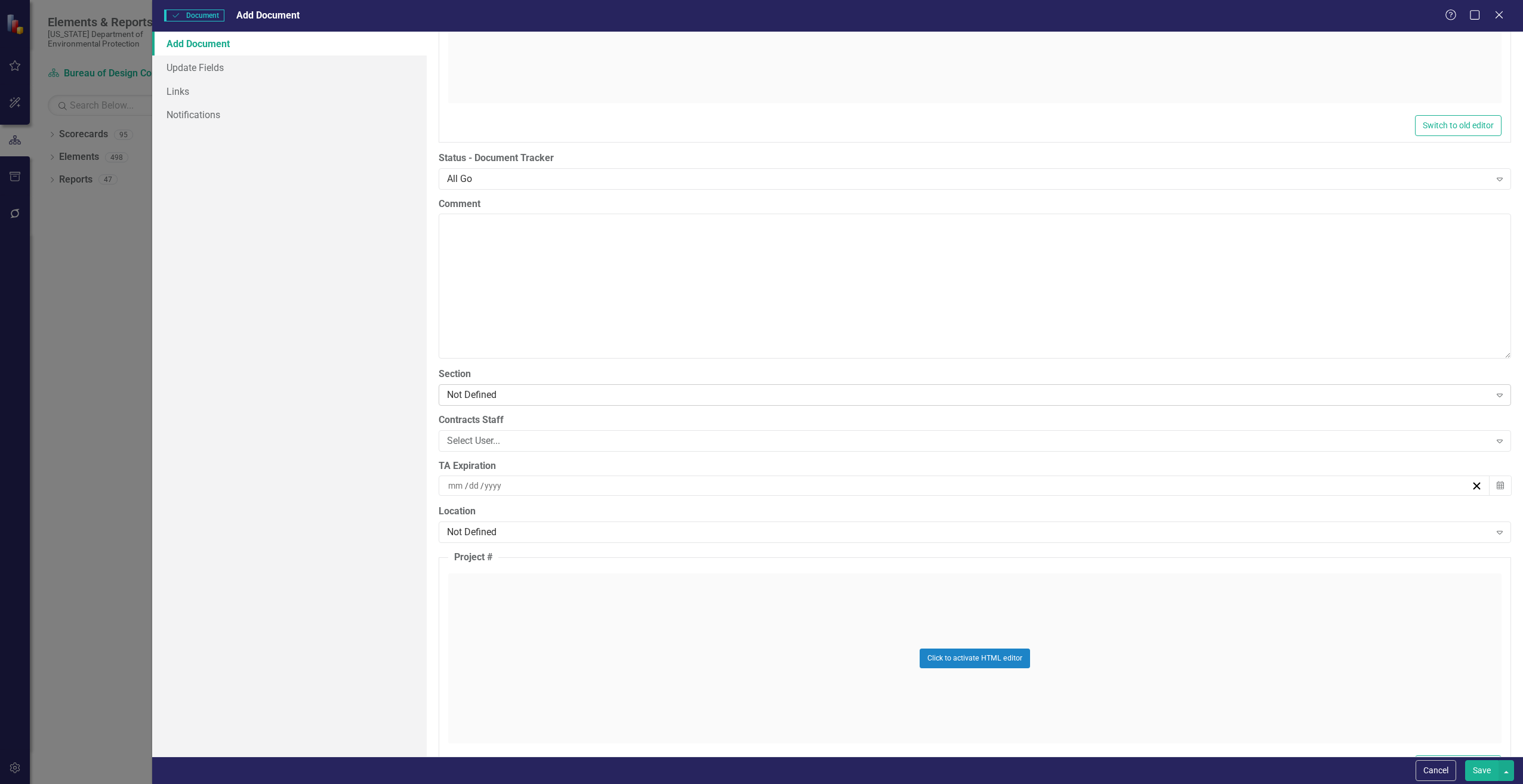
click at [480, 391] on div "Not Defined" at bounding box center [968, 395] width 1043 height 14
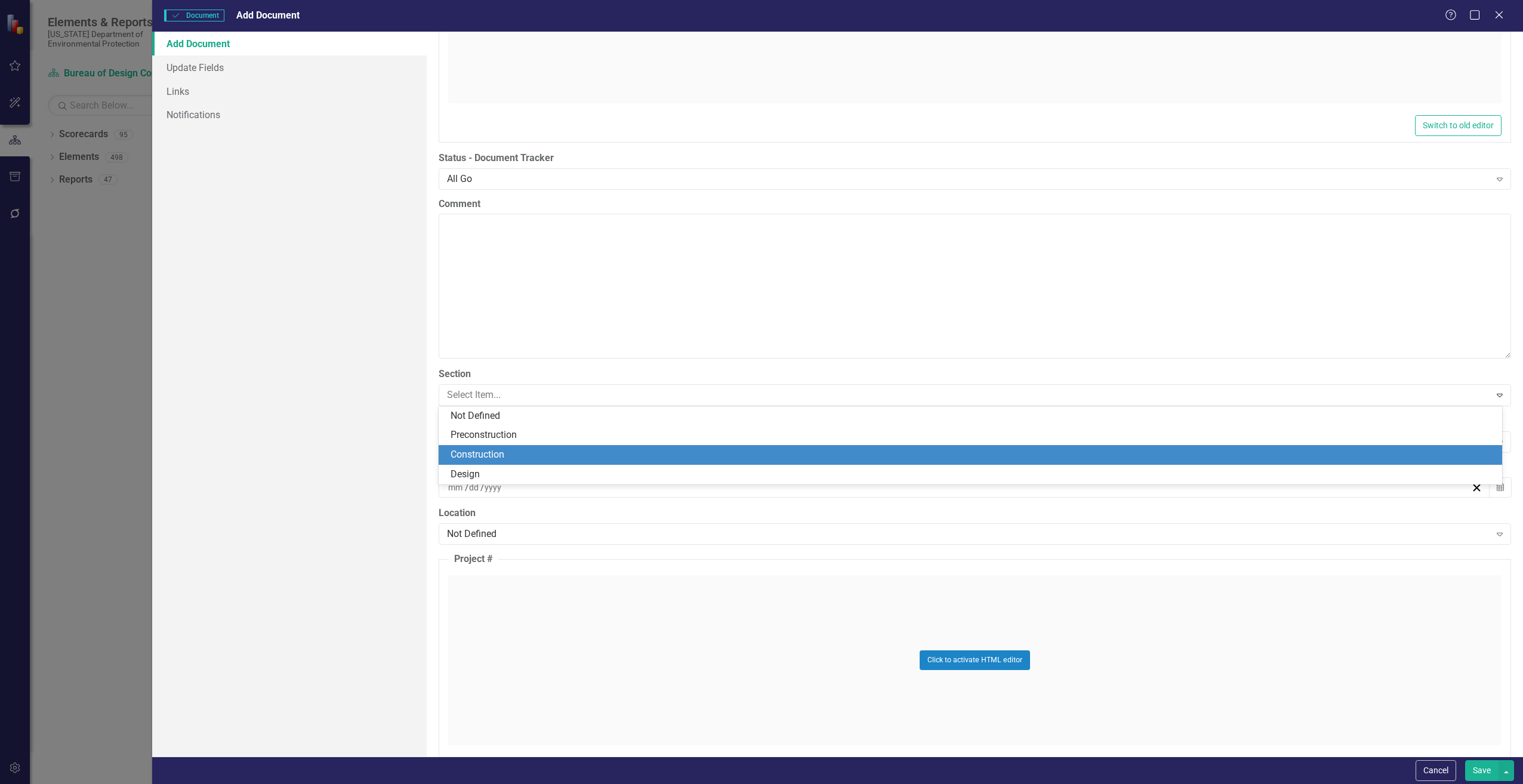
click at [480, 451] on div "Construction" at bounding box center [973, 455] width 1044 height 14
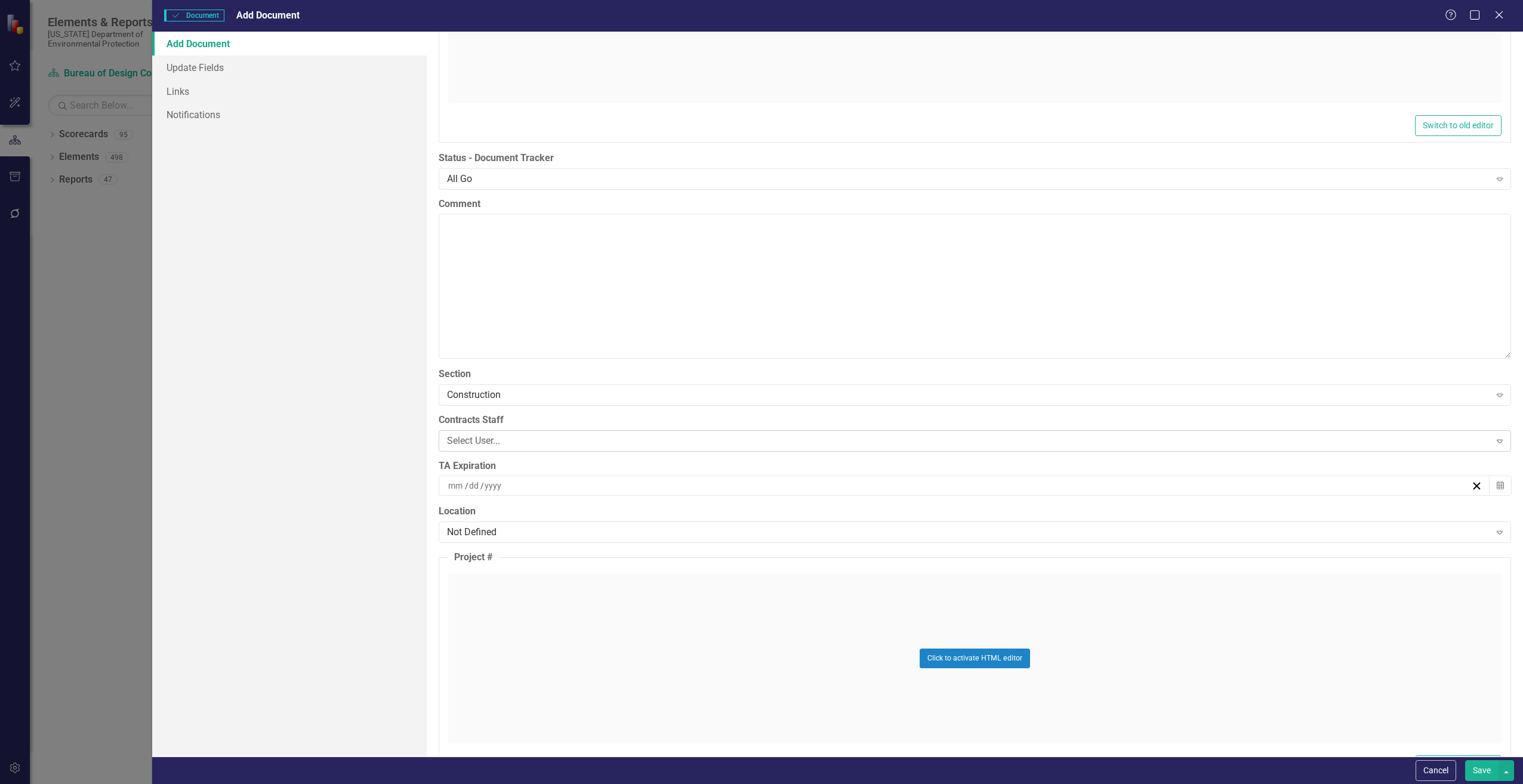
click at [477, 442] on div "Select User..." at bounding box center [968, 441] width 1043 height 14
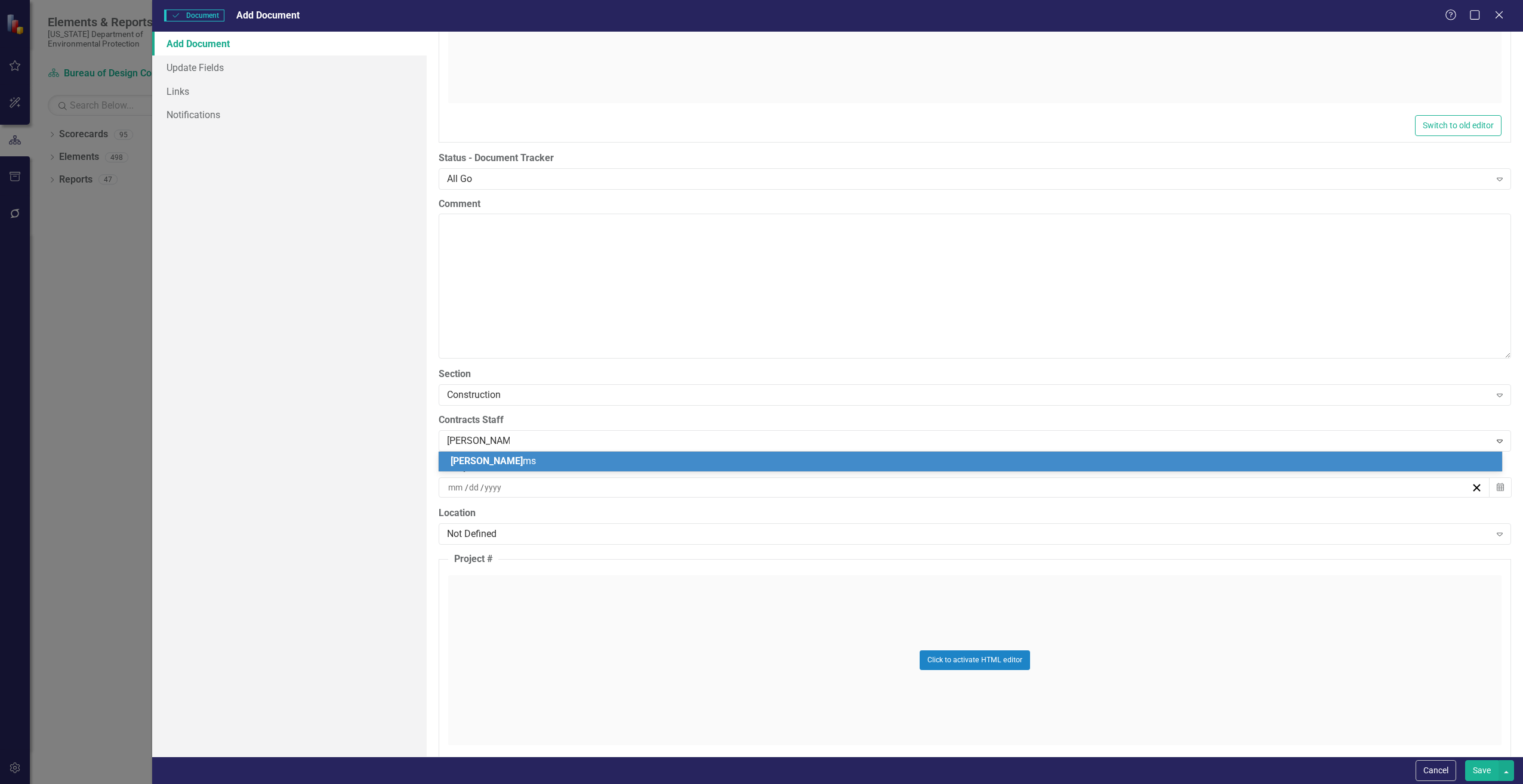
type input "[PERSON_NAME]"
click at [464, 463] on span "[PERSON_NAME]" at bounding box center [487, 461] width 72 height 11
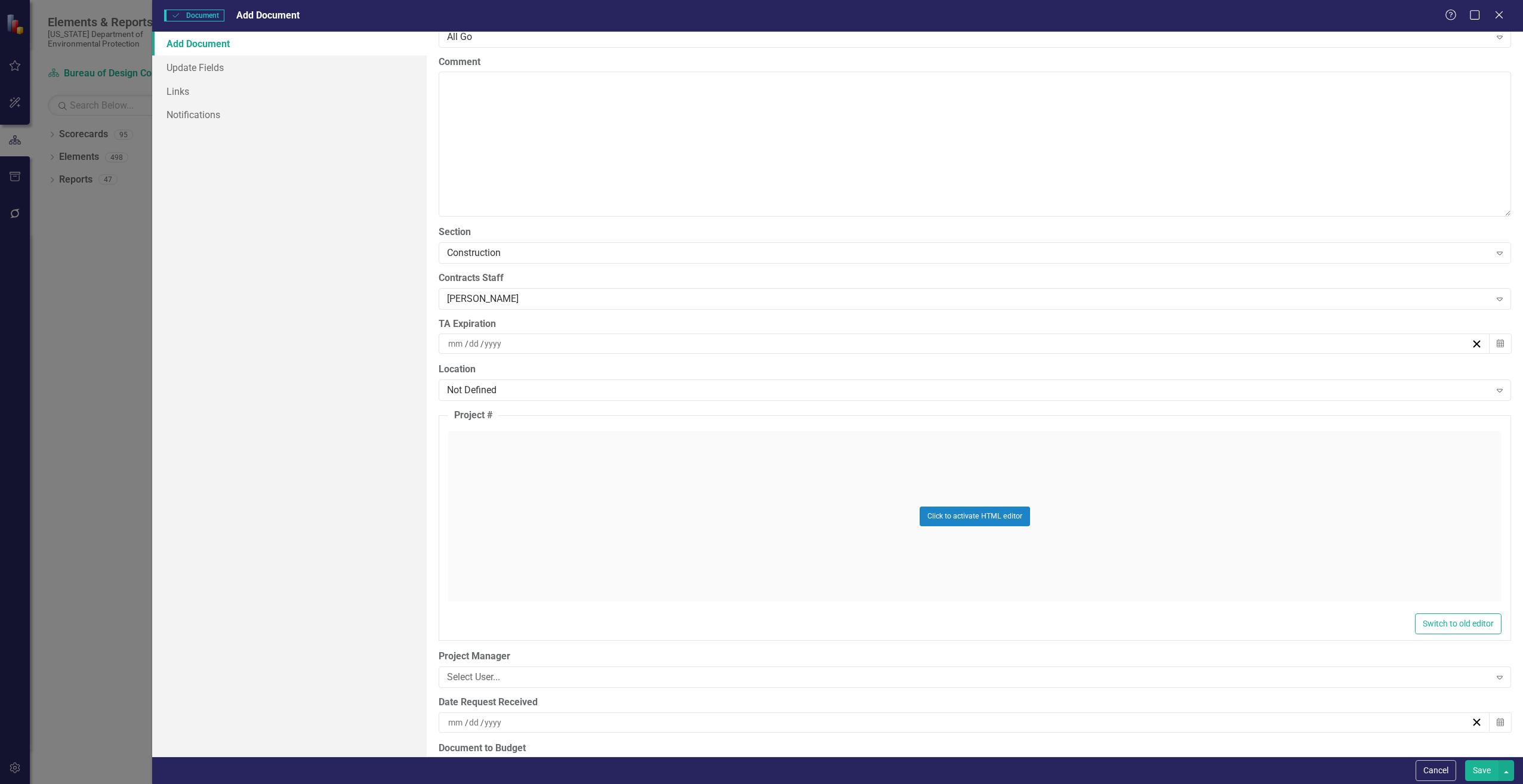
scroll to position [2505, 0]
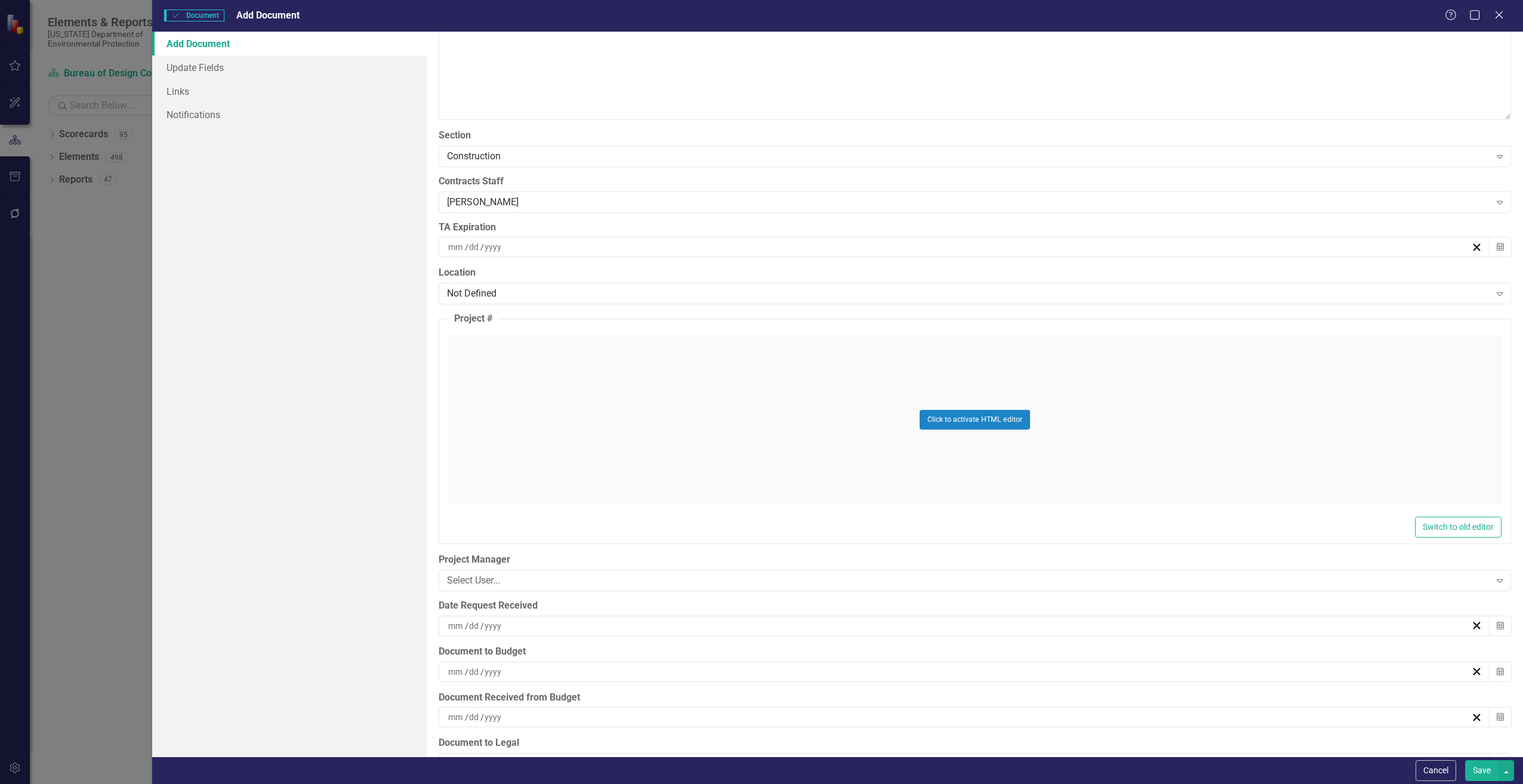
click at [481, 422] on div "Click to activate HTML editor" at bounding box center [975, 420] width 1054 height 170
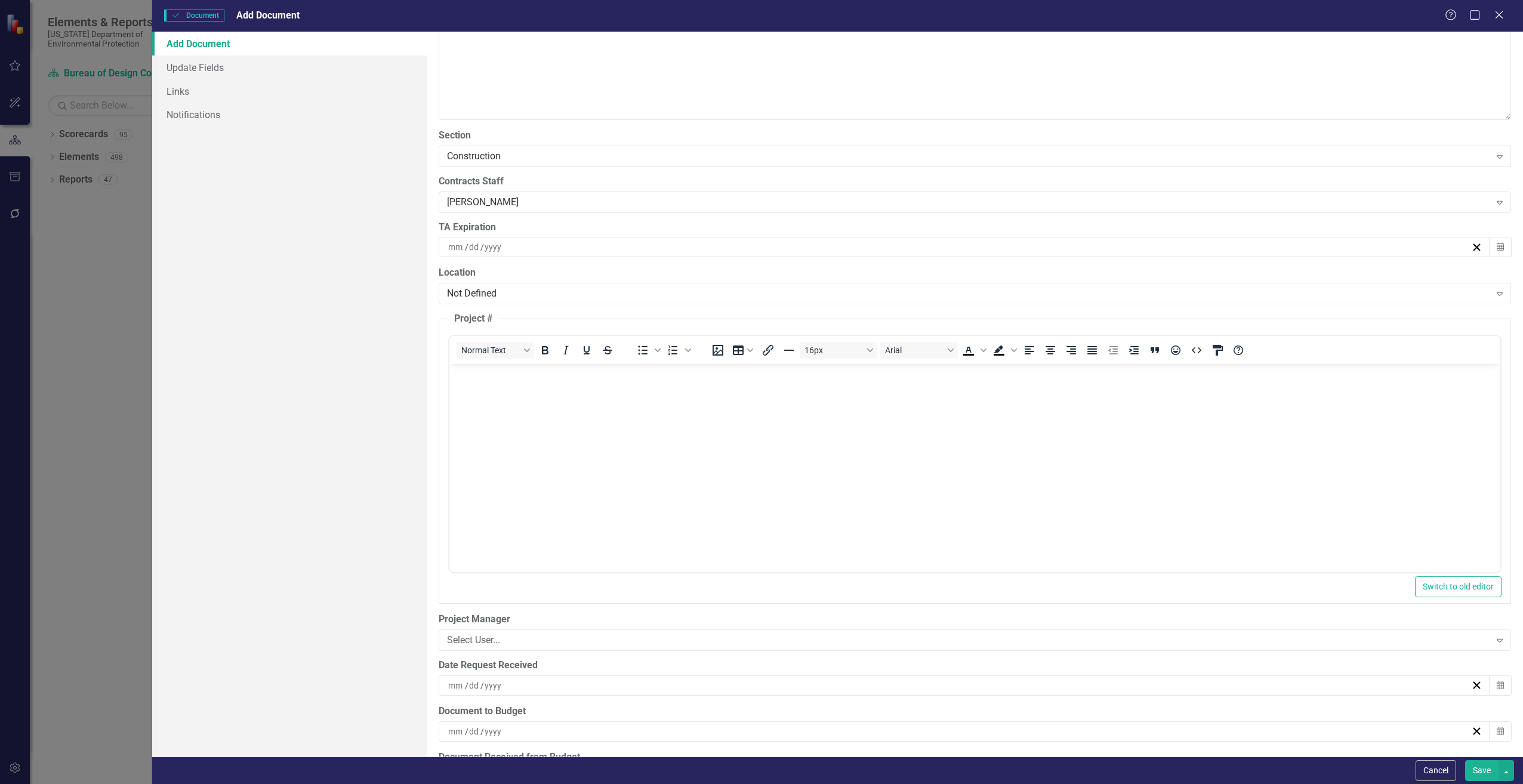
scroll to position [0, 0]
click at [494, 420] on body "Rich Text Area. Press ALT-0 for help." at bounding box center [974, 453] width 1051 height 179
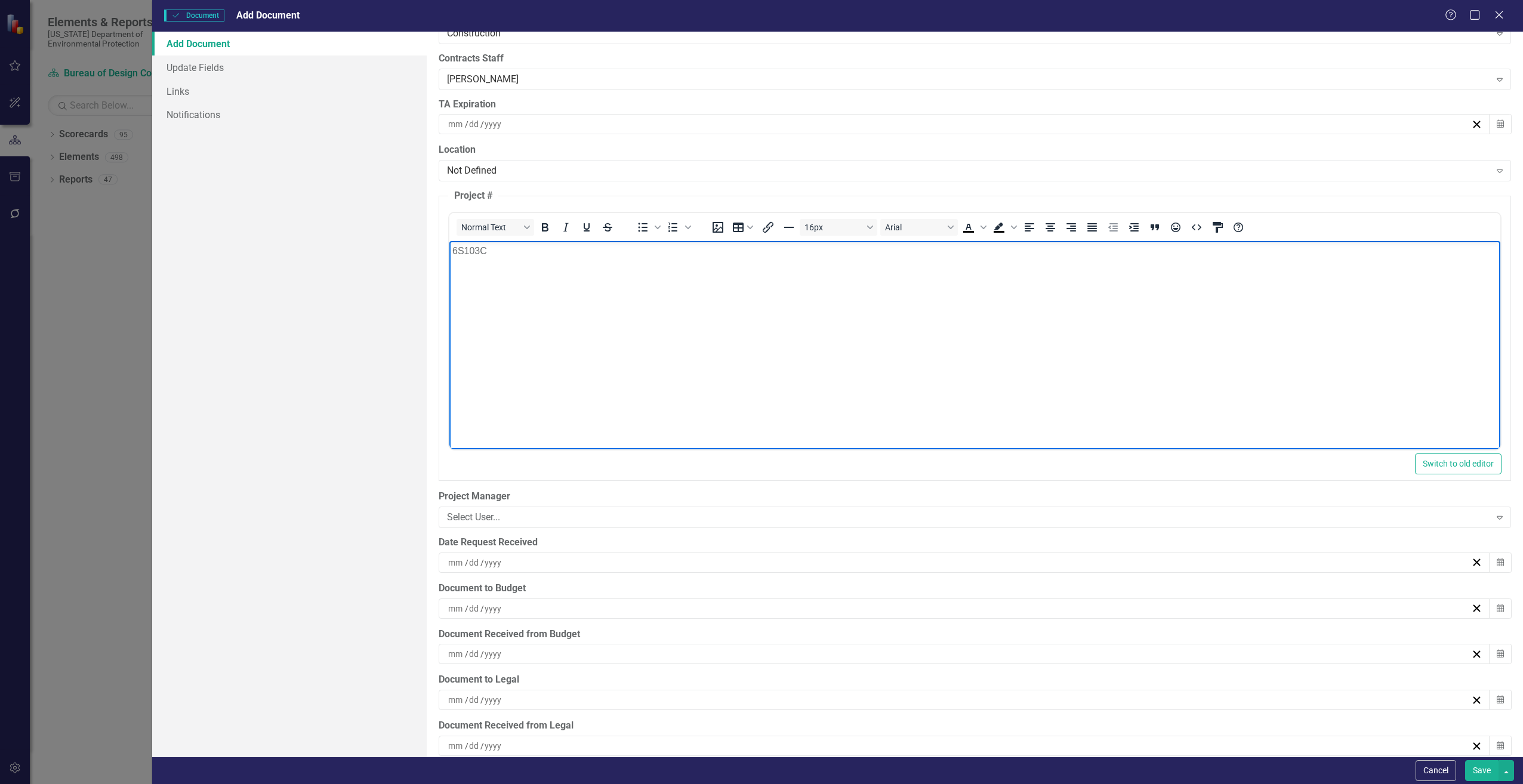
scroll to position [2744, 0]
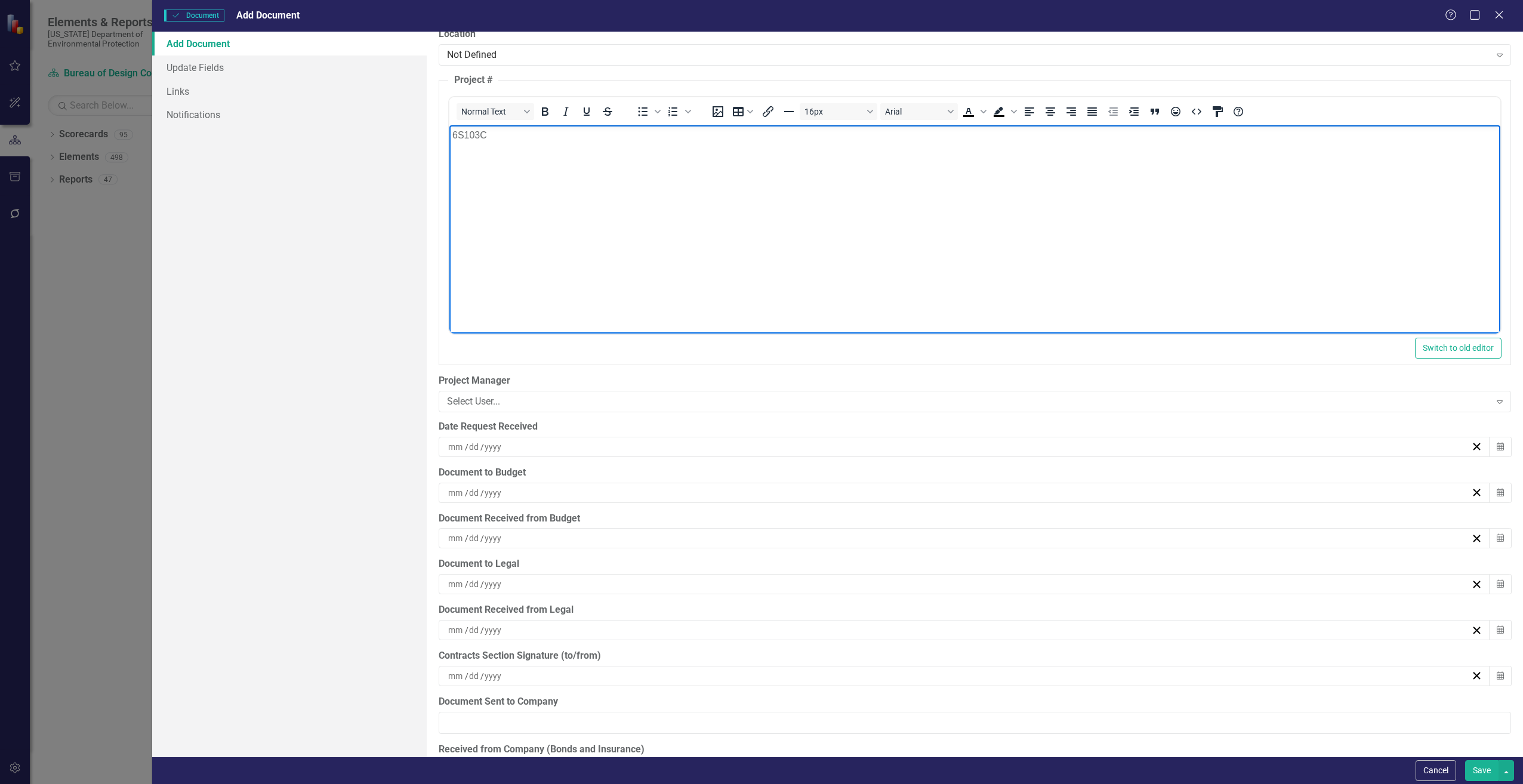
click at [456, 449] on input at bounding box center [456, 447] width 17 height 12
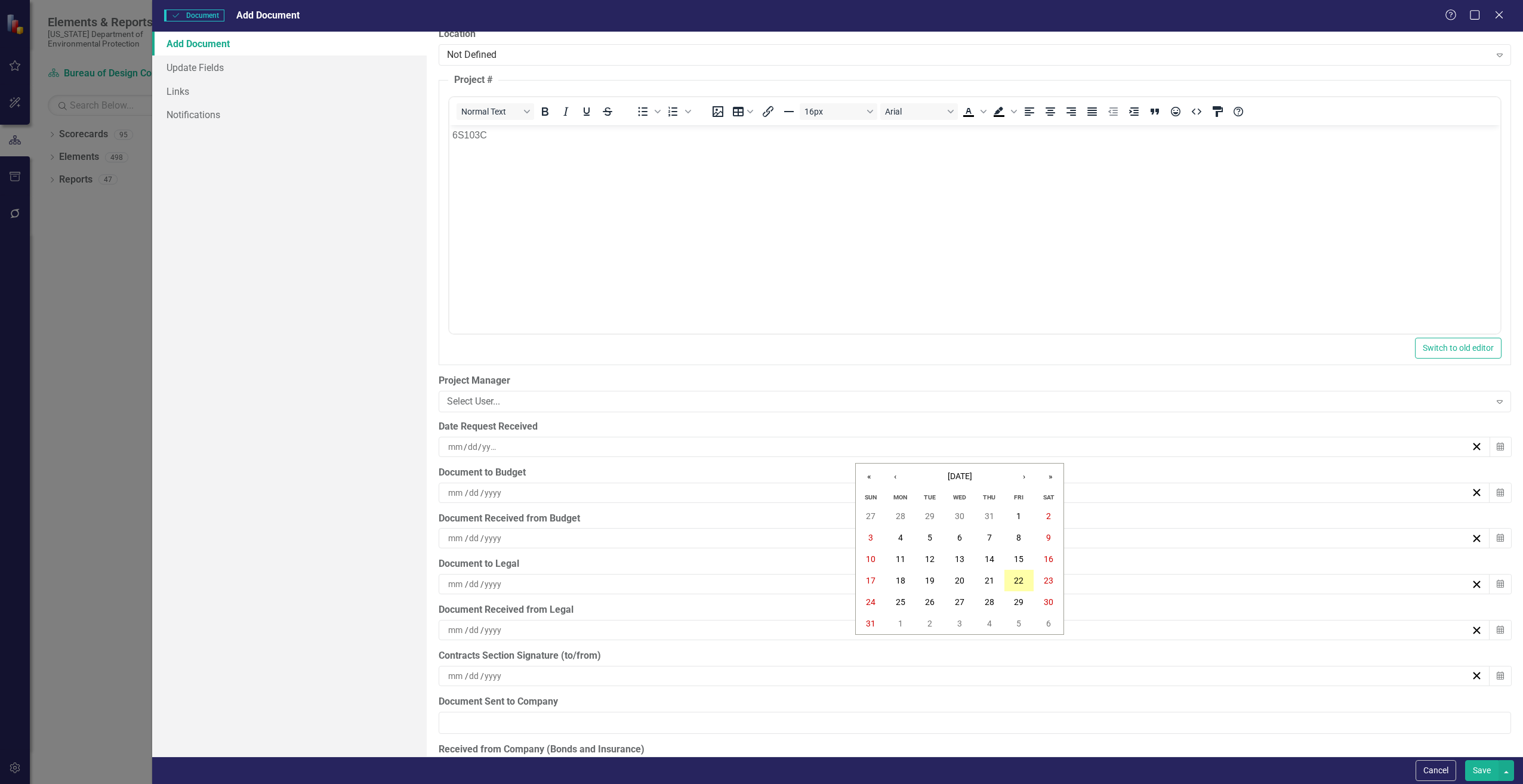
click at [1013, 575] on button "22" at bounding box center [1020, 580] width 30 height 22
click at [451, 493] on input at bounding box center [456, 493] width 17 height 12
click at [451, 493] on input "number" at bounding box center [456, 493] width 16 height 12
click at [1012, 629] on button "22" at bounding box center [1020, 626] width 30 height 22
click at [1481, 767] on button "Save" at bounding box center [1482, 770] width 33 height 21
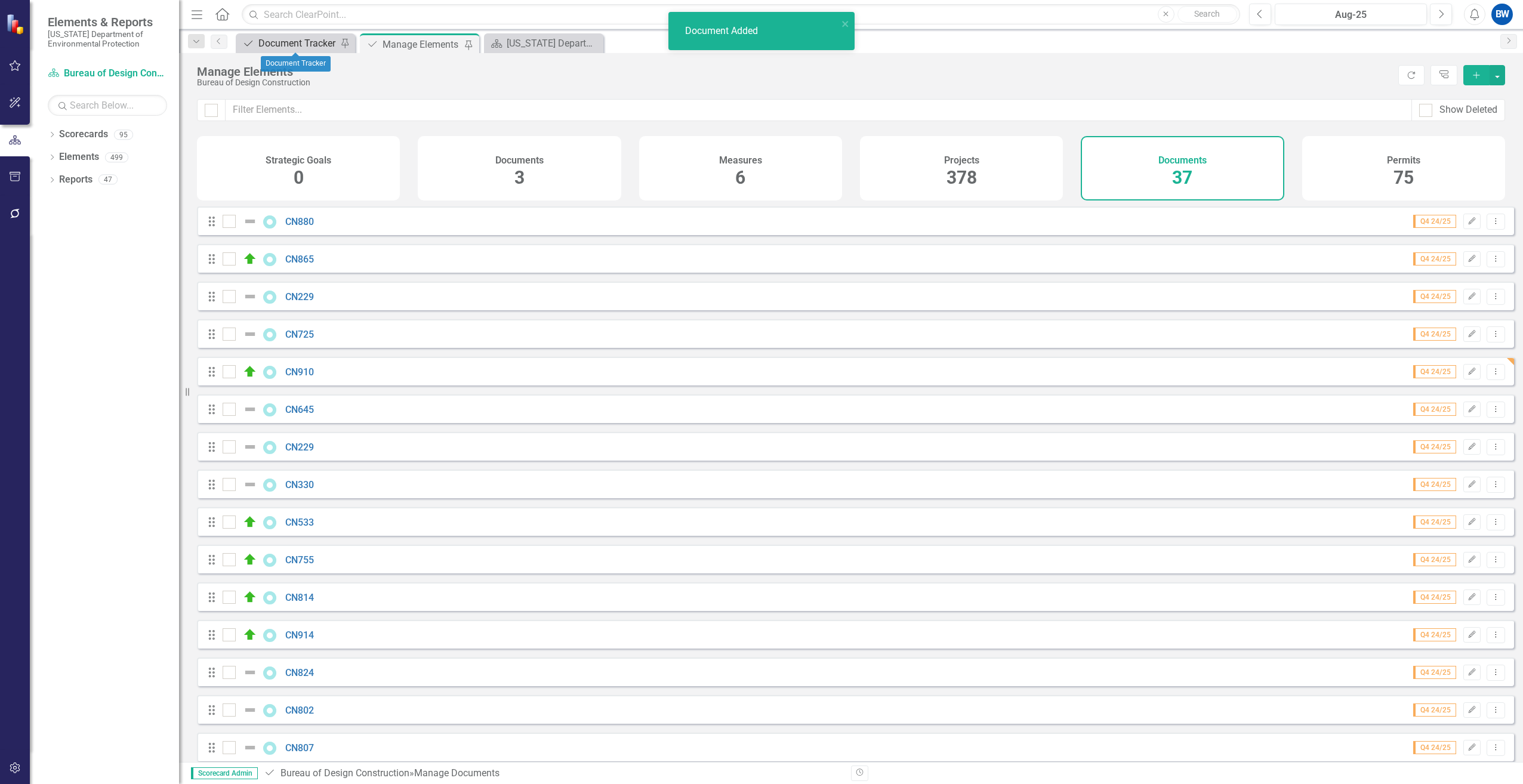
click at [291, 46] on div "Document Tracker" at bounding box center [297, 43] width 79 height 15
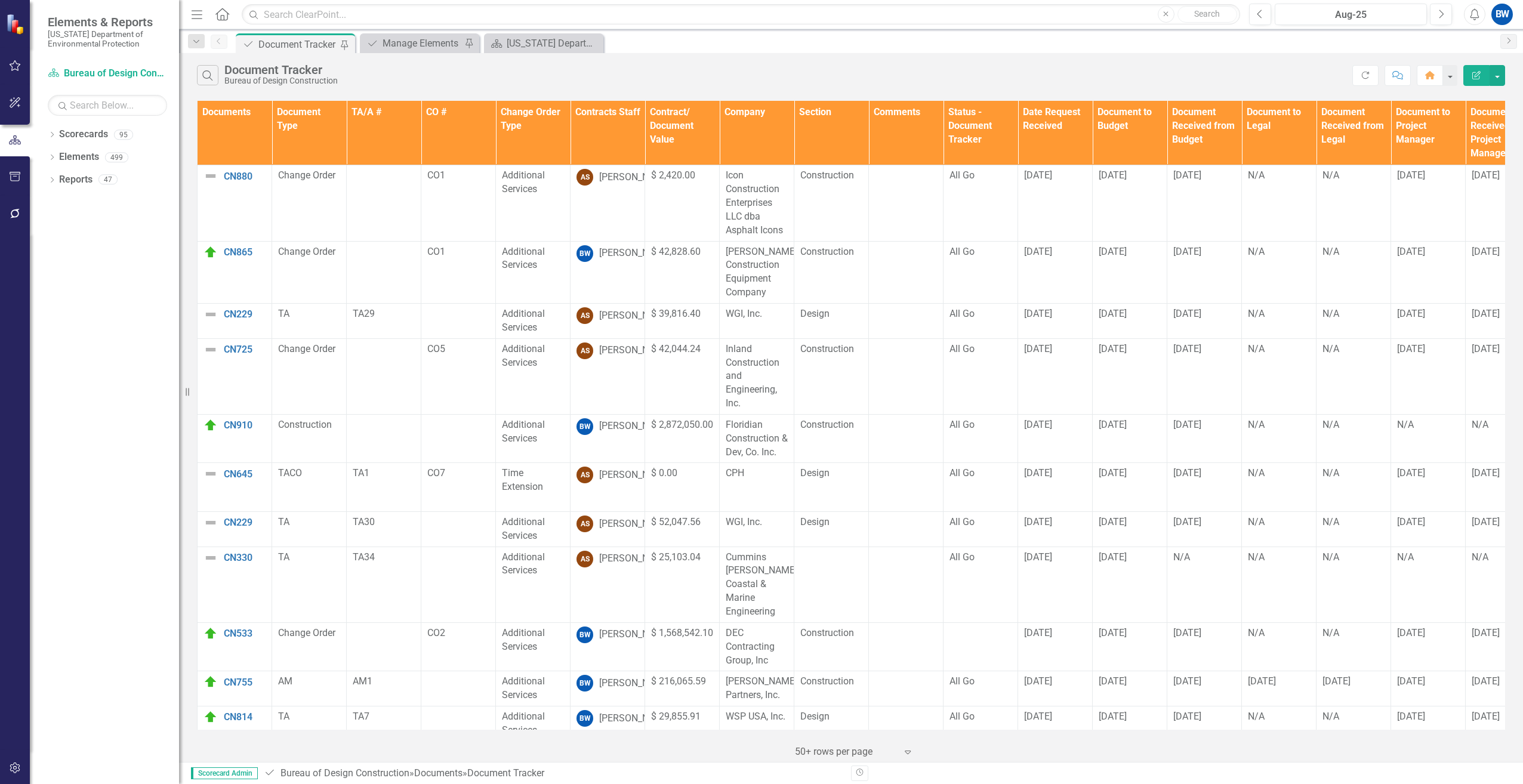
click at [590, 124] on th "Contracts Staff" at bounding box center [608, 133] width 75 height 64
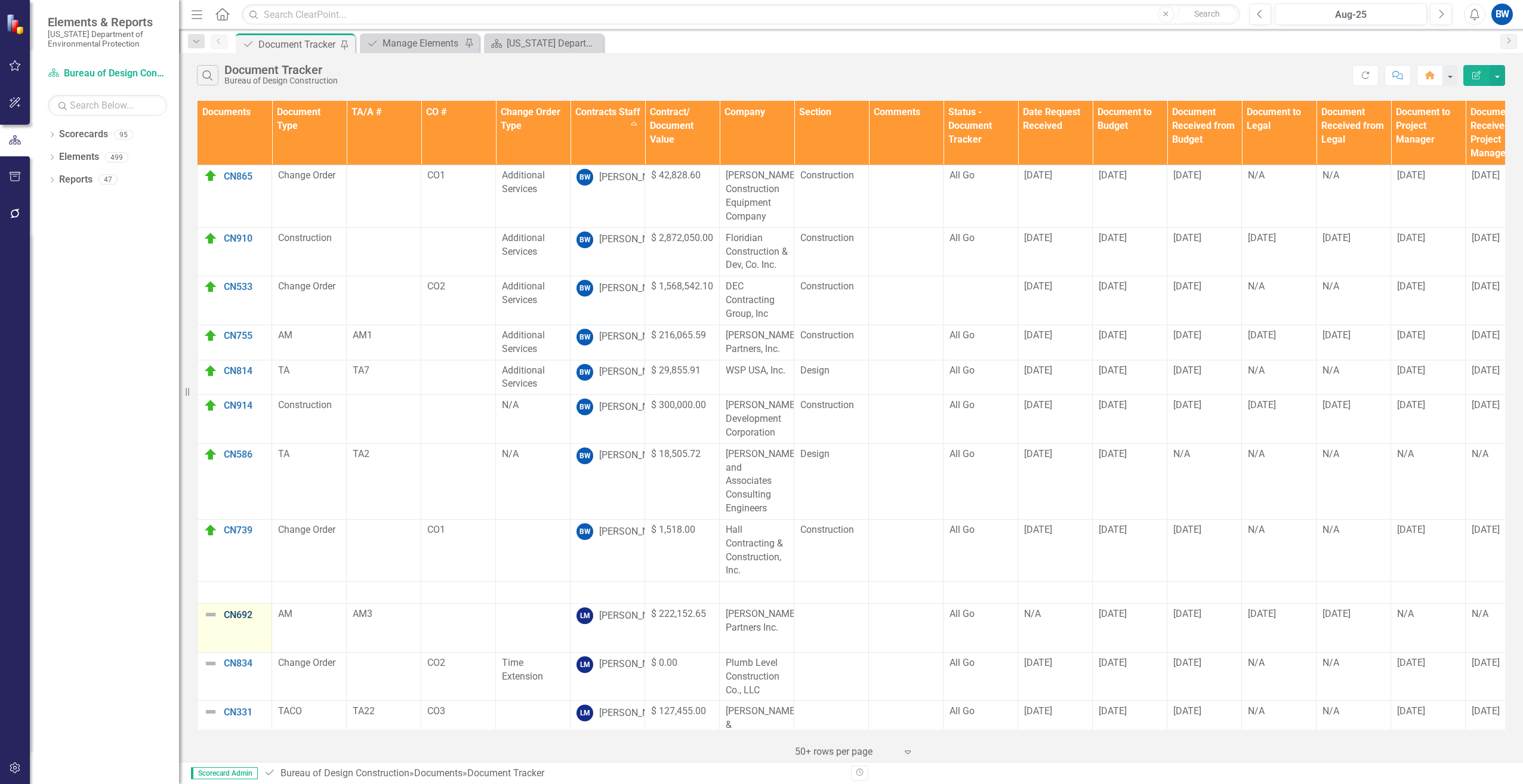
scroll to position [59, 0]
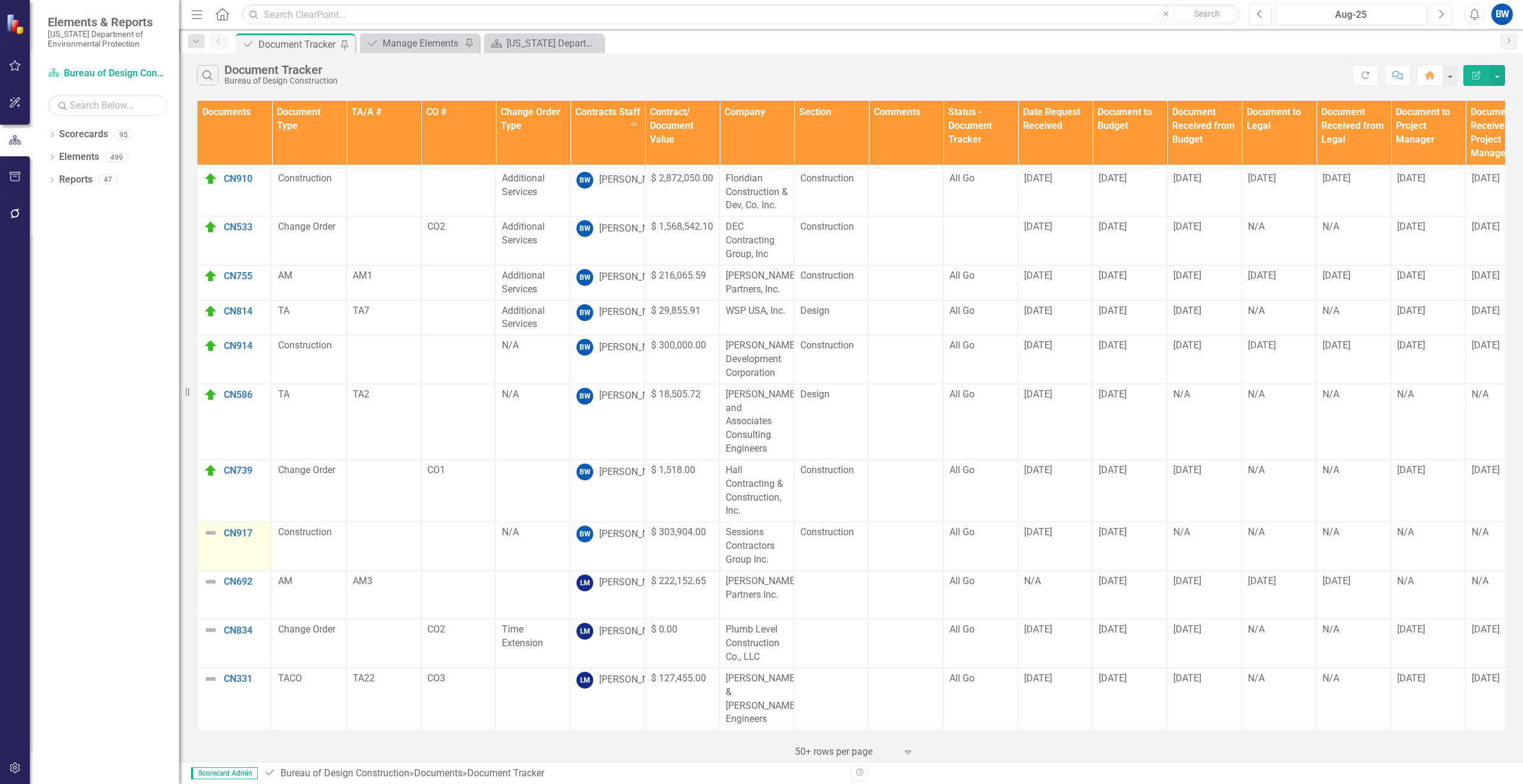
click at [212, 525] on img at bounding box center [210, 532] width 14 height 14
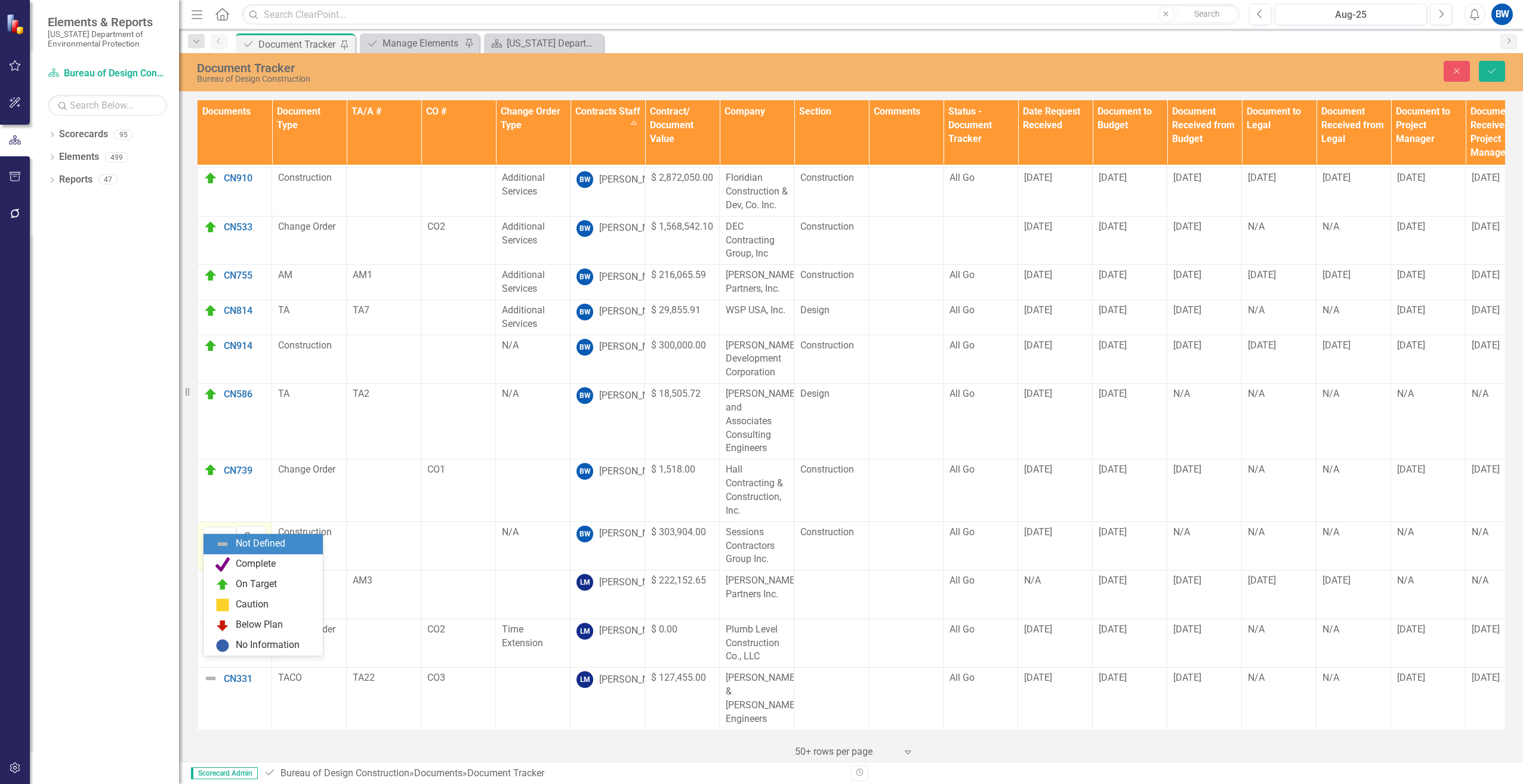
click at [212, 530] on img at bounding box center [214, 536] width 14 height 14
click at [225, 574] on div "On Target" at bounding box center [263, 584] width 119 height 20
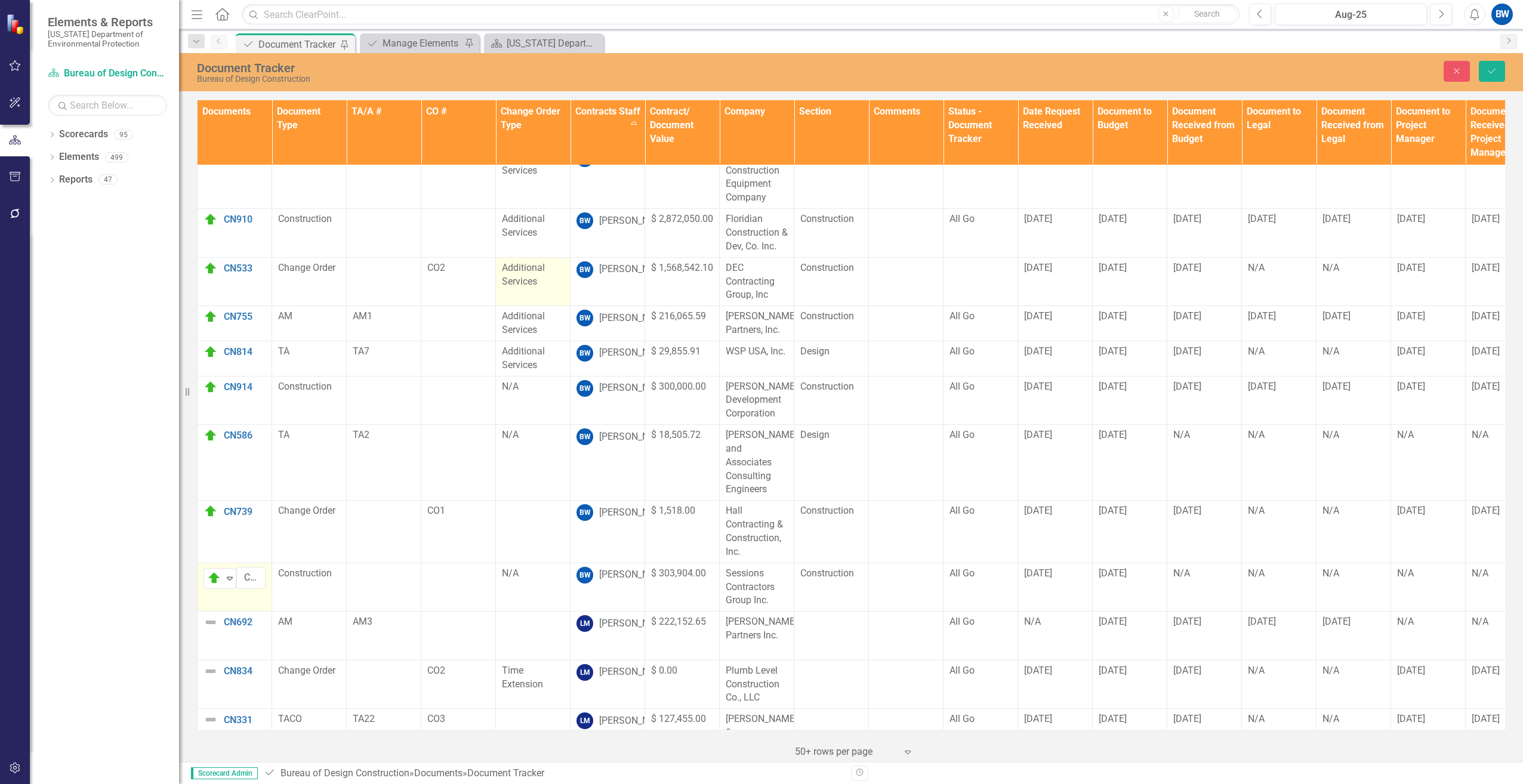
scroll to position [0, 0]
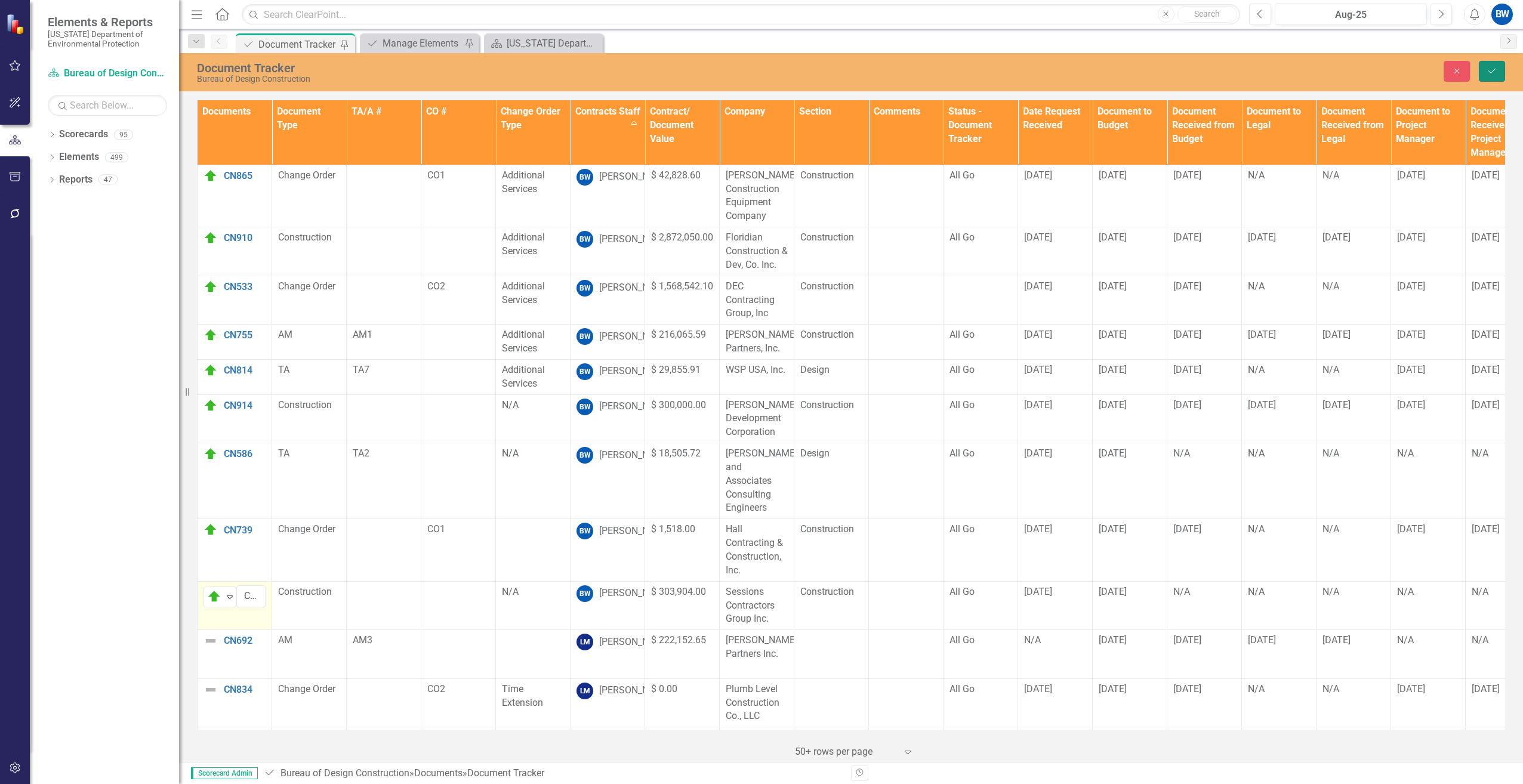
click at [1489, 70] on icon "Save" at bounding box center [1492, 71] width 11 height 8
